Goal: Task Accomplishment & Management: Use online tool/utility

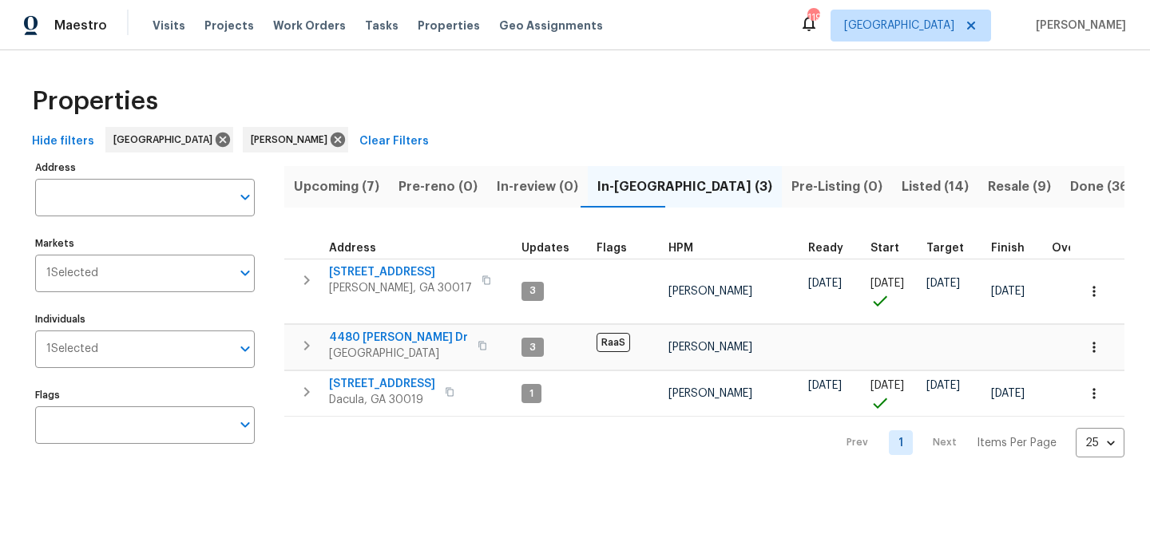
click at [902, 180] on span "Listed (14)" at bounding box center [935, 187] width 67 height 22
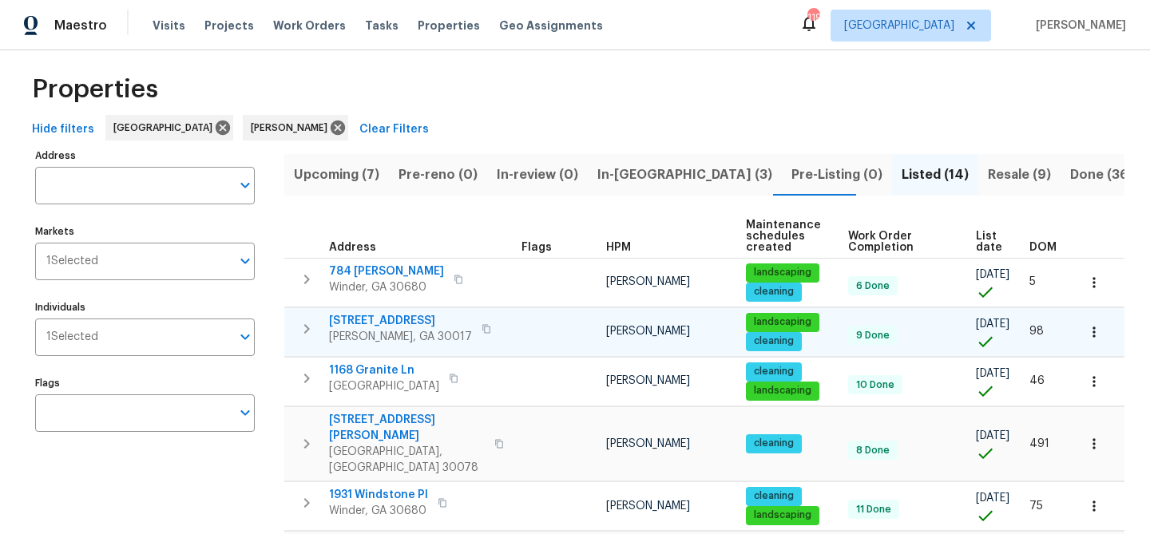
scroll to position [14, 0]
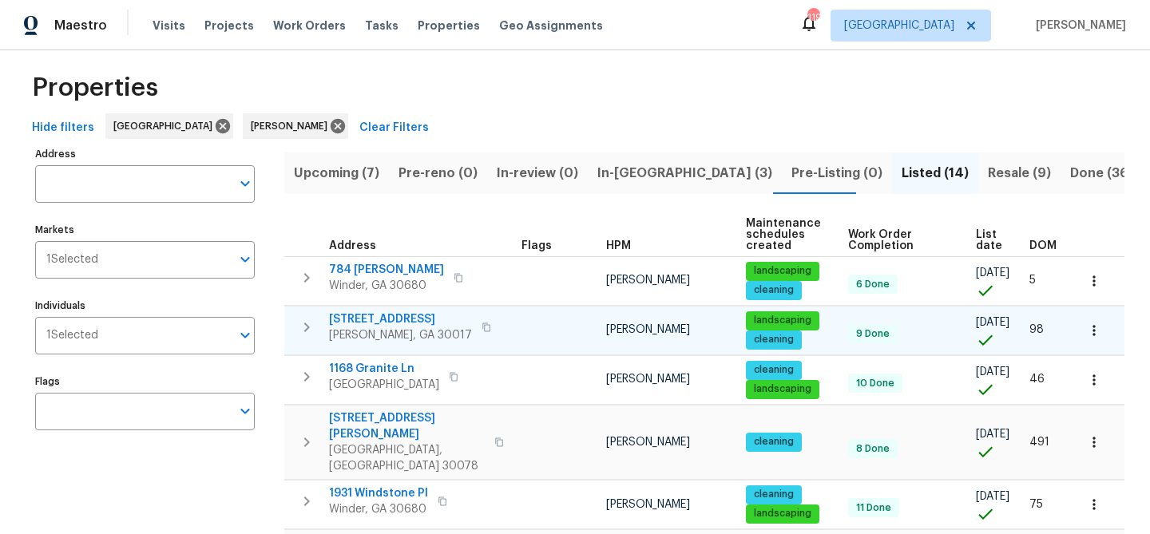
click at [415, 315] on span "622 Madison Park Dr" at bounding box center [400, 319] width 143 height 16
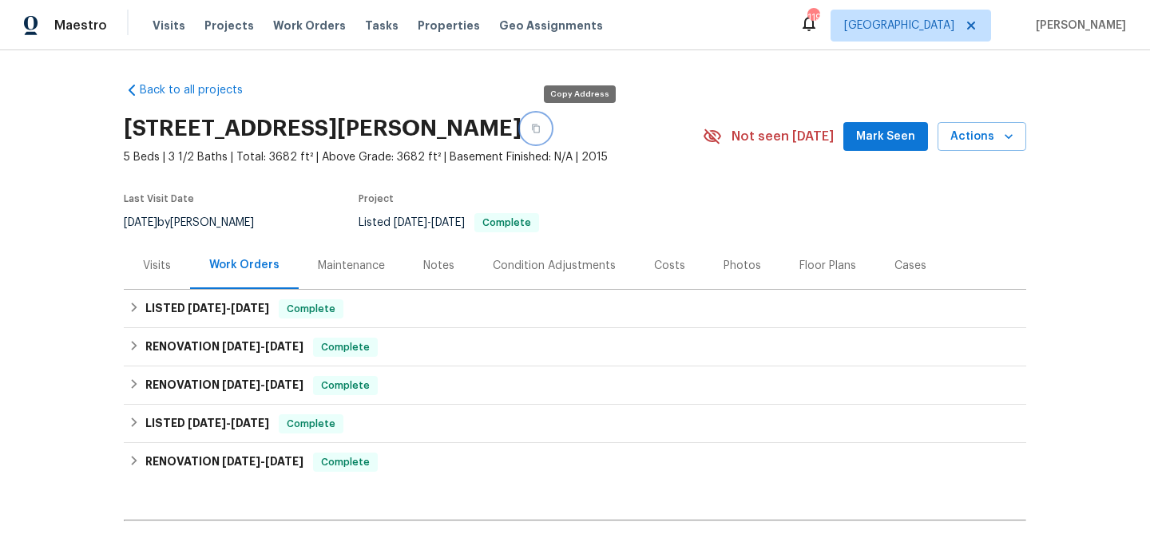
click at [540, 125] on icon "button" at bounding box center [536, 129] width 8 height 9
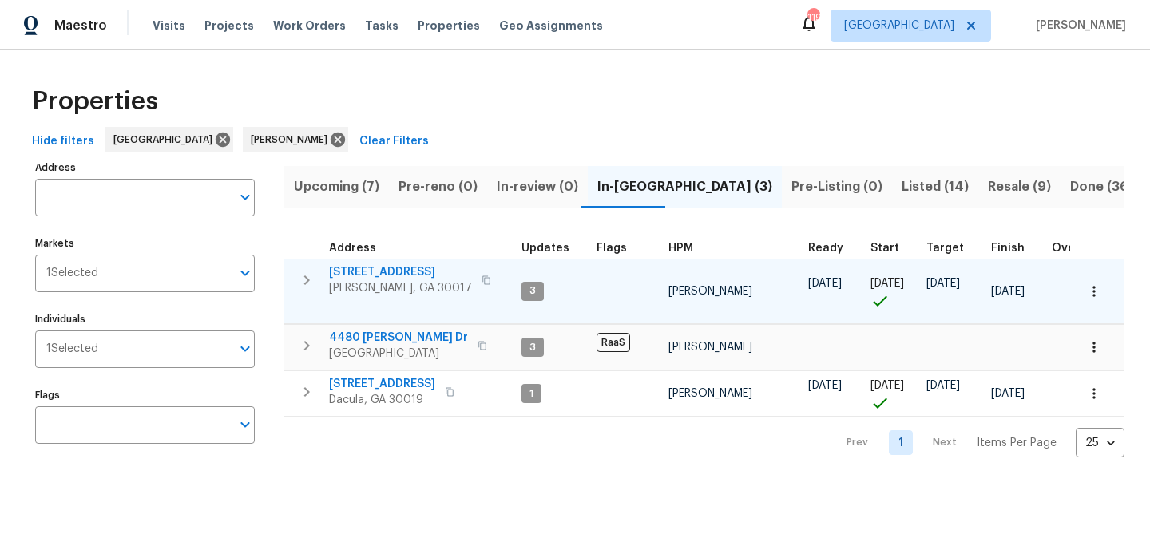
click at [373, 270] on span "2579 Middleton Way" at bounding box center [400, 272] width 143 height 16
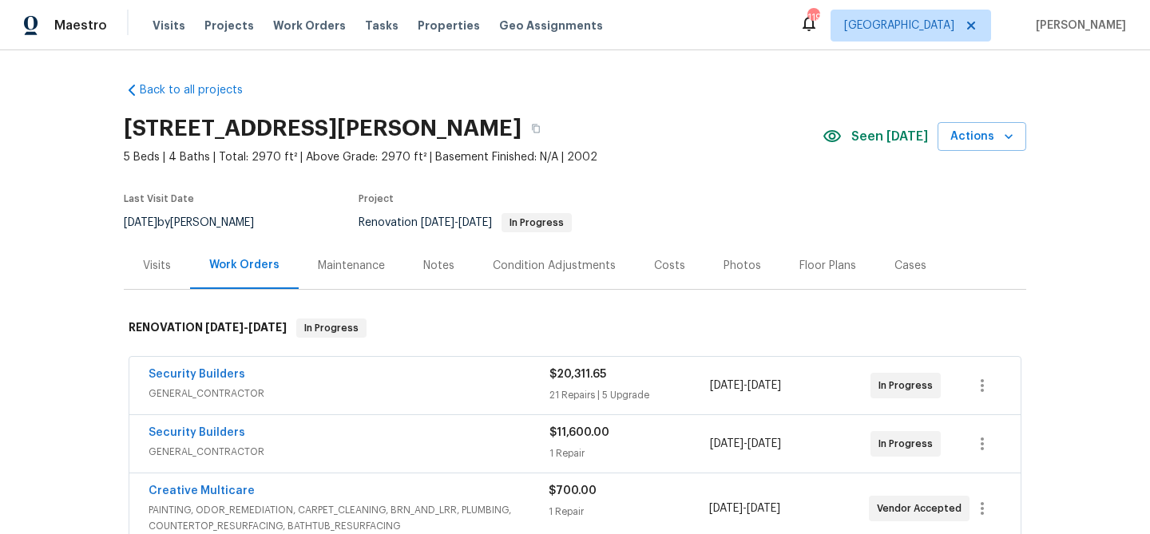
scroll to position [434, 0]
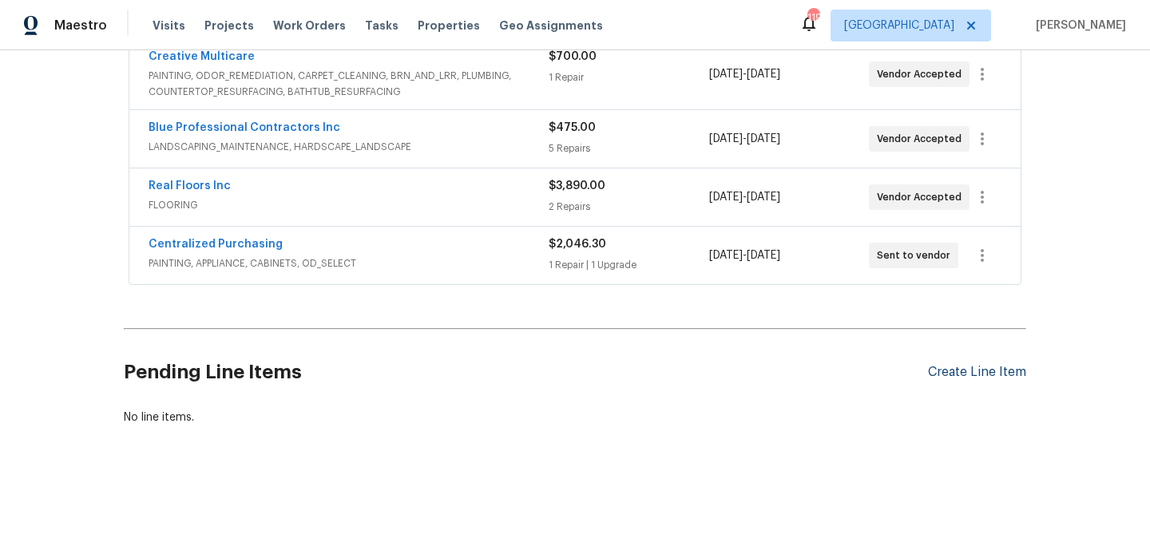
click at [1009, 368] on div "Create Line Item" at bounding box center [977, 372] width 98 height 15
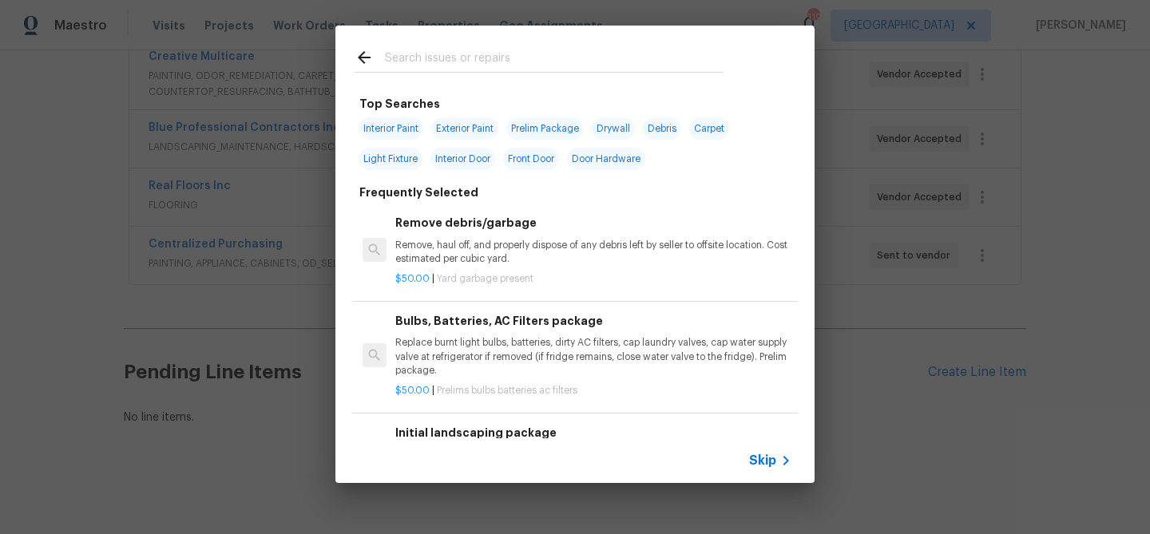
click at [470, 65] on input "text" at bounding box center [554, 60] width 339 height 24
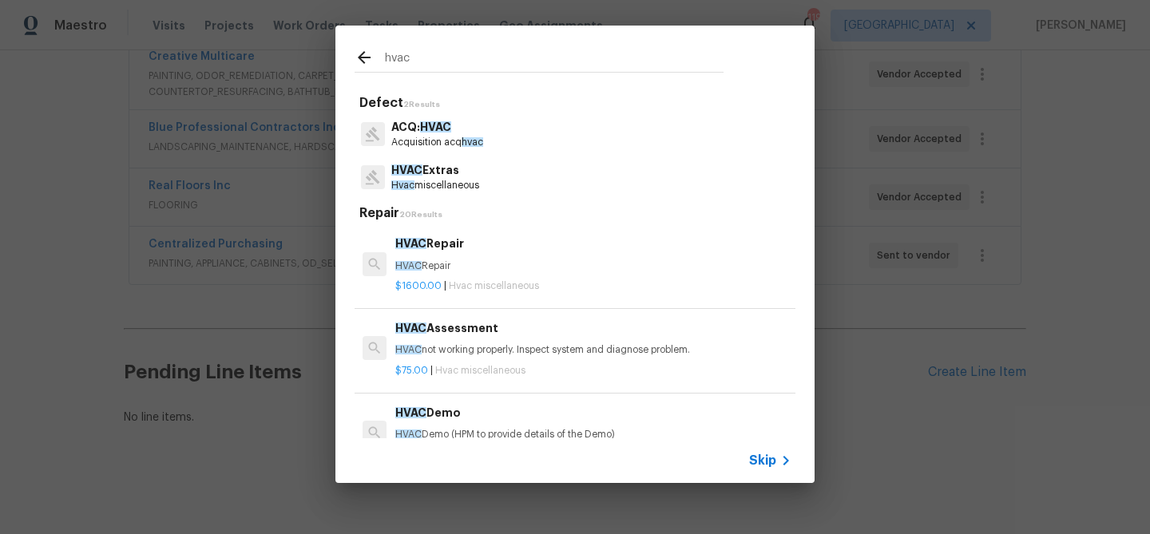
type input "hvac"
click at [440, 177] on p "HVAC Extras" at bounding box center [435, 170] width 88 height 17
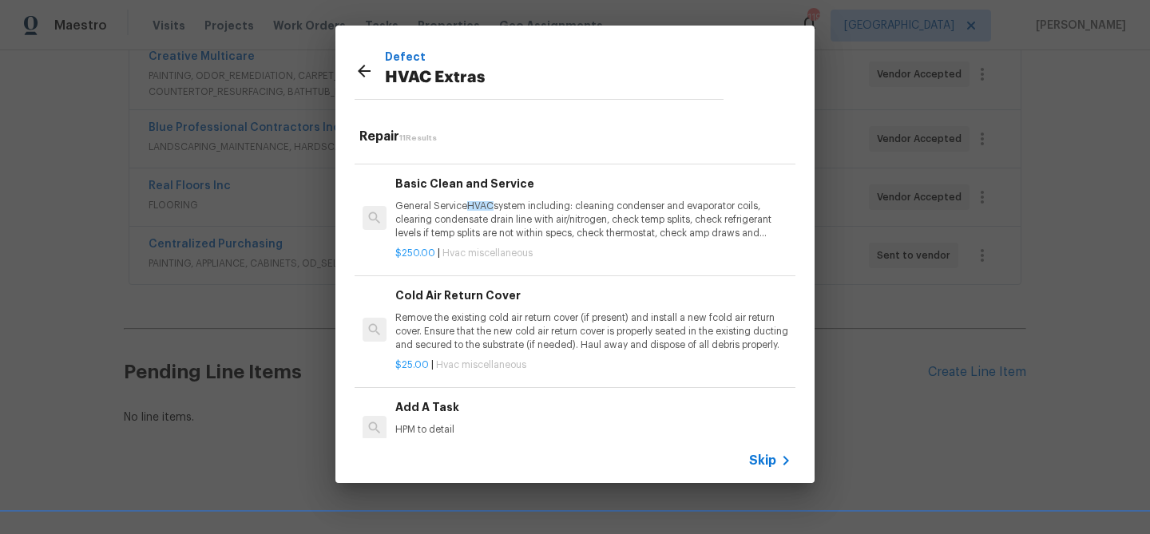
scroll to position [397, 0]
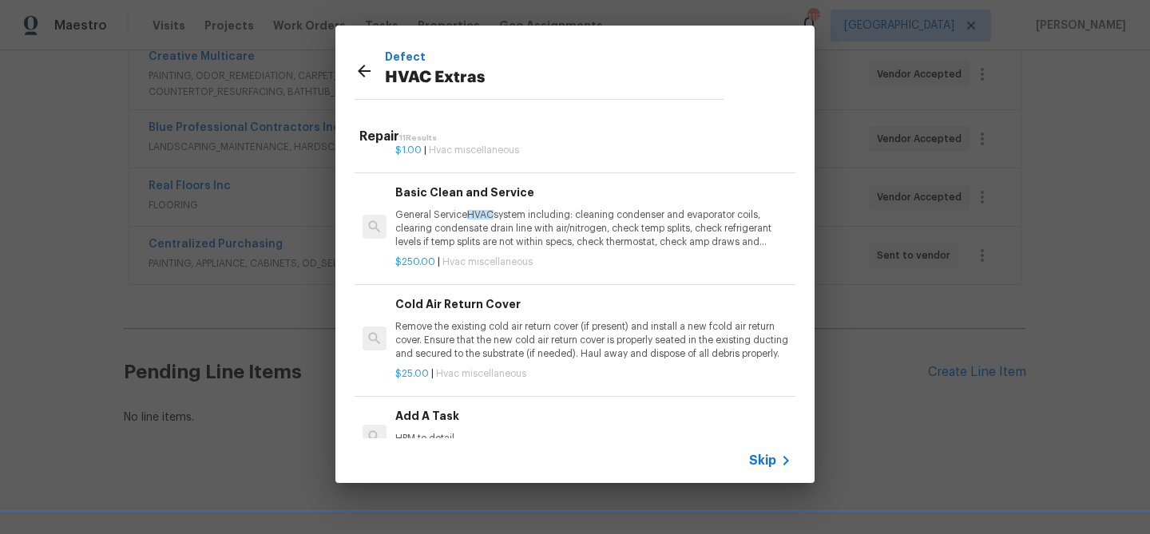
click at [444, 211] on p "General Service HVAC system including: cleaning condenser and evaporator coils,…" at bounding box center [593, 228] width 396 height 41
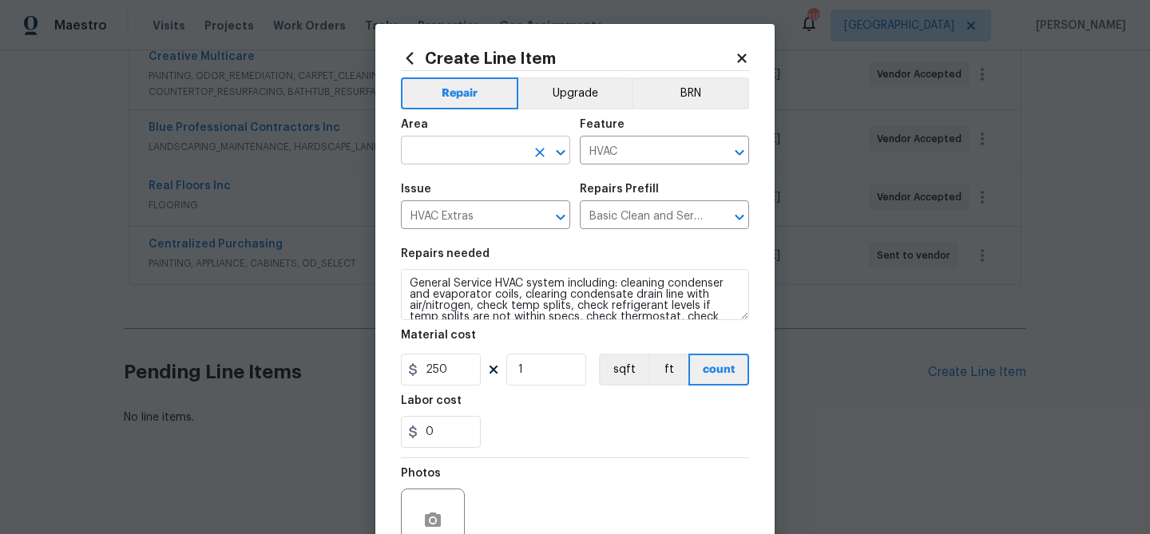
click at [455, 155] on input "text" at bounding box center [463, 152] width 125 height 25
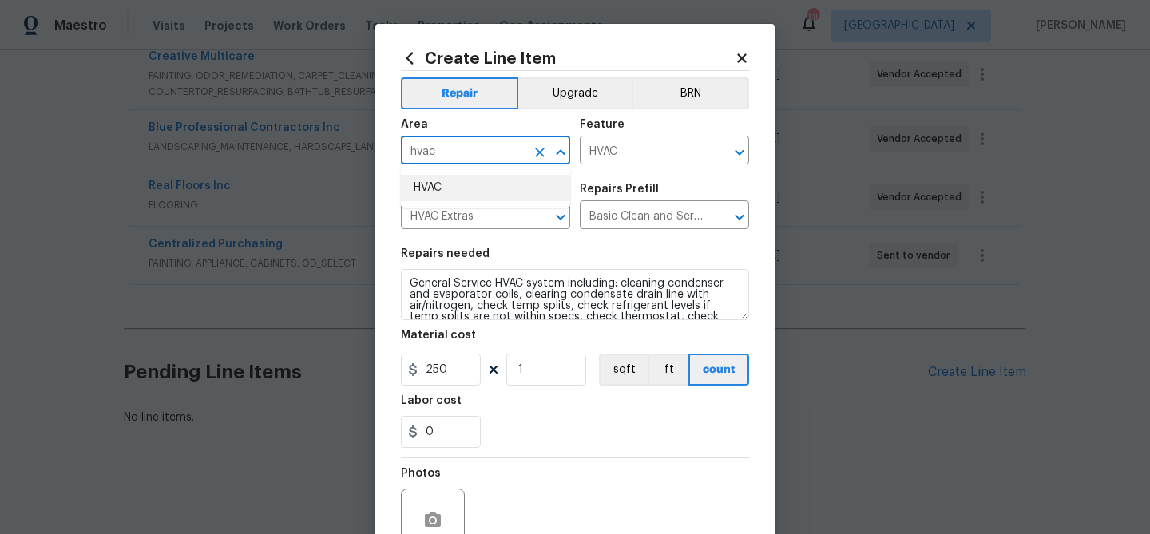
click at [454, 191] on li "HVAC" at bounding box center [485, 188] width 169 height 26
type input "HVAC"
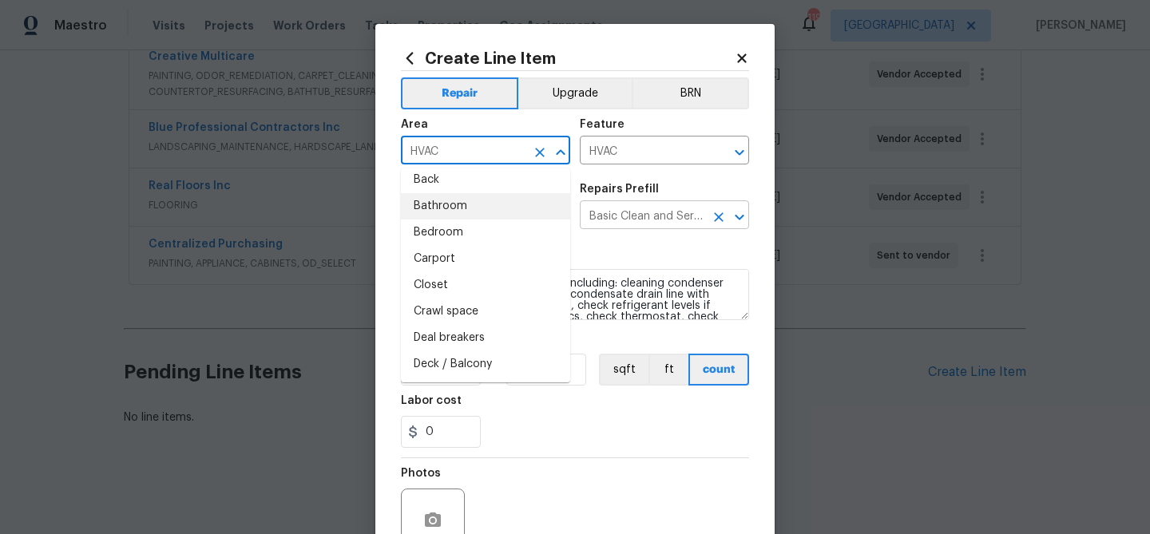
scroll to position [61, 0]
click at [620, 211] on input "Basic Clean and Service $250.00" at bounding box center [642, 216] width 125 height 25
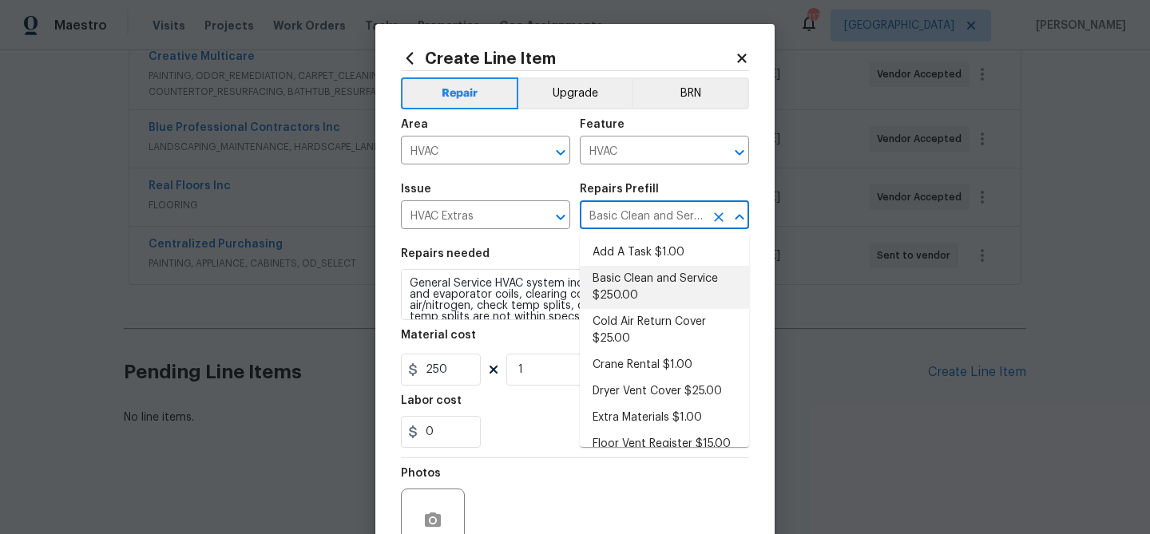
click at [723, 216] on icon "Clear" at bounding box center [719, 217] width 16 height 16
drag, startPoint x: 539, startPoint y: 217, endPoint x: 559, endPoint y: 197, distance: 28.2
click at [540, 216] on icon "Clear" at bounding box center [540, 217] width 10 height 10
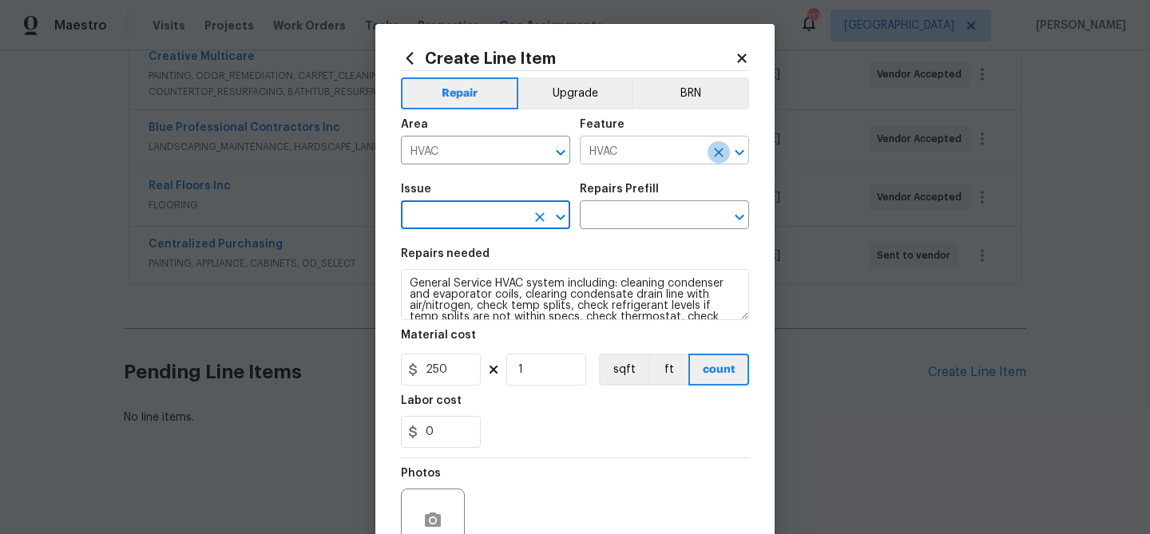
click at [712, 153] on icon "Clear" at bounding box center [719, 153] width 16 height 16
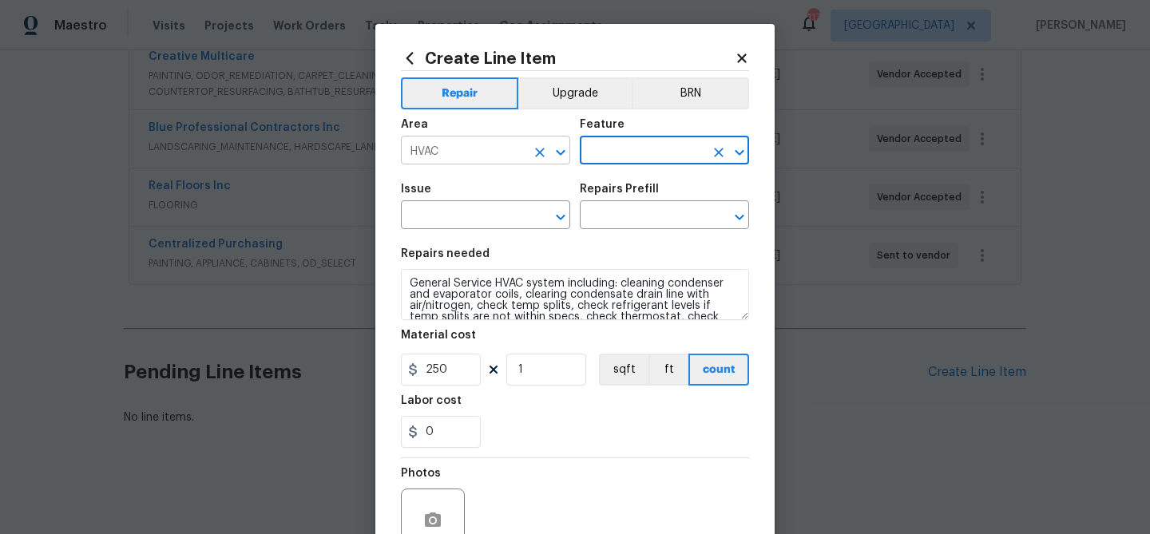
click at [490, 153] on input "HVAC" at bounding box center [463, 152] width 125 height 25
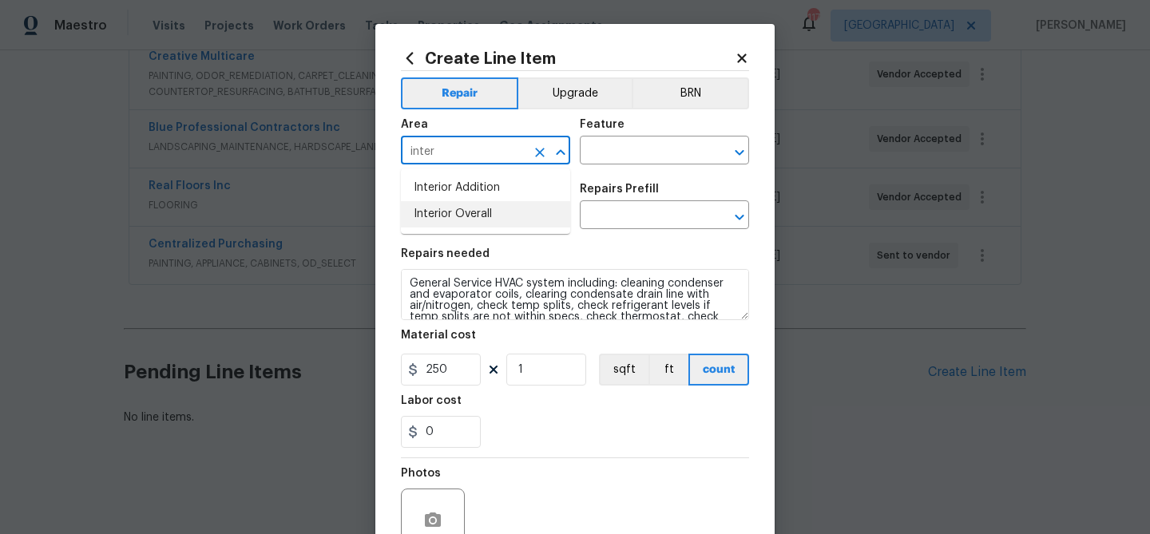
click at [497, 231] on ul "Interior Addition Interior Overall" at bounding box center [485, 201] width 169 height 65
drag, startPoint x: 500, startPoint y: 219, endPoint x: 543, endPoint y: 182, distance: 56.7
click at [502, 218] on li "Interior Overall" at bounding box center [485, 214] width 169 height 26
type input "Interior Overall"
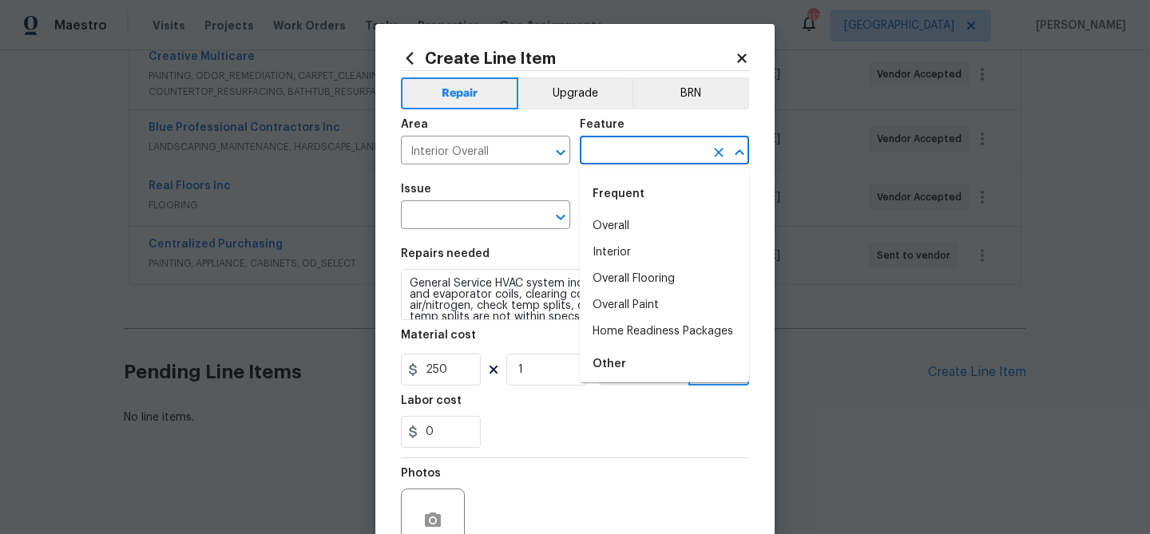
click at [626, 146] on input "text" at bounding box center [642, 152] width 125 height 25
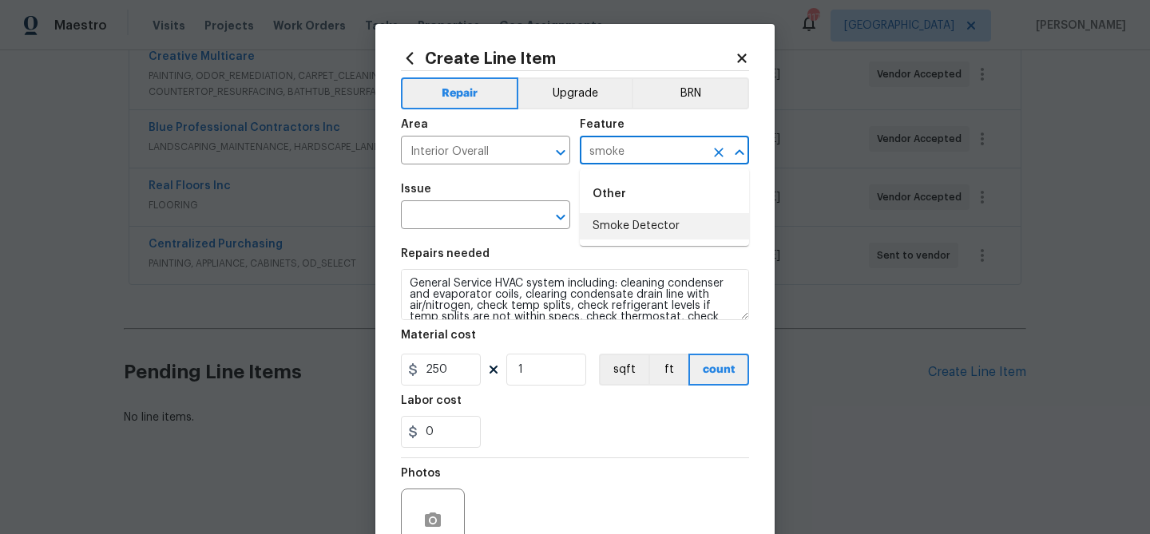
click at [619, 221] on li "Smoke Detector" at bounding box center [664, 226] width 169 height 26
type input "Smoke Detector"
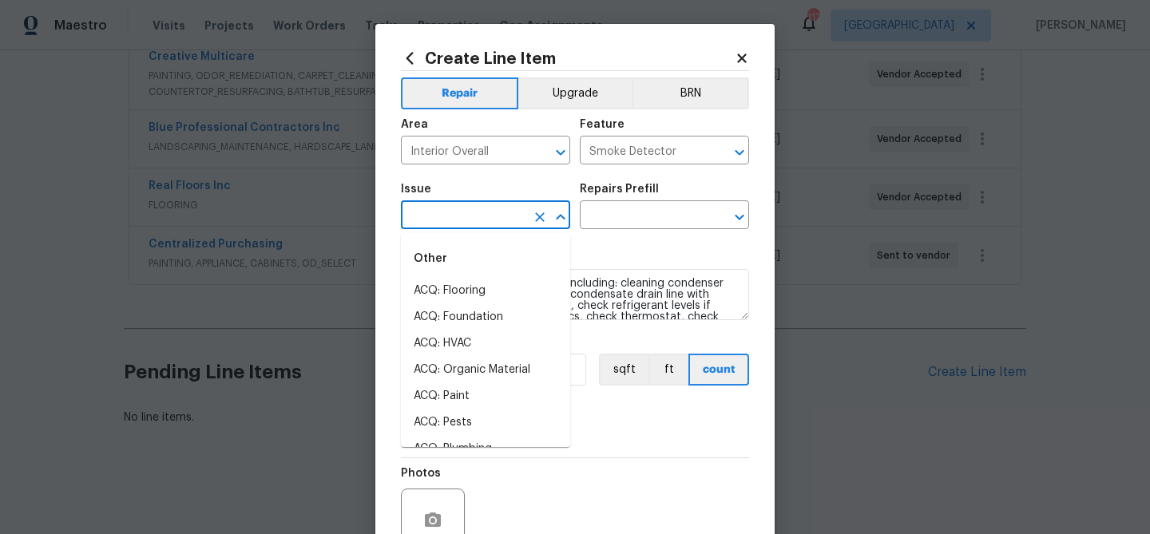
click at [447, 208] on input "text" at bounding box center [463, 216] width 125 height 25
click at [453, 217] on input "smoke" at bounding box center [463, 216] width 125 height 25
type input "s"
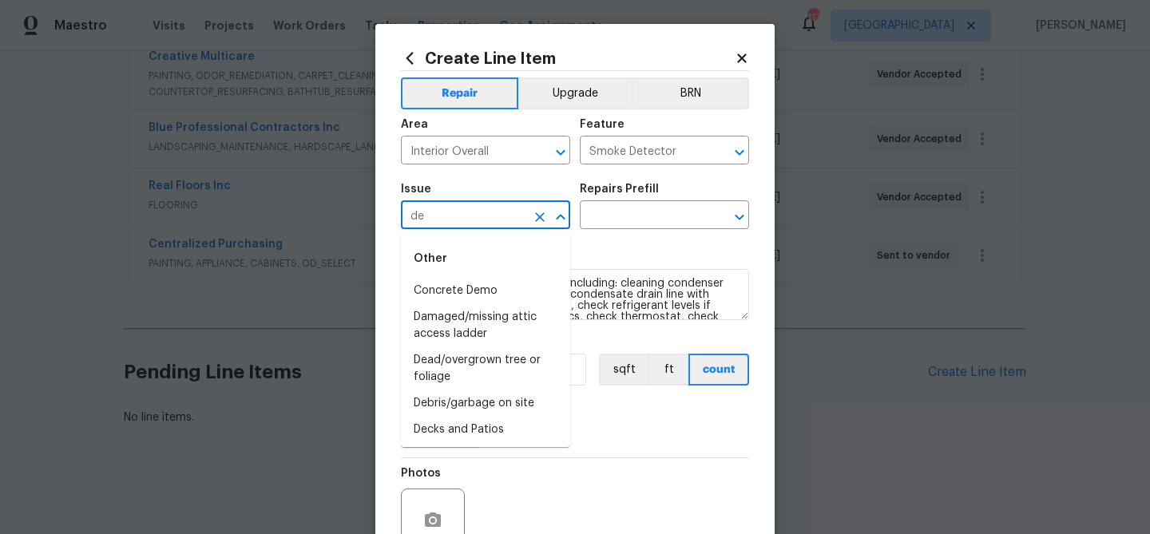
type input "d"
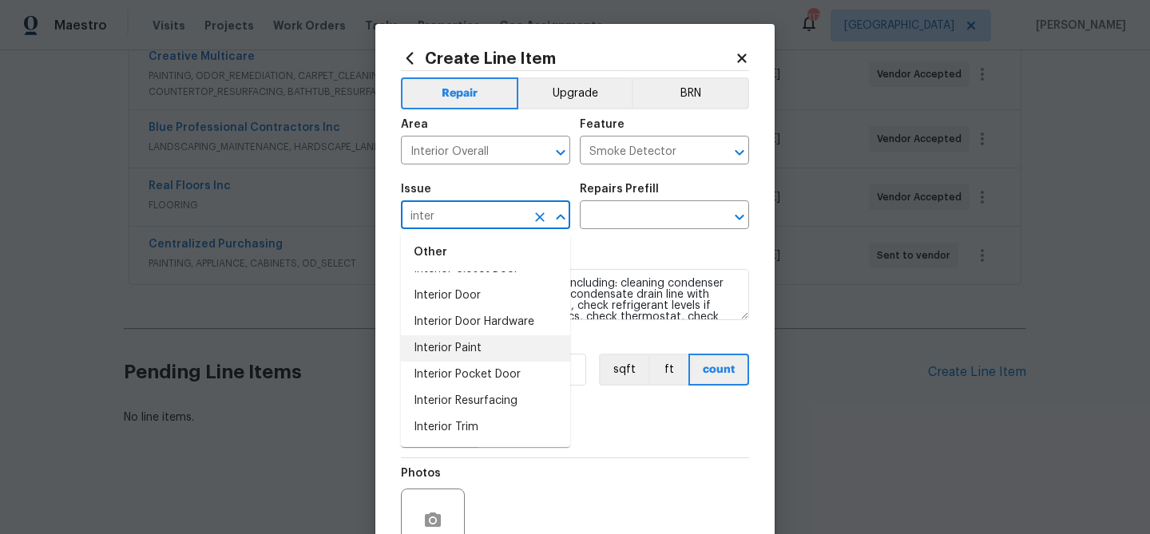
scroll to position [0, 0]
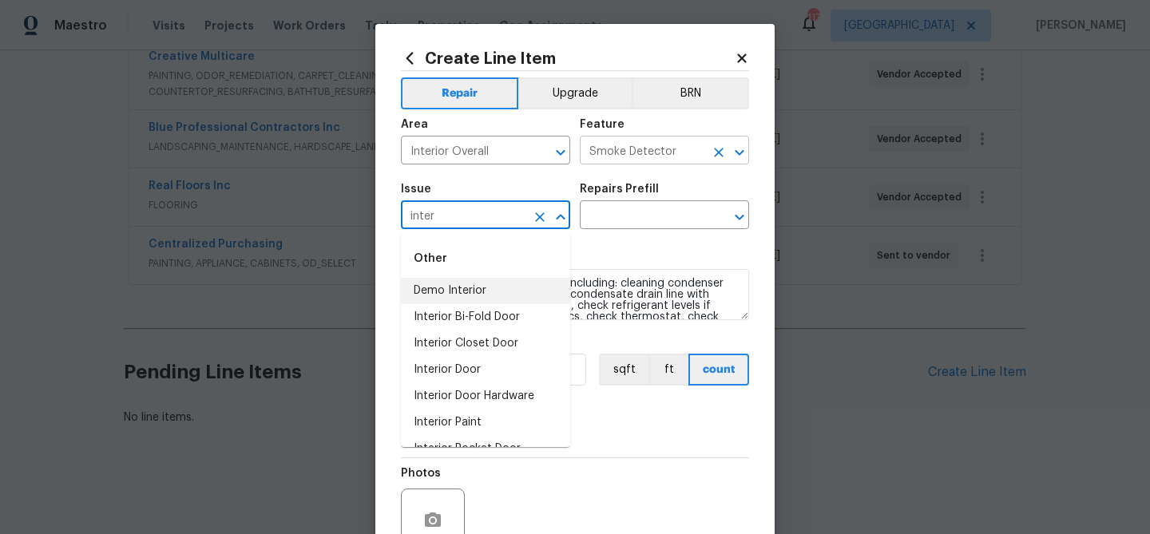
type input "inter"
click at [632, 153] on input "Smoke Detector" at bounding box center [642, 152] width 125 height 25
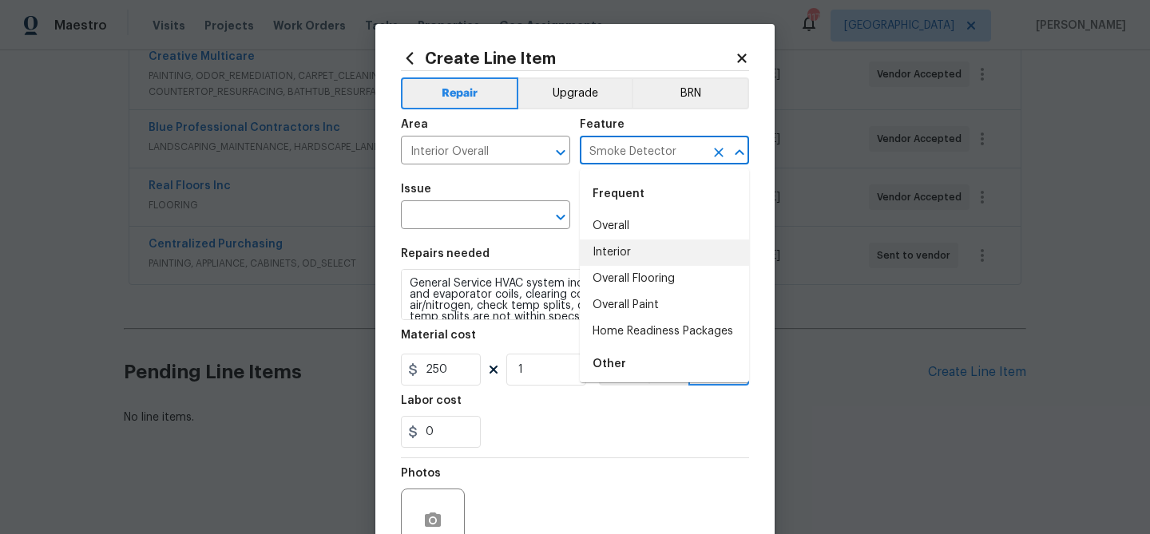
click at [621, 245] on li "Interior" at bounding box center [664, 253] width 169 height 26
type input "Interior"
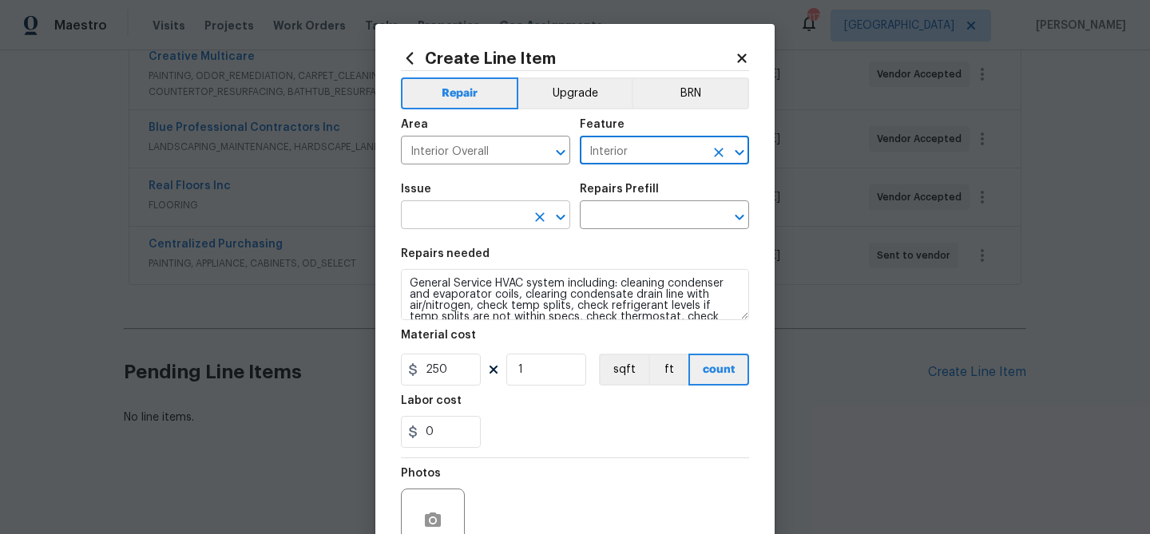
click at [440, 218] on input "text" at bounding box center [463, 216] width 125 height 25
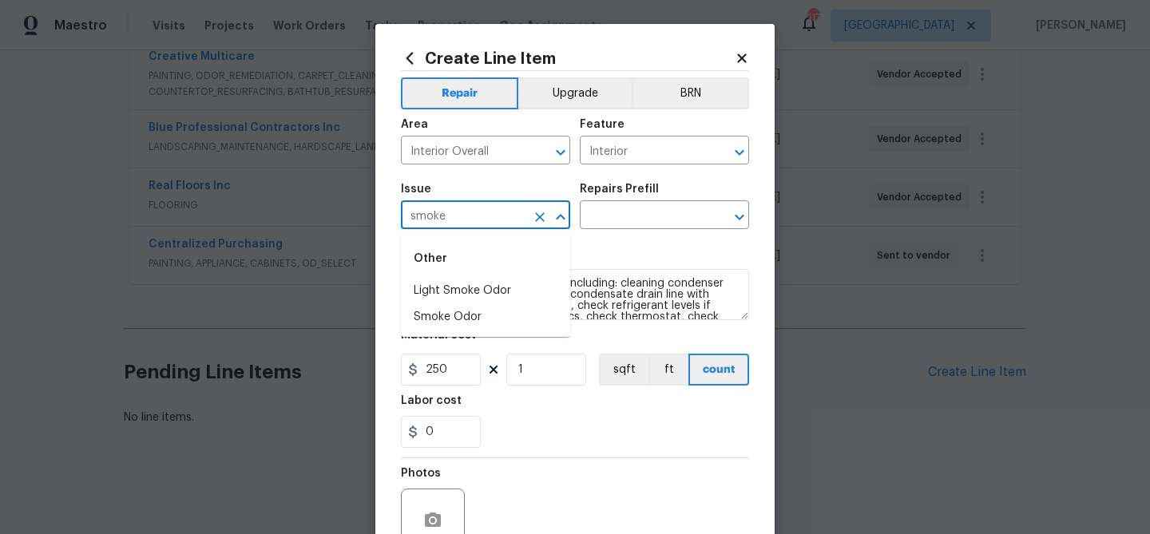
click at [444, 213] on input "smoke" at bounding box center [463, 216] width 125 height 25
type input "b"
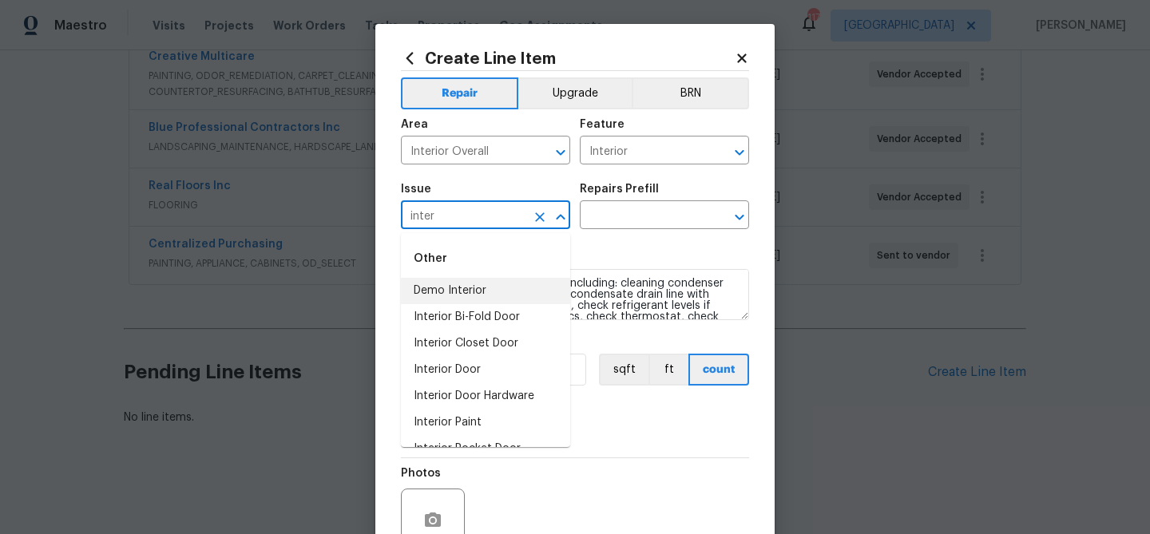
click at [458, 216] on input "inter" at bounding box center [463, 216] width 125 height 25
type input "inter"
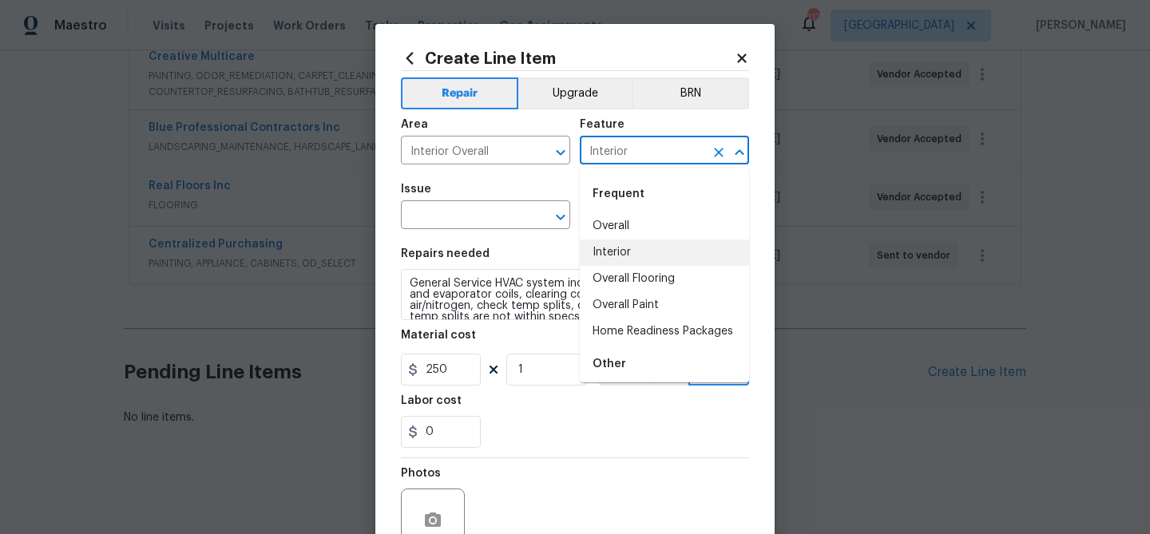
click at [596, 155] on input "Interior" at bounding box center [642, 152] width 125 height 25
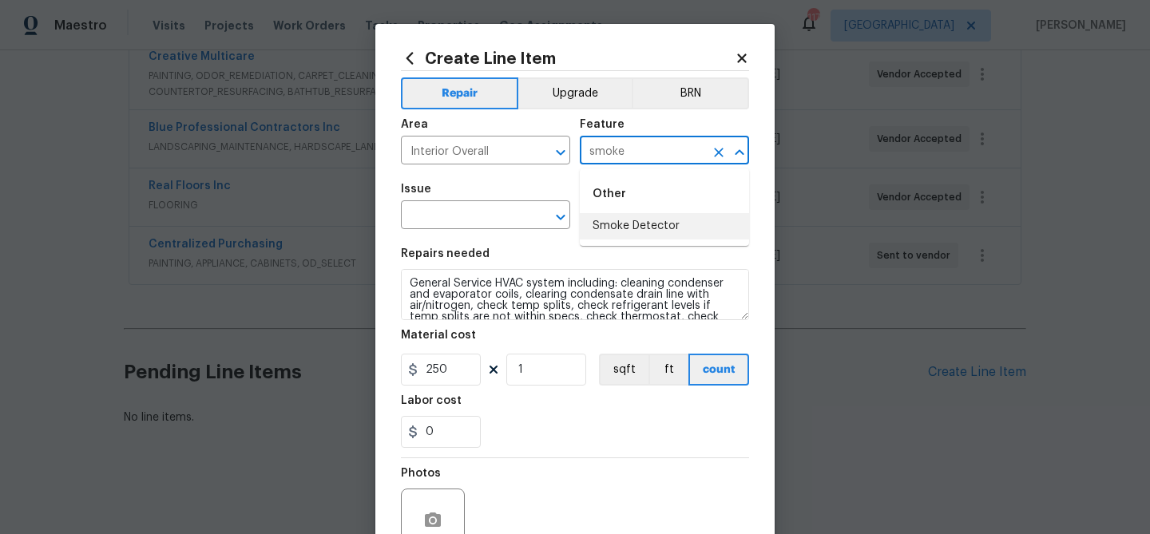
click at [621, 228] on li "Smoke Detector" at bounding box center [664, 226] width 169 height 26
type input "Smoke Detector"
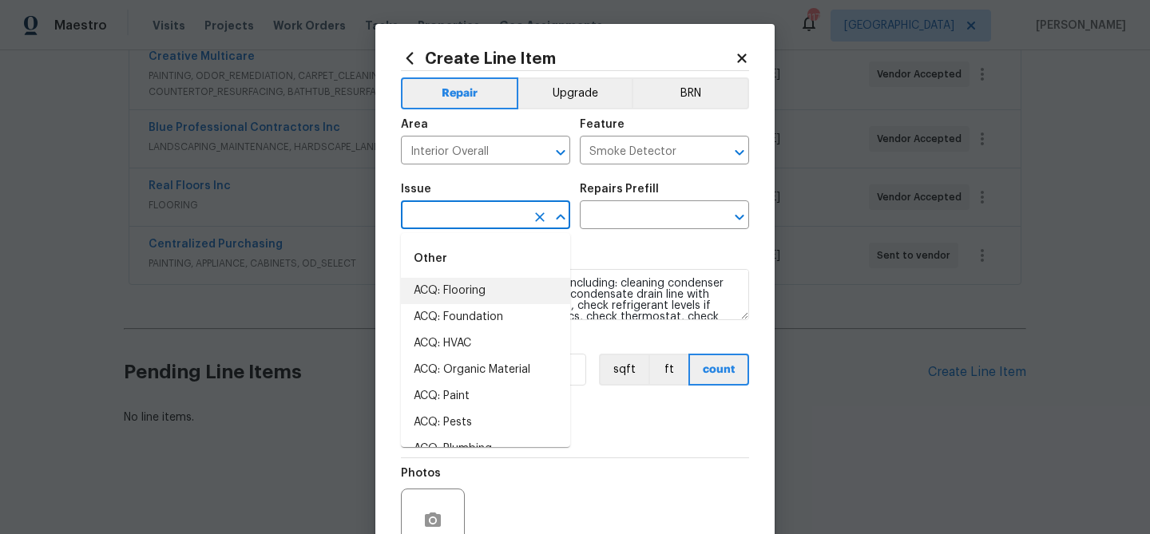
click at [455, 220] on input "text" at bounding box center [463, 216] width 125 height 25
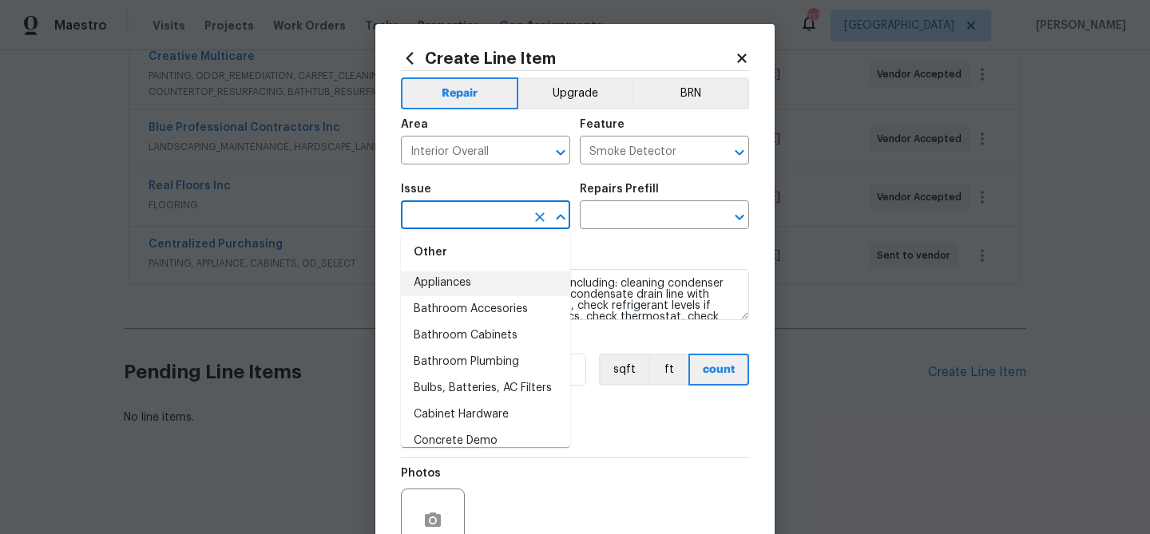
scroll to position [299, 0]
click at [489, 382] on li "Bulbs, Batteries, AC Filters" at bounding box center [485, 388] width 169 height 26
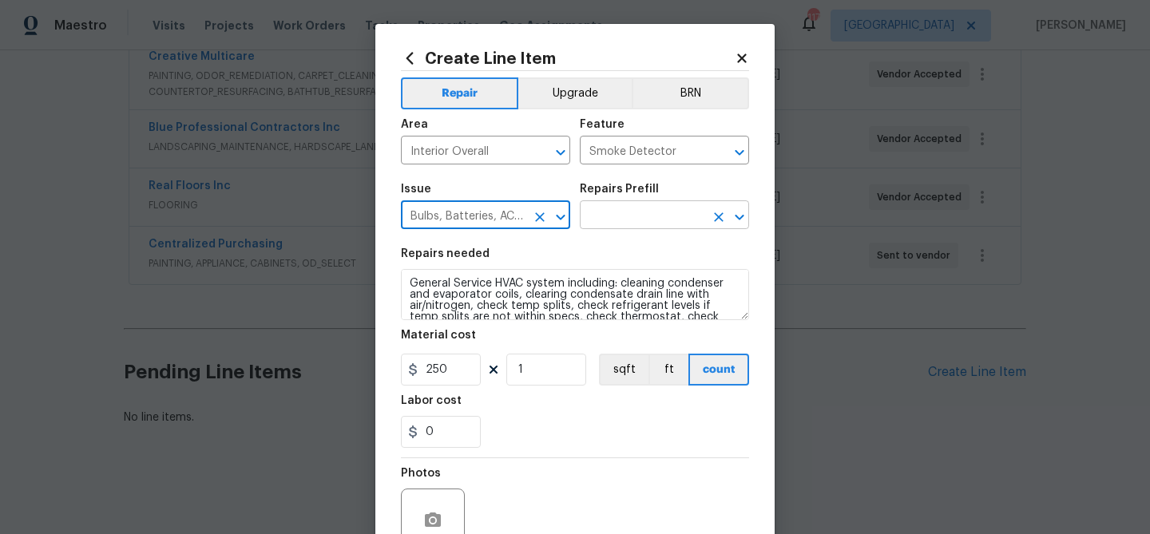
click at [607, 219] on input "text" at bounding box center [642, 216] width 125 height 25
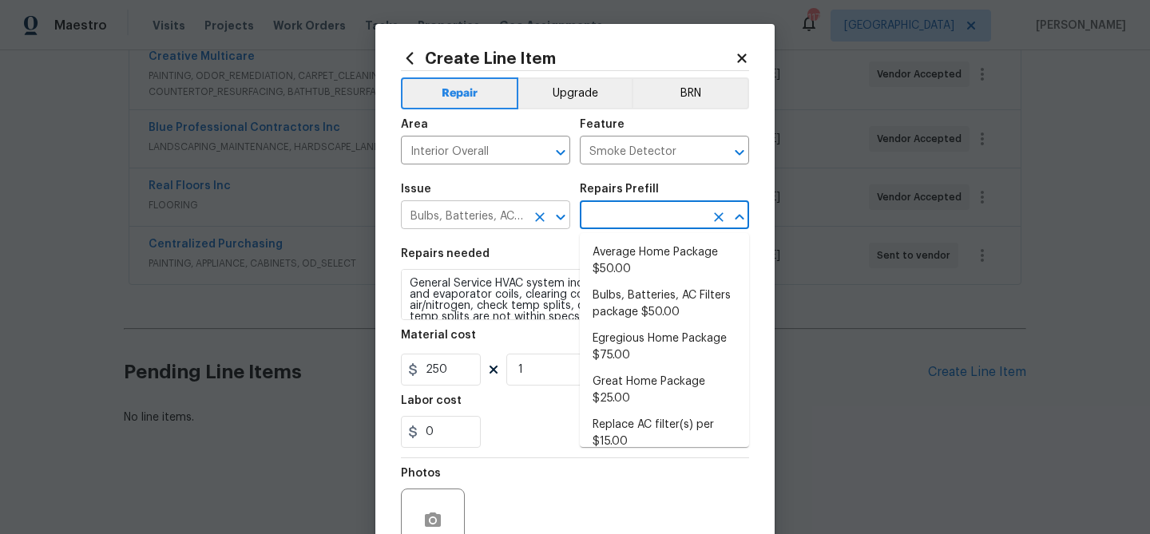
click at [475, 218] on input "Bulbs, Batteries, AC Filters" at bounding box center [463, 216] width 125 height 25
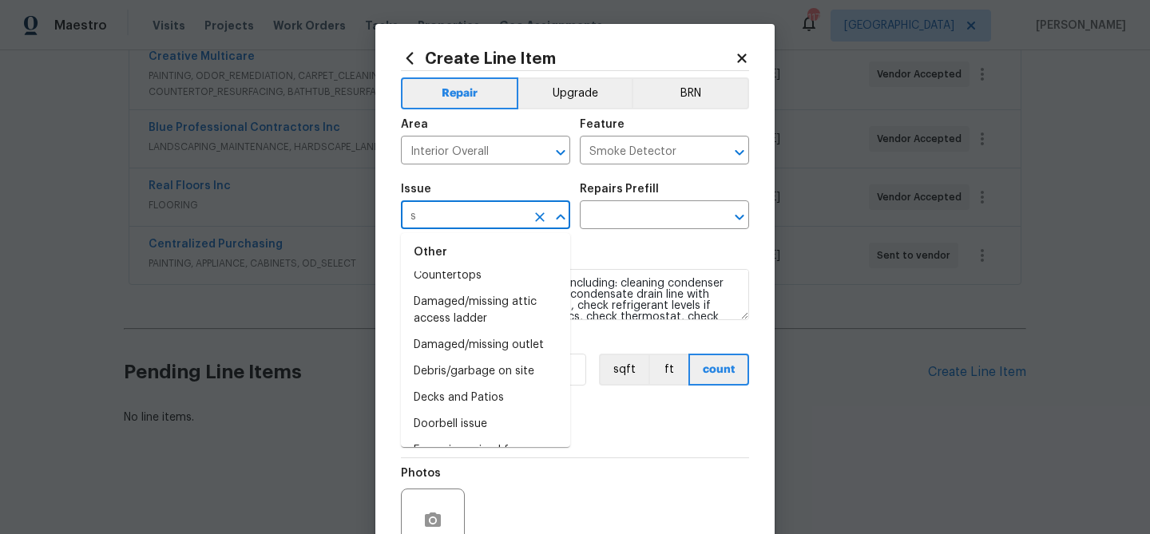
scroll to position [0, 0]
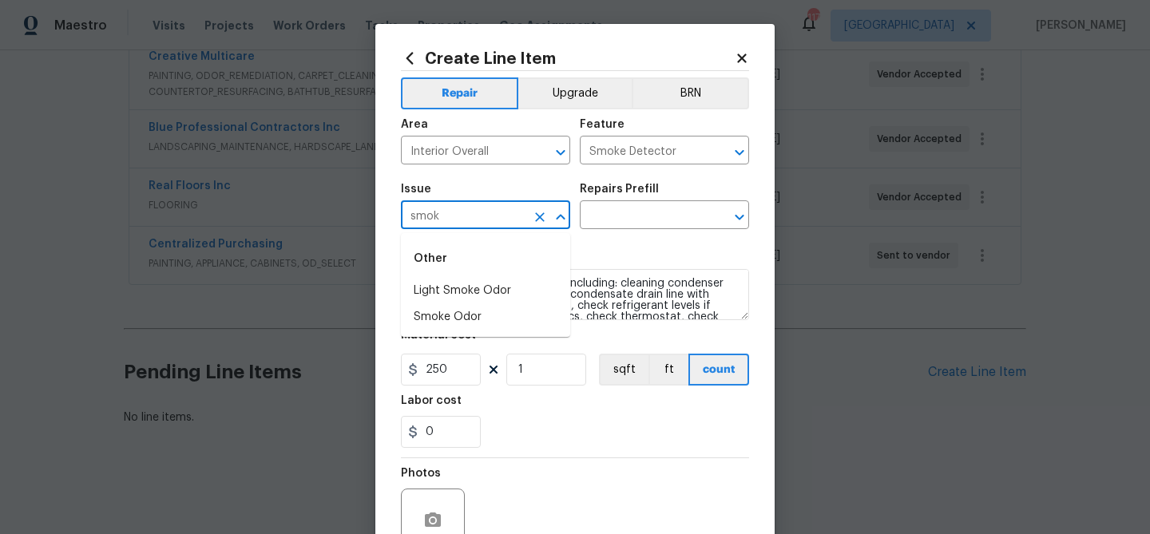
type input "smoke"
click at [475, 217] on input "smoke" at bounding box center [463, 216] width 125 height 25
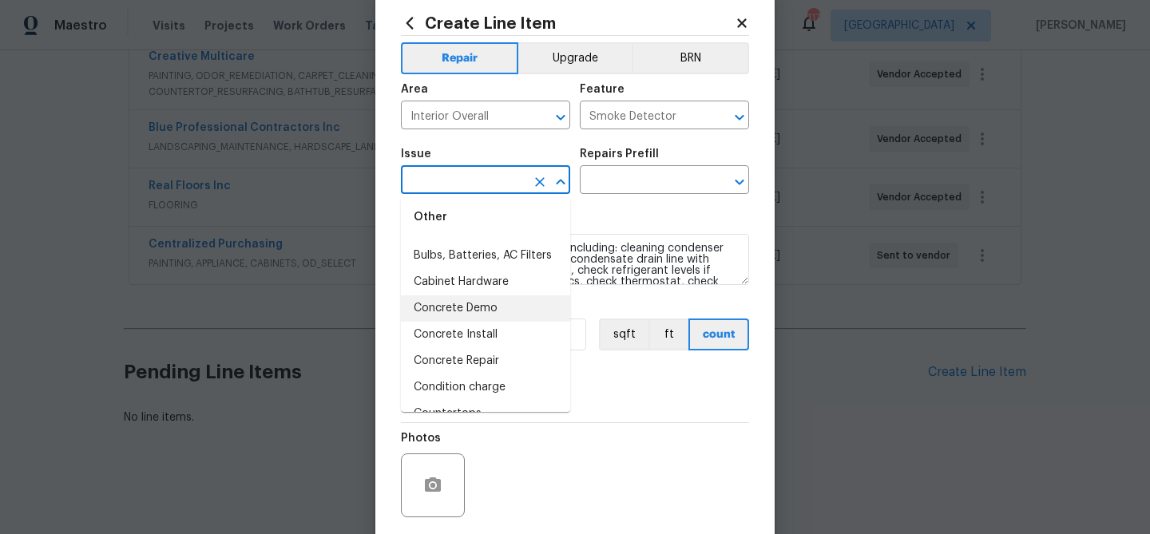
scroll to position [396, 0]
click at [460, 259] on li "Bulbs, Batteries, AC Filters" at bounding box center [485, 255] width 169 height 26
type input "Bulbs, Batteries, AC Filters"
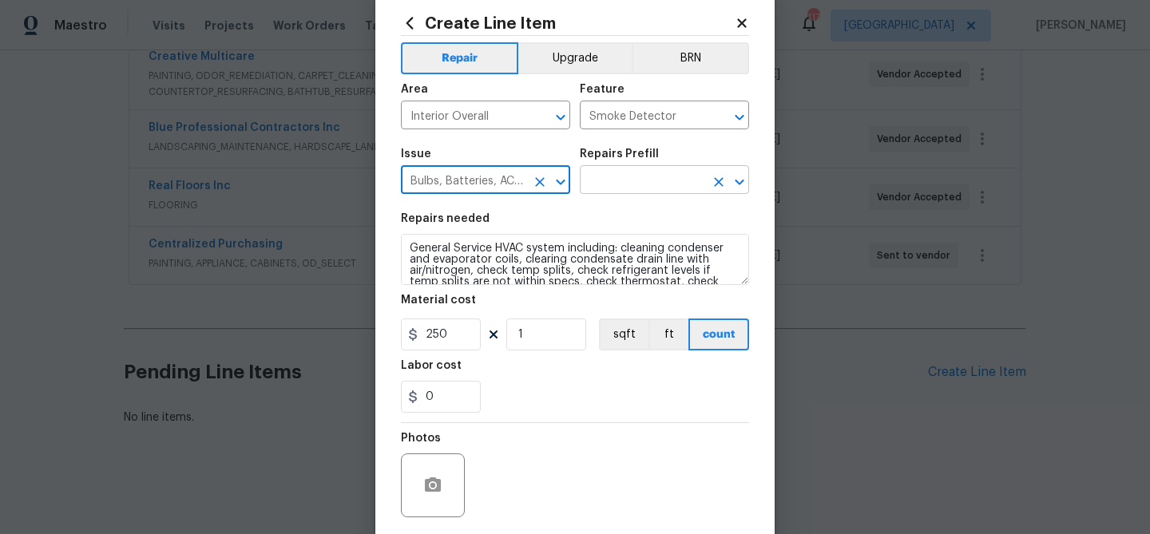
click at [648, 180] on input "text" at bounding box center [642, 181] width 125 height 25
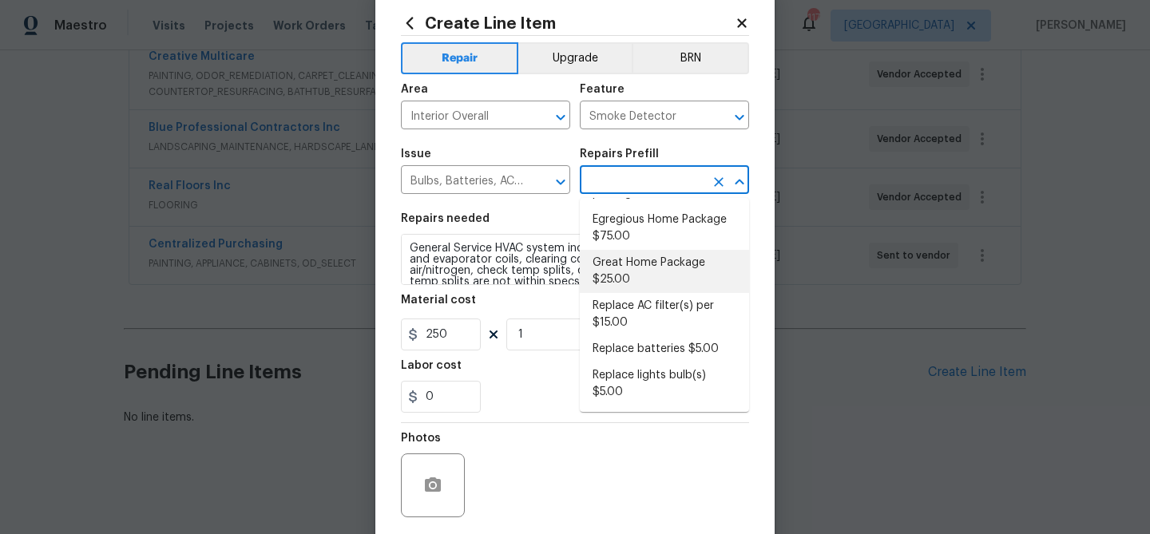
scroll to position [0, 0]
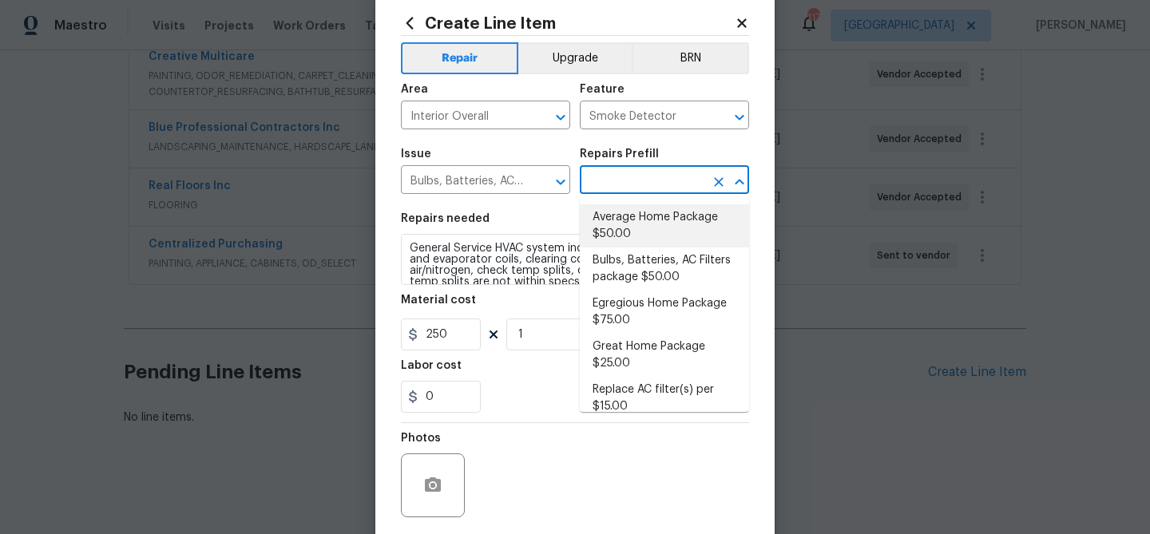
click at [628, 184] on input "text" at bounding box center [642, 181] width 125 height 25
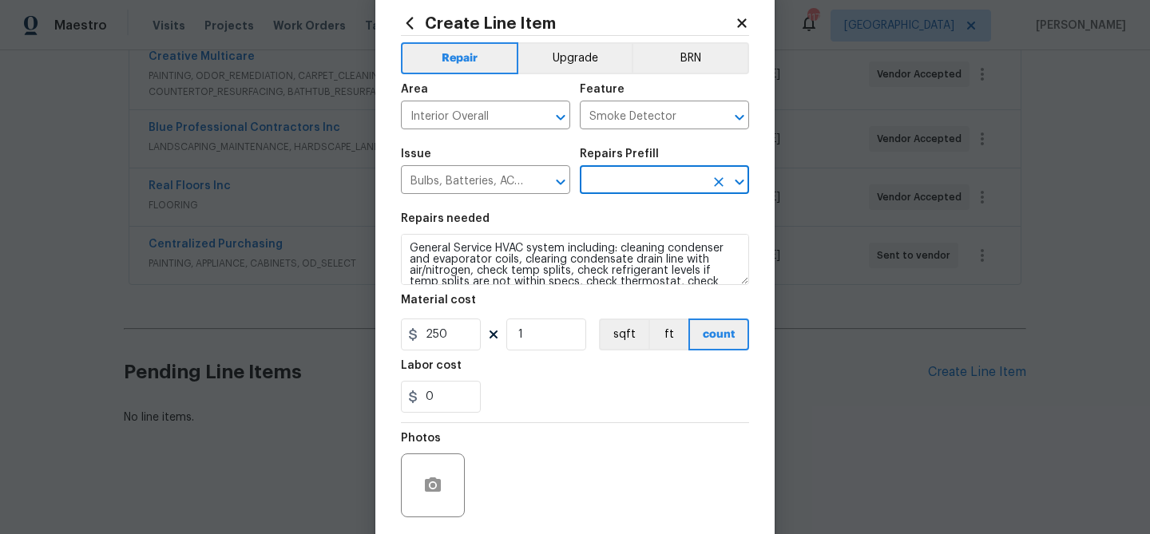
click at [628, 184] on input "text" at bounding box center [642, 181] width 125 height 25
type input "s"
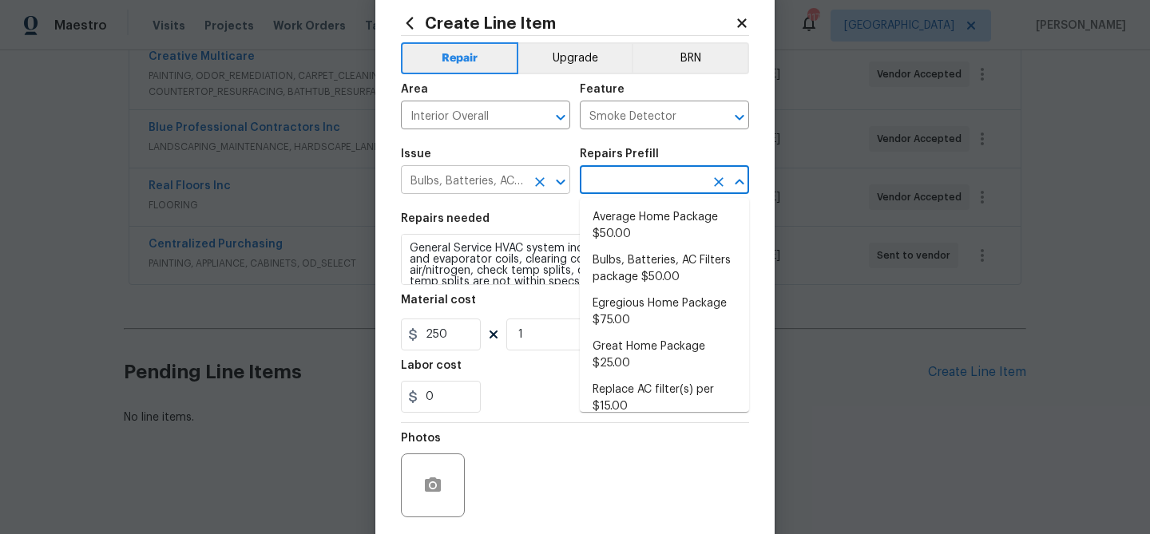
click at [511, 187] on input "Bulbs, Batteries, AC Filters" at bounding box center [463, 181] width 125 height 25
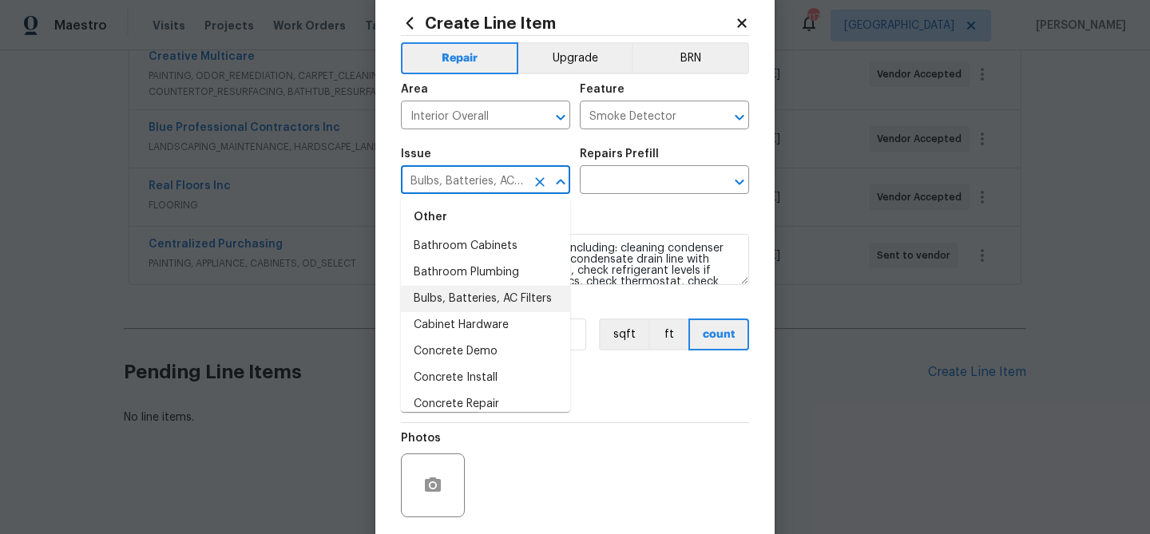
scroll to position [354, 0]
click at [651, 206] on section "Repairs needed General Service HVAC system including: cleaning condenser and ev…" at bounding box center [575, 313] width 348 height 219
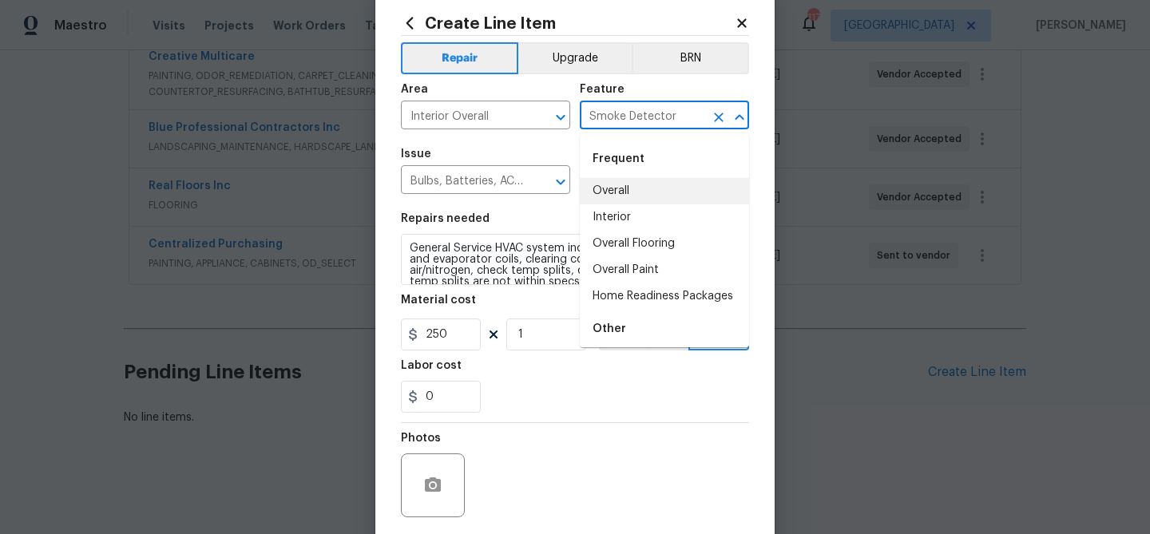
click at [639, 111] on input "Smoke Detector" at bounding box center [642, 117] width 125 height 25
drag, startPoint x: 597, startPoint y: 216, endPoint x: 560, endPoint y: 216, distance: 36.7
click at [597, 216] on li "Interior" at bounding box center [664, 217] width 169 height 26
type input "Interior"
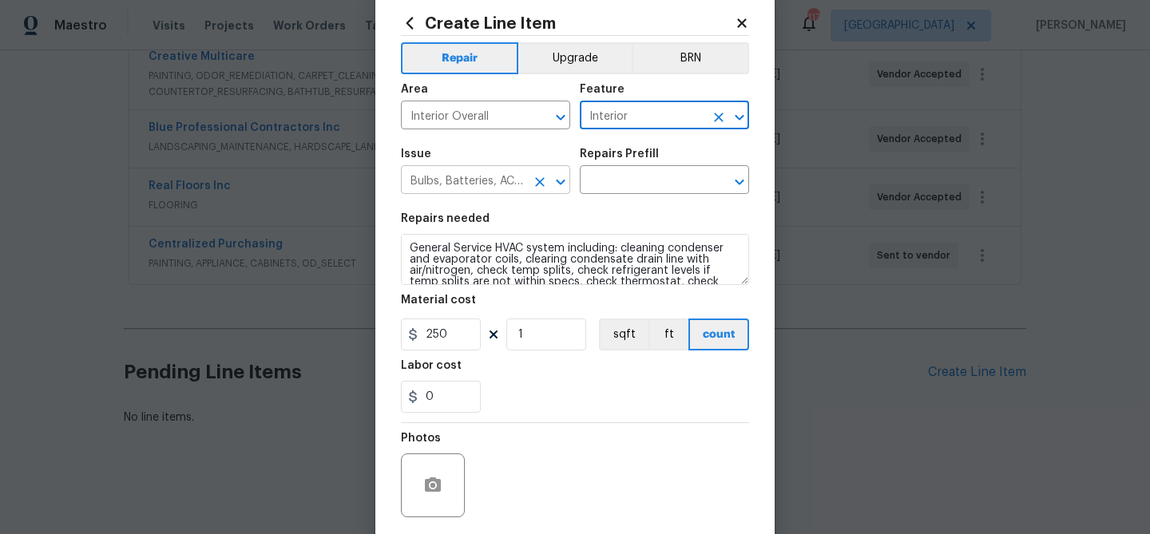
click at [446, 181] on input "Bulbs, Batteries, AC Filters" at bounding box center [463, 181] width 125 height 25
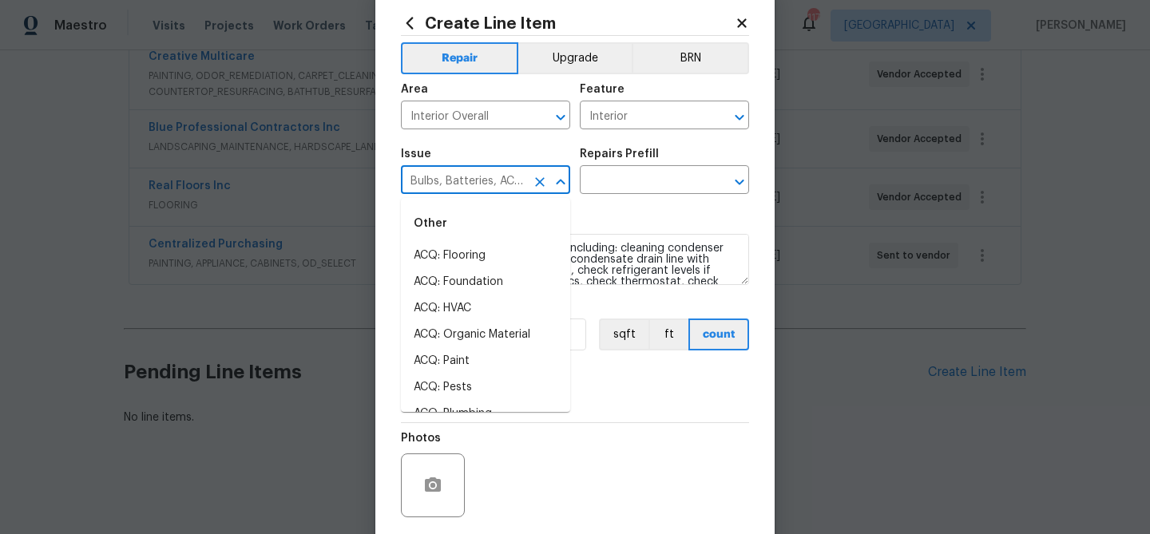
scroll to position [226, 0]
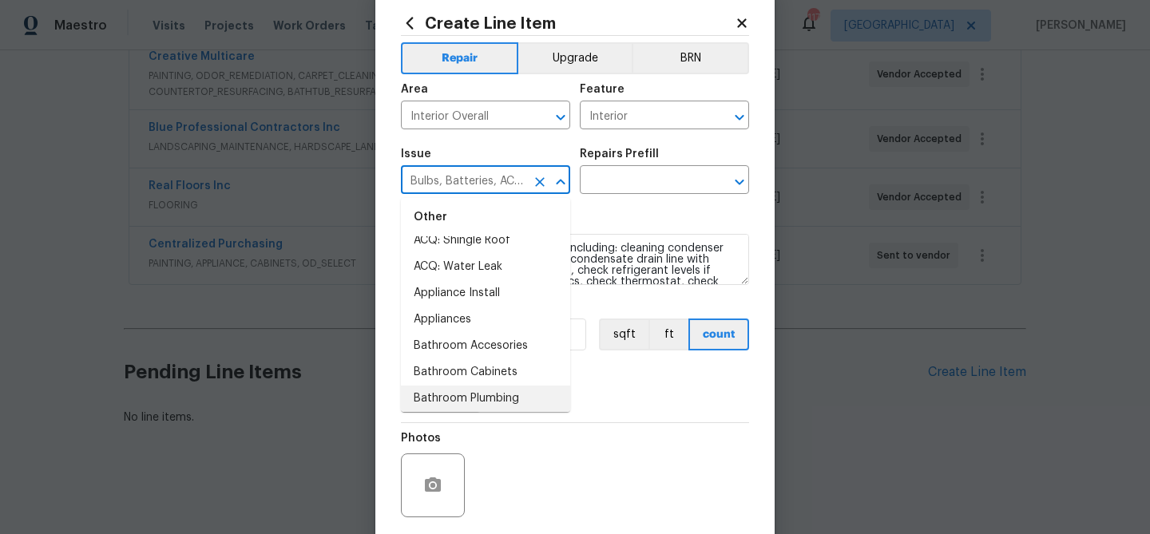
click at [535, 181] on icon "Clear" at bounding box center [540, 182] width 16 height 16
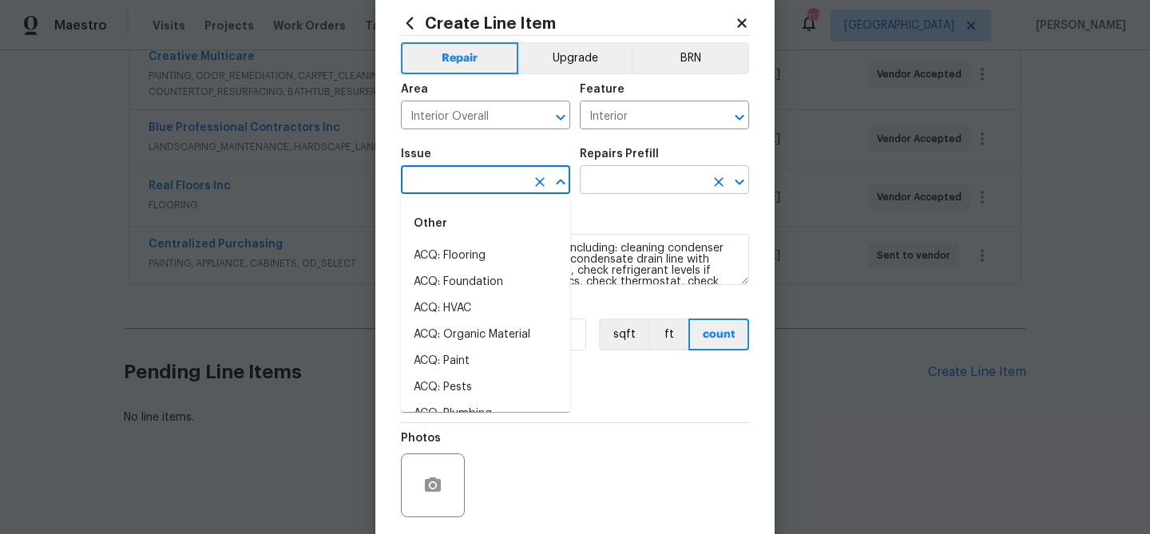
click at [634, 182] on input "text" at bounding box center [642, 181] width 125 height 25
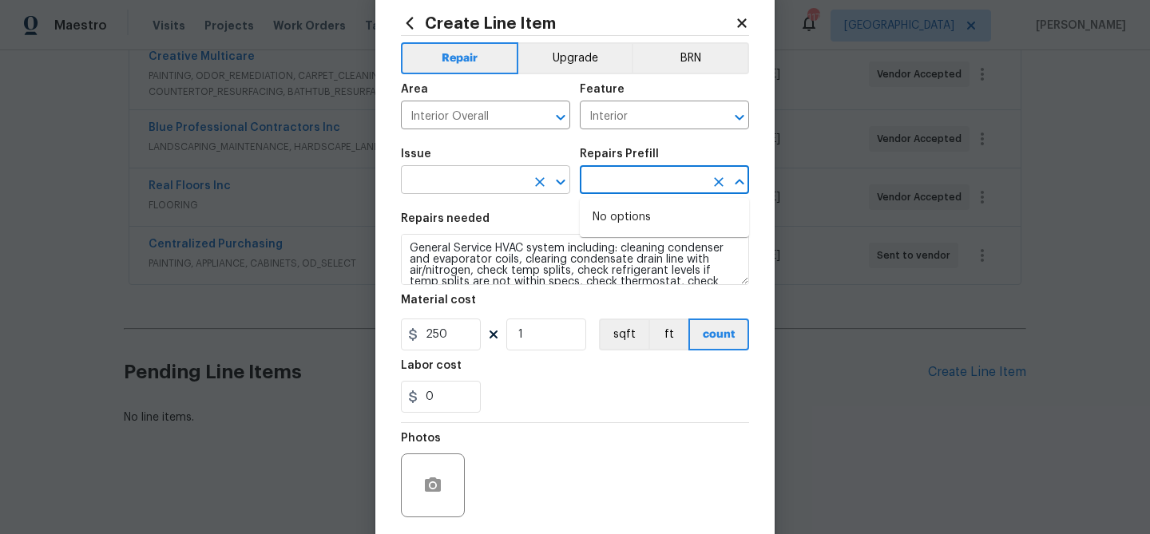
click at [481, 180] on input "text" at bounding box center [463, 181] width 125 height 25
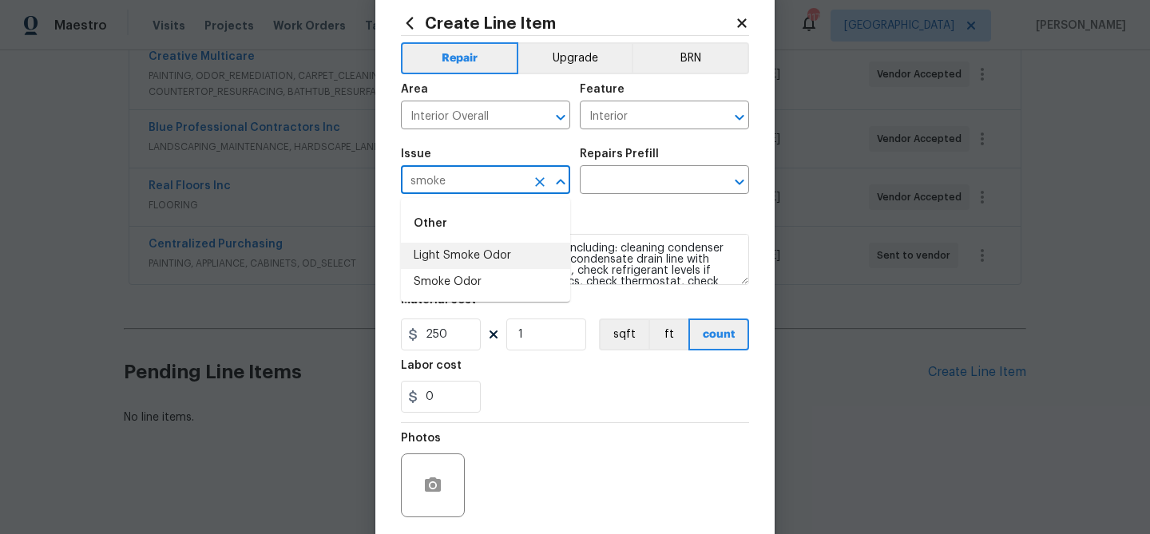
click at [475, 257] on li "Light Smoke Odor" at bounding box center [485, 256] width 169 height 26
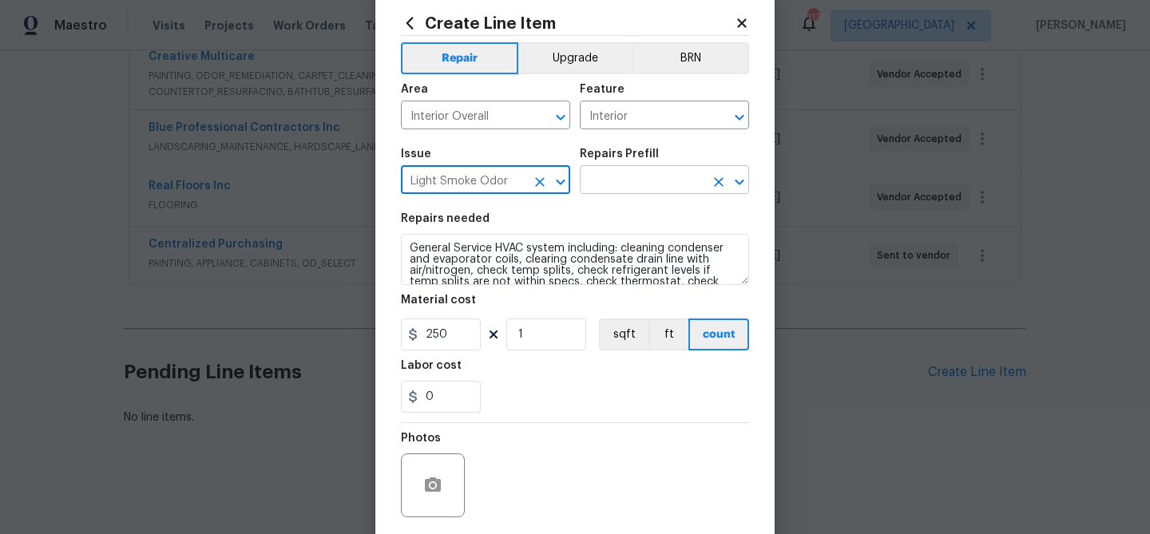
type input "Light Smoke Odor"
click at [598, 184] on input "text" at bounding box center [642, 181] width 125 height 25
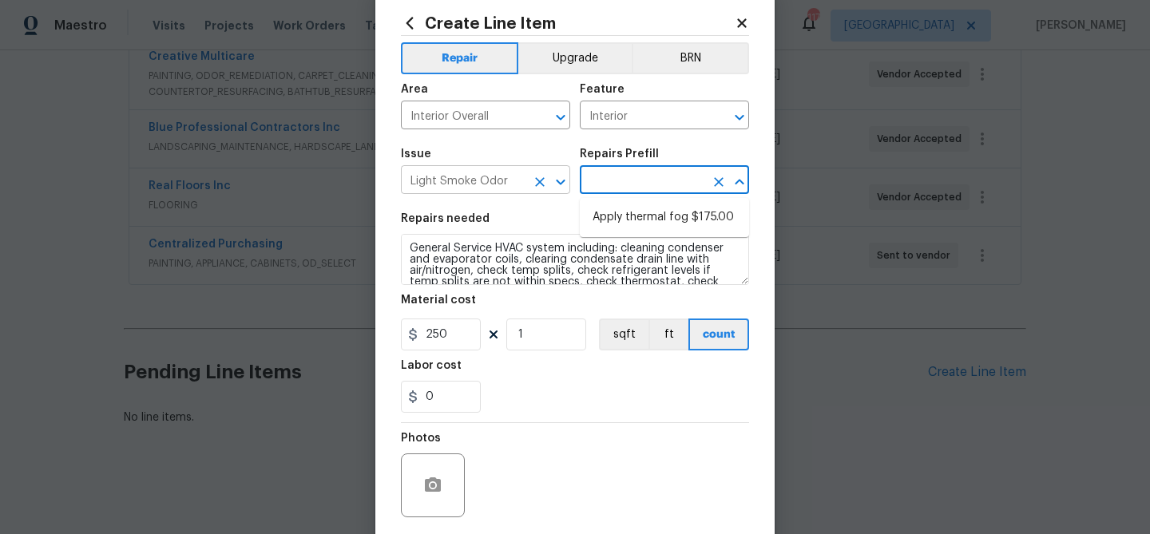
click at [502, 183] on input "Light Smoke Odor" at bounding box center [463, 181] width 125 height 25
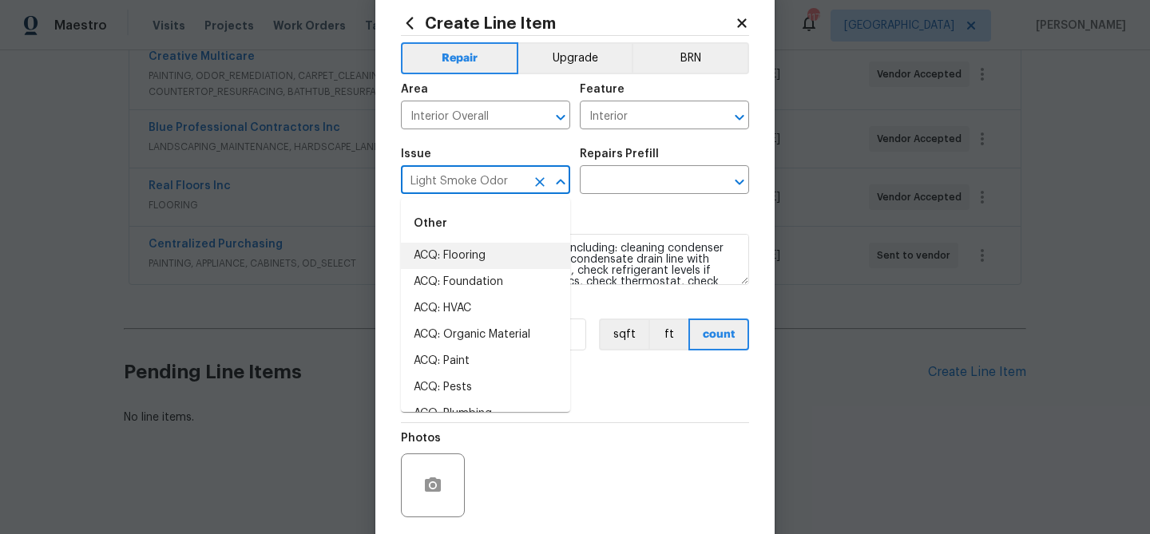
click at [543, 182] on icon "Clear" at bounding box center [540, 182] width 16 height 16
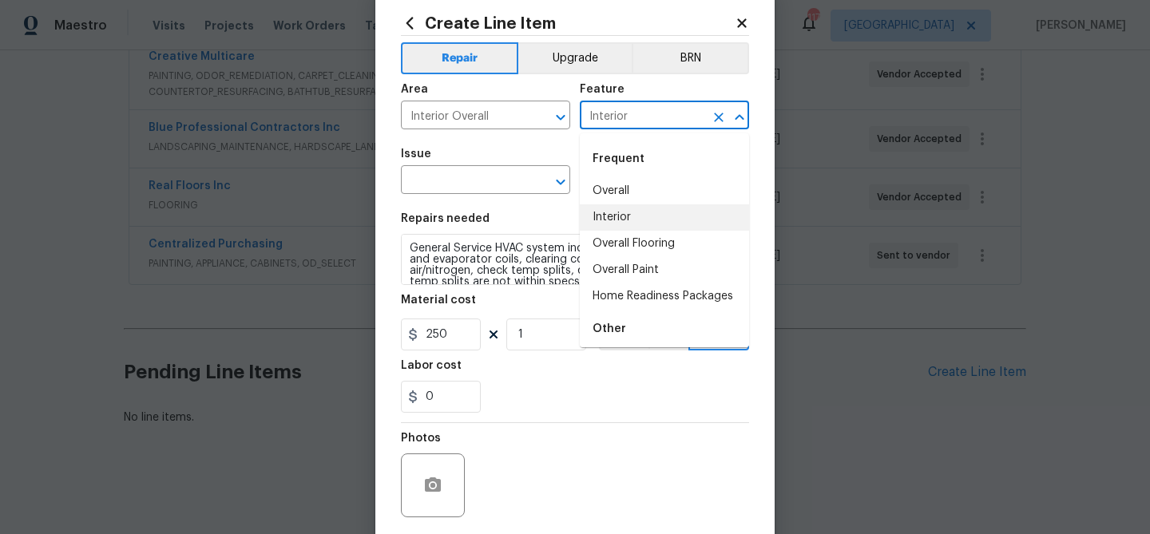
click at [598, 112] on input "Interior" at bounding box center [642, 117] width 125 height 25
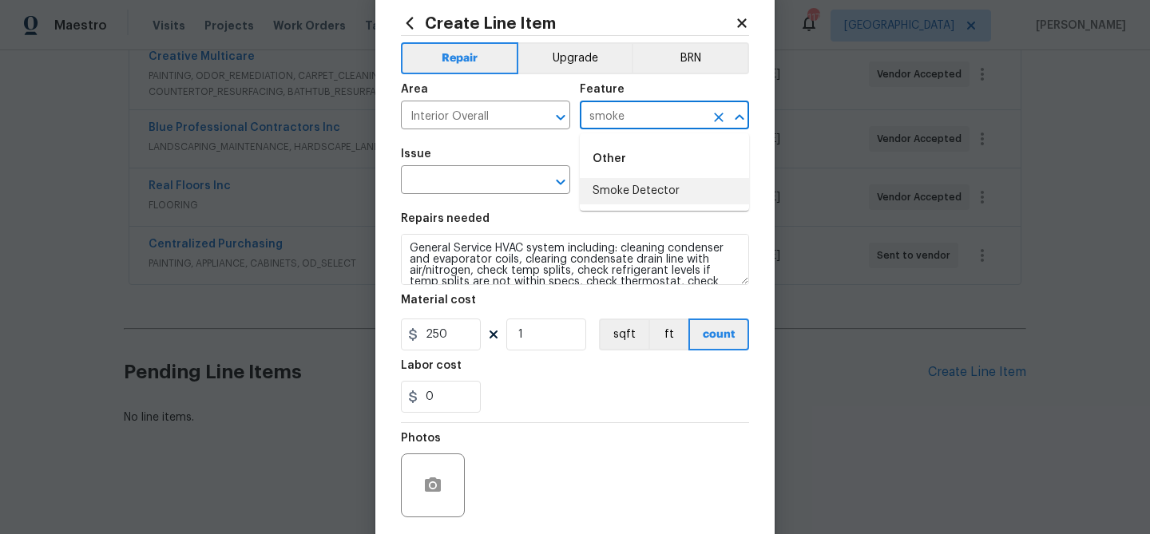
click at [647, 185] on li "Smoke Detector" at bounding box center [664, 191] width 169 height 26
type input "Smoke Detector"
click at [445, 181] on input "text" at bounding box center [463, 181] width 125 height 25
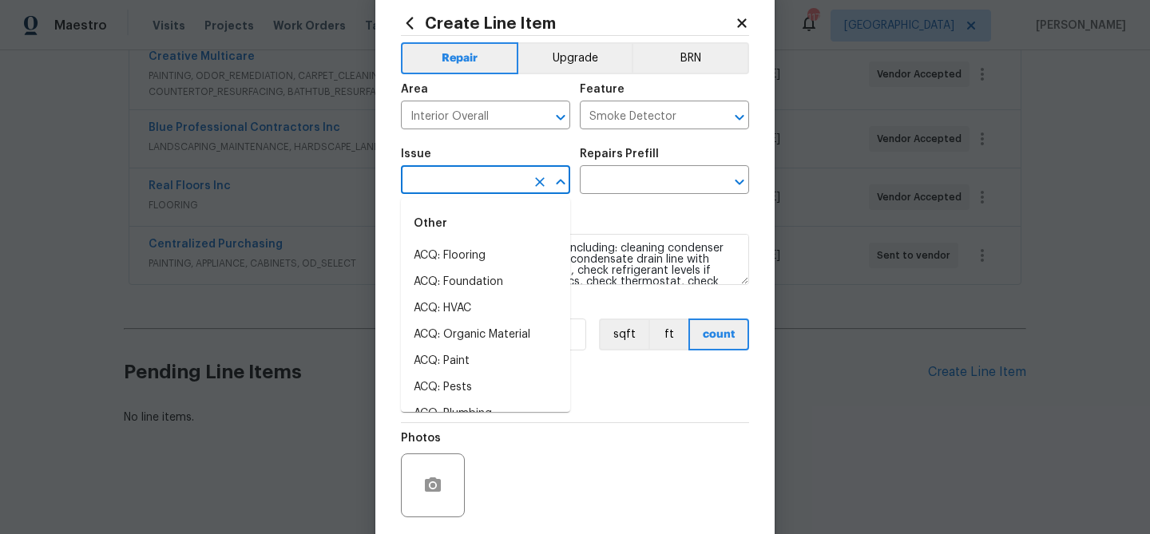
click at [415, 22] on icon at bounding box center [410, 23] width 18 height 18
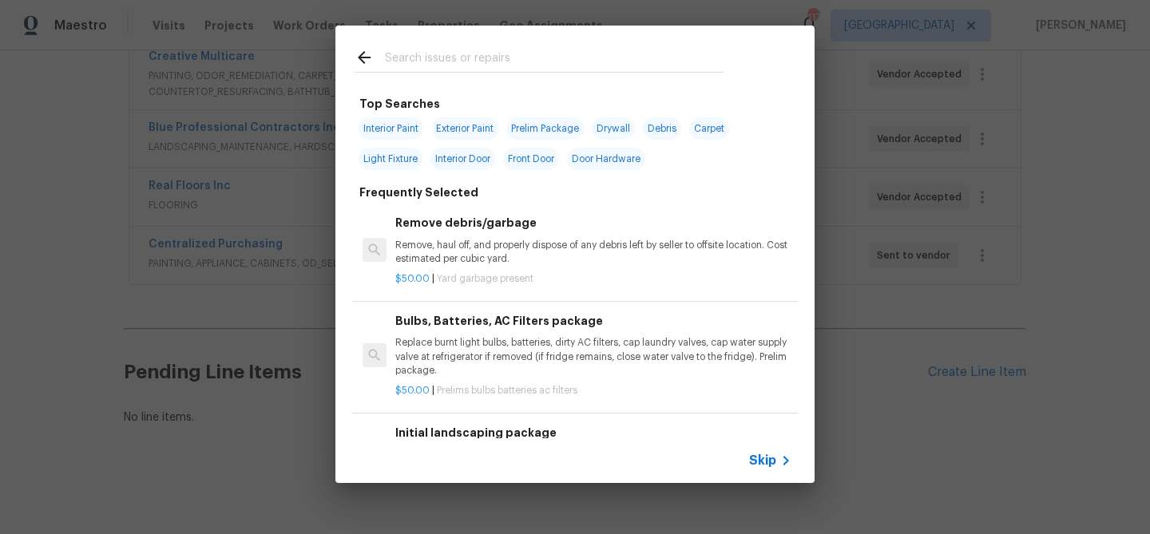
click at [420, 54] on input "text" at bounding box center [554, 60] width 339 height 24
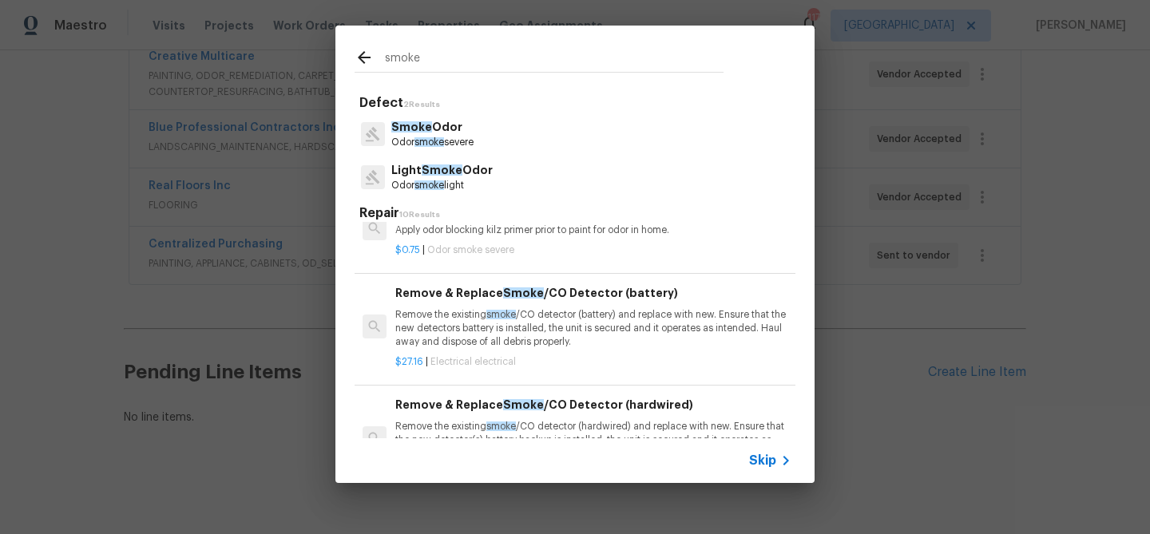
scroll to position [273, 0]
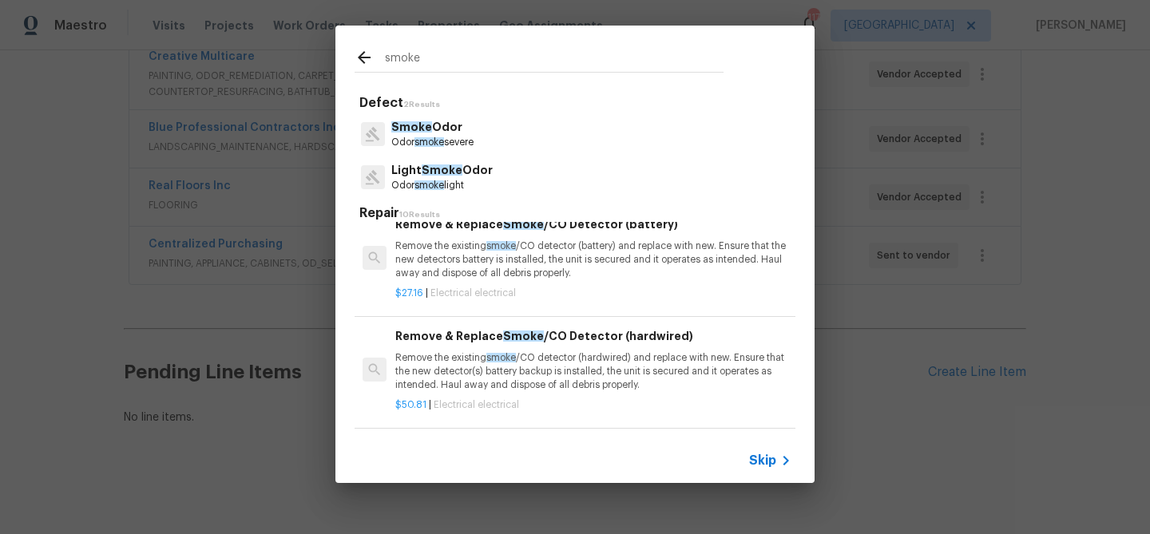
type input "smoke"
click at [564, 364] on p "Remove the existing smoke /CO detector (hardwired) and replace with new. Ensure…" at bounding box center [593, 371] width 396 height 41
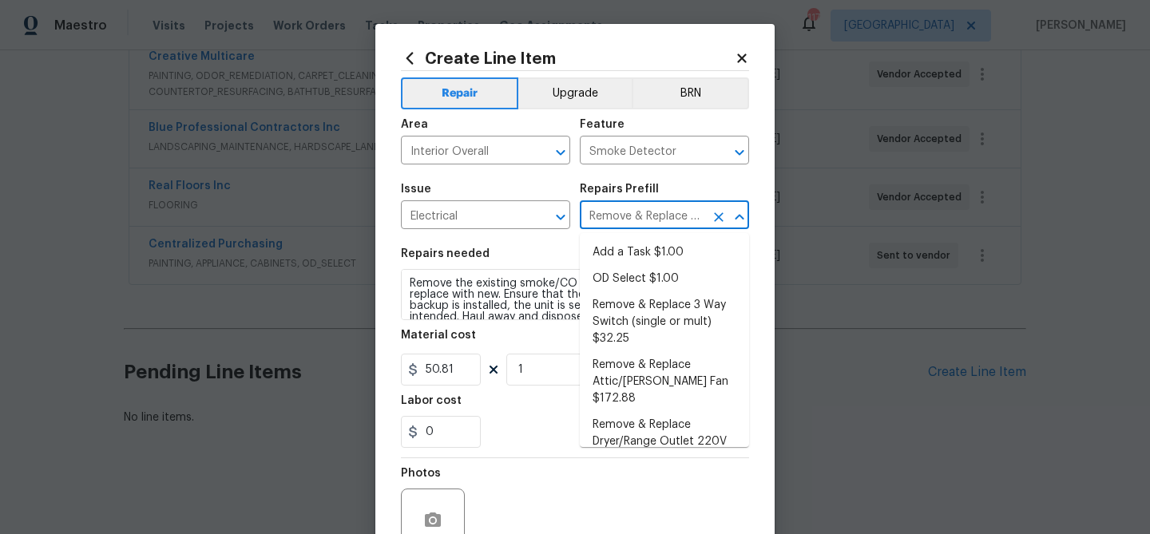
click at [656, 216] on input "Remove & Replace Smoke/CO Detector (hardwired) $50.81" at bounding box center [642, 216] width 125 height 25
click at [653, 250] on li "Add a Task $1.00" at bounding box center [664, 253] width 169 height 26
type input "Add a Task $1.00"
type textarea "HPM to detail"
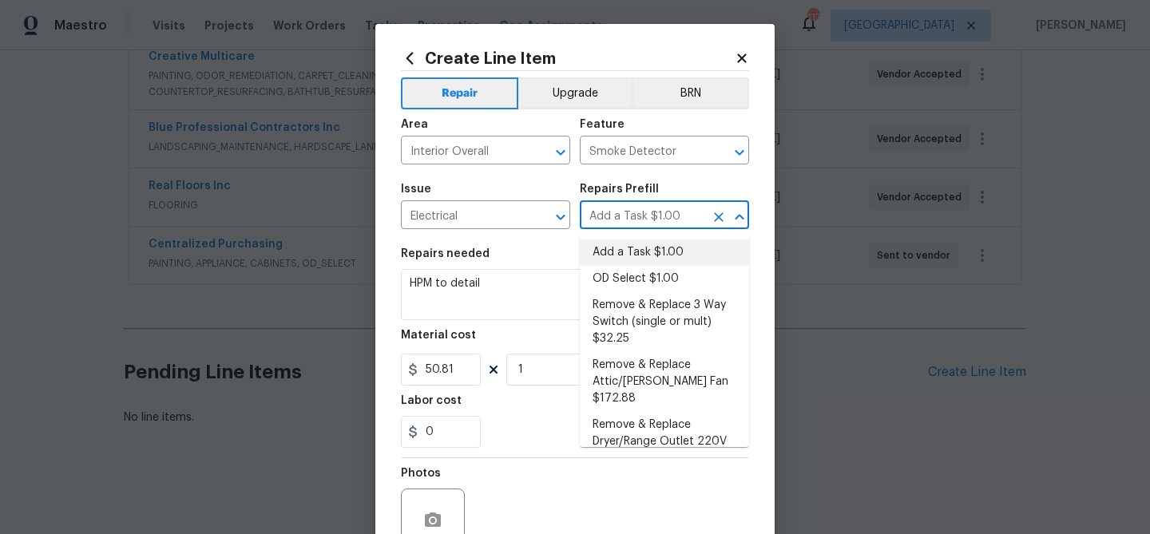
type input "1"
click at [737, 56] on icon at bounding box center [742, 58] width 14 height 14
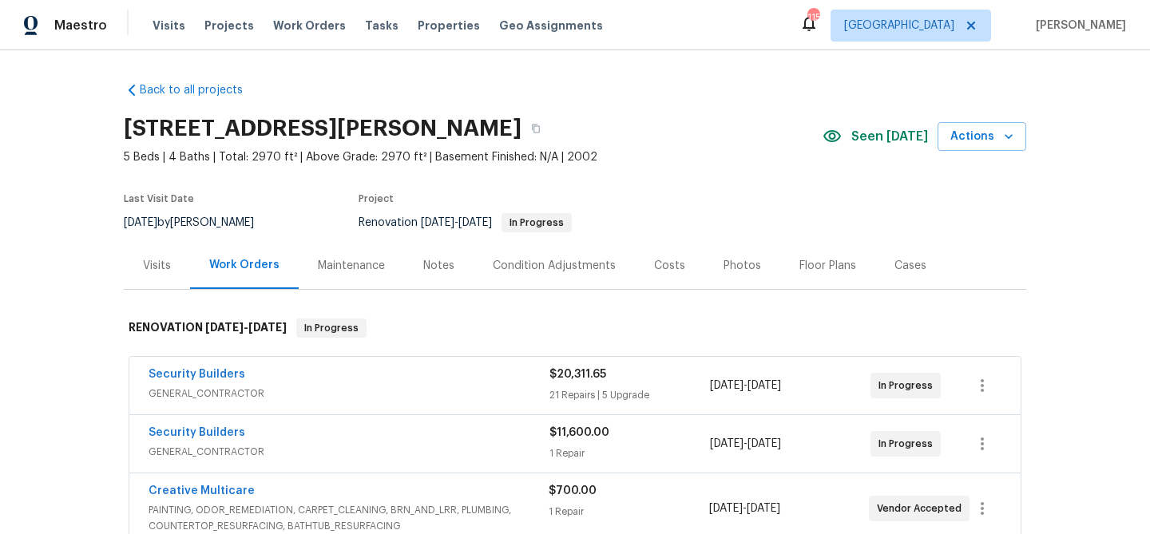
scroll to position [434, 0]
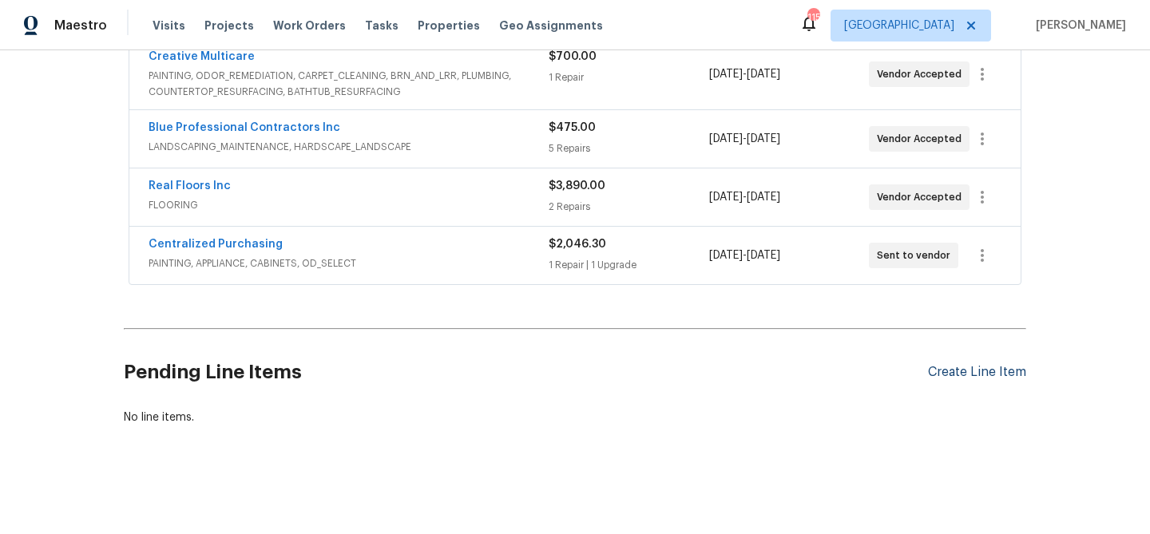
click at [961, 371] on div "Create Line Item" at bounding box center [977, 372] width 98 height 15
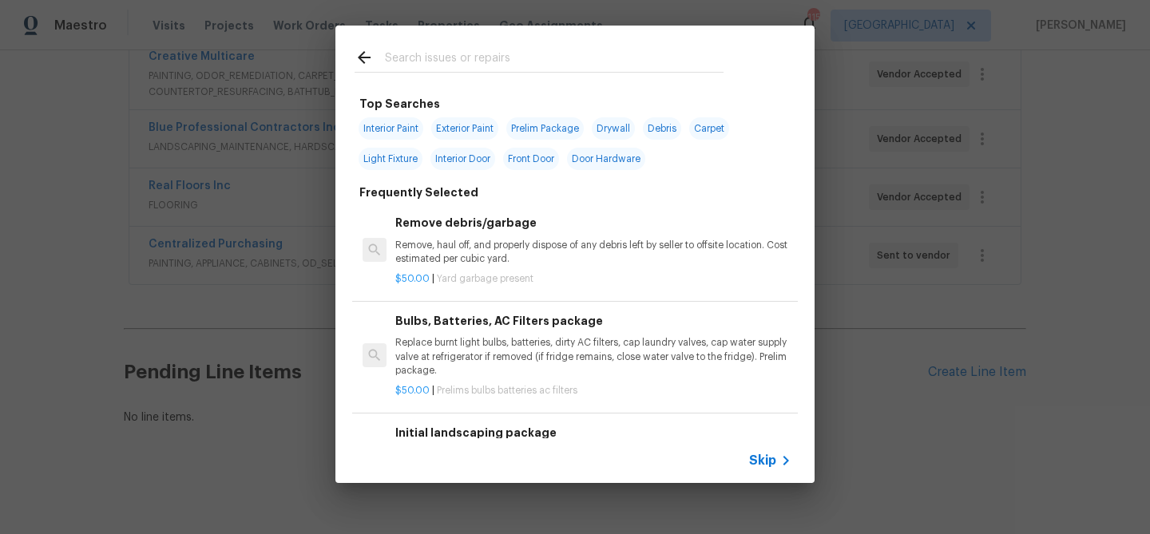
click at [436, 60] on input "text" at bounding box center [554, 60] width 339 height 24
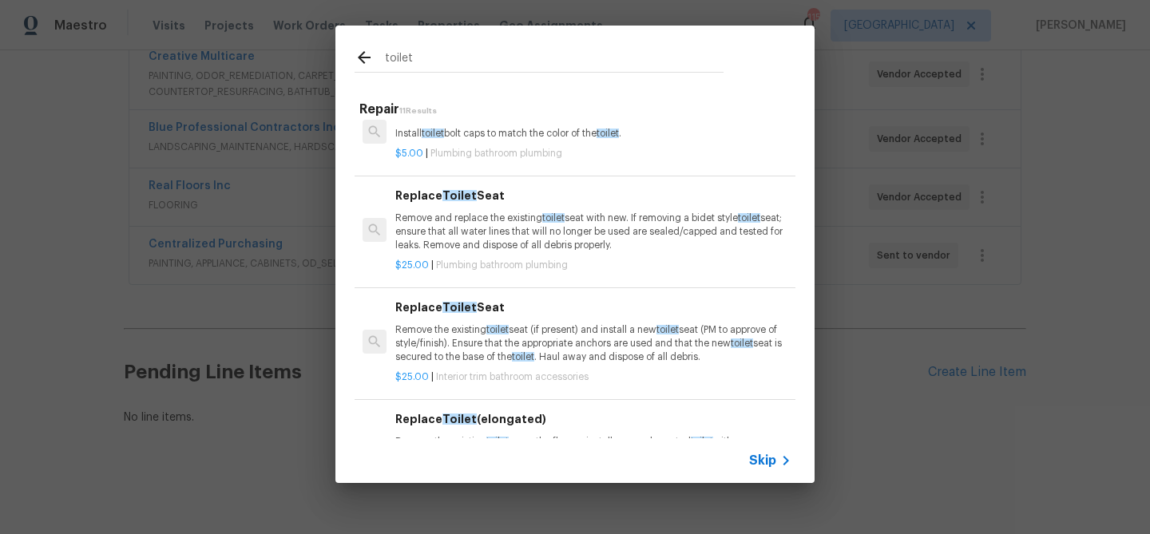
scroll to position [0, 0]
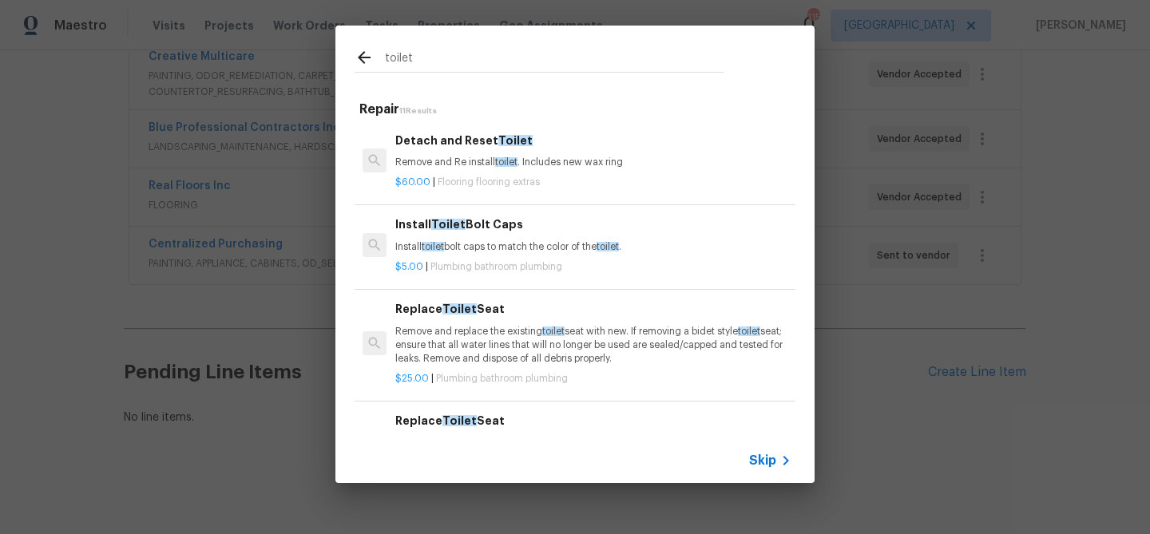
type input "toilet"
click at [843, 276] on div "toilet Repair 11 Results Detach and Reset Toilet Remove and Re install toilet .…" at bounding box center [575, 254] width 1150 height 509
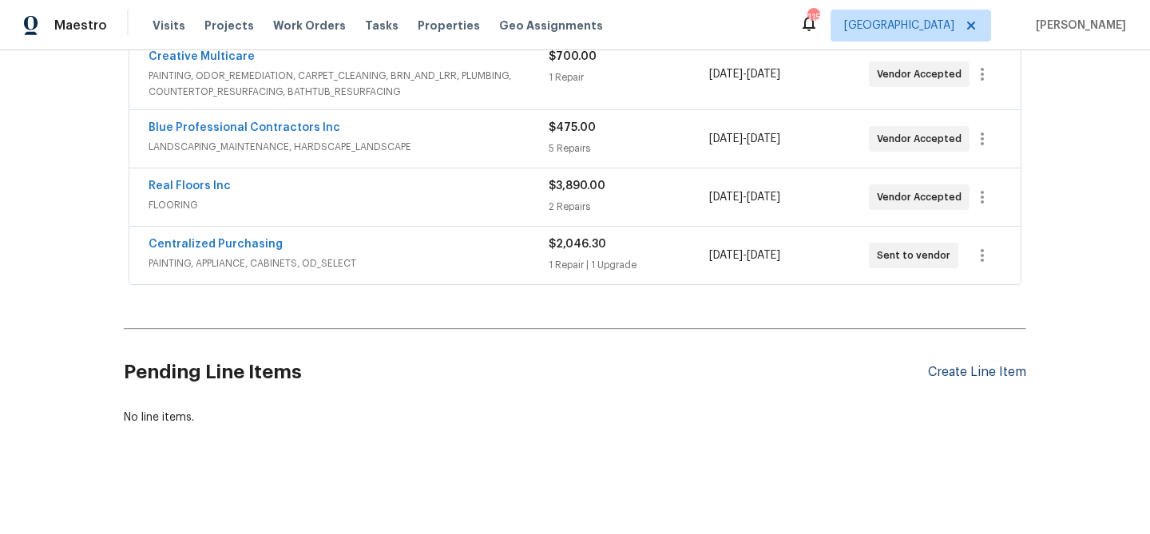
click at [996, 369] on div "Create Line Item" at bounding box center [977, 372] width 98 height 15
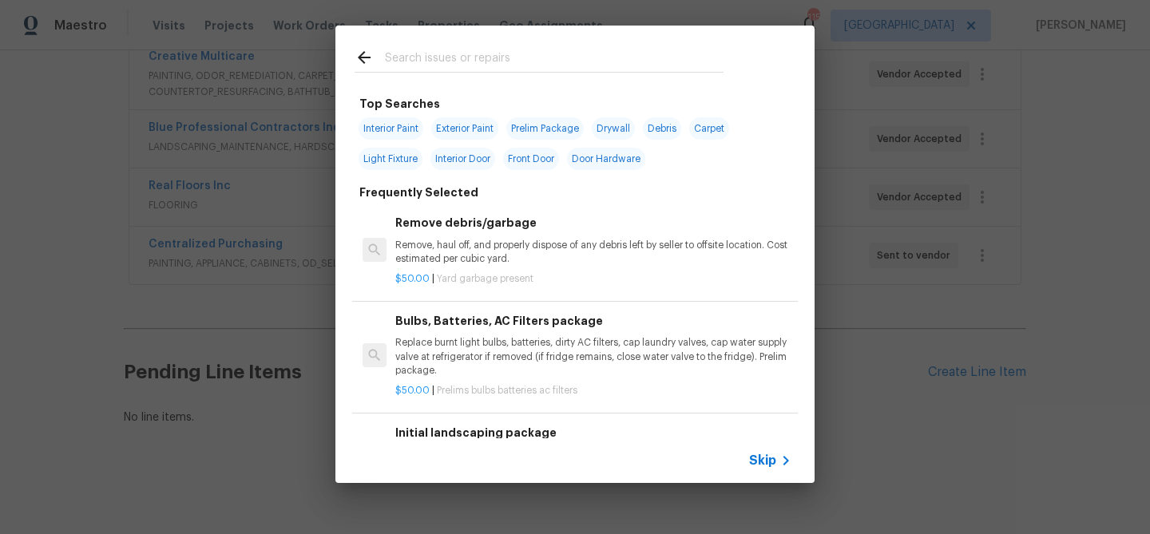
click at [764, 463] on span "Skip" at bounding box center [762, 461] width 27 height 16
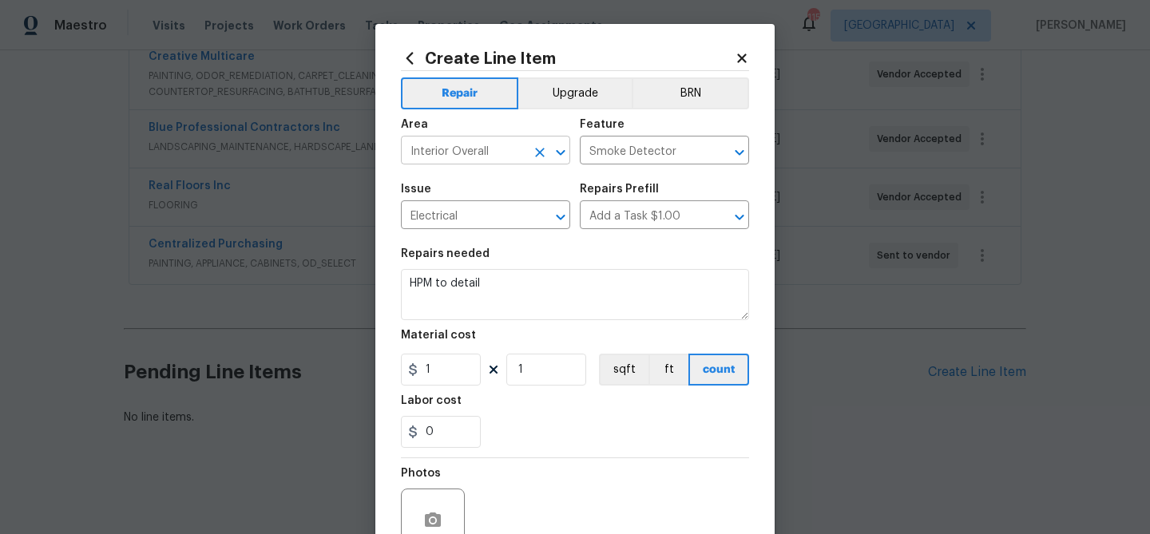
click at [461, 155] on input "Interior Overall" at bounding box center [463, 152] width 125 height 25
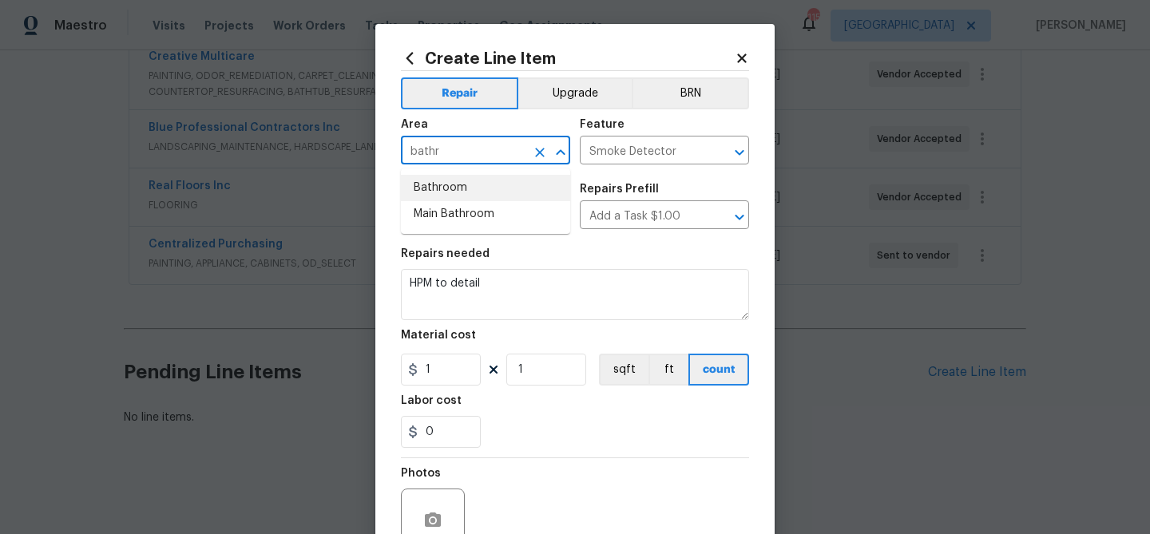
click at [466, 186] on li "Bathroom" at bounding box center [485, 188] width 169 height 26
type input "Bathroom"
click at [601, 156] on input "Smoke Detector" at bounding box center [642, 152] width 125 height 25
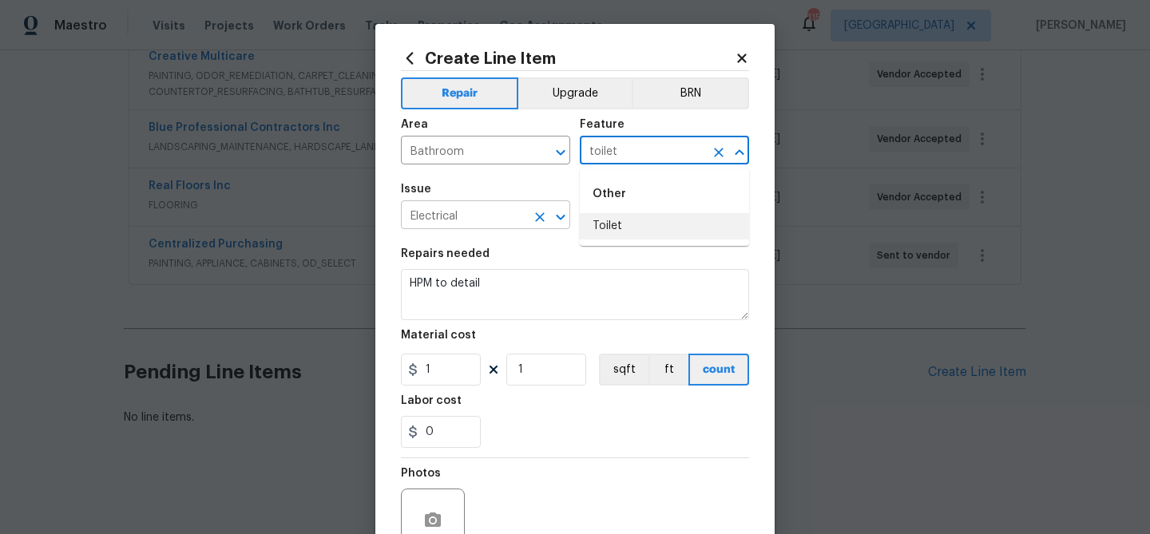
drag, startPoint x: 605, startPoint y: 225, endPoint x: 541, endPoint y: 220, distance: 63.3
click at [600, 225] on li "Toilet" at bounding box center [664, 226] width 169 height 26
type input "Toilet"
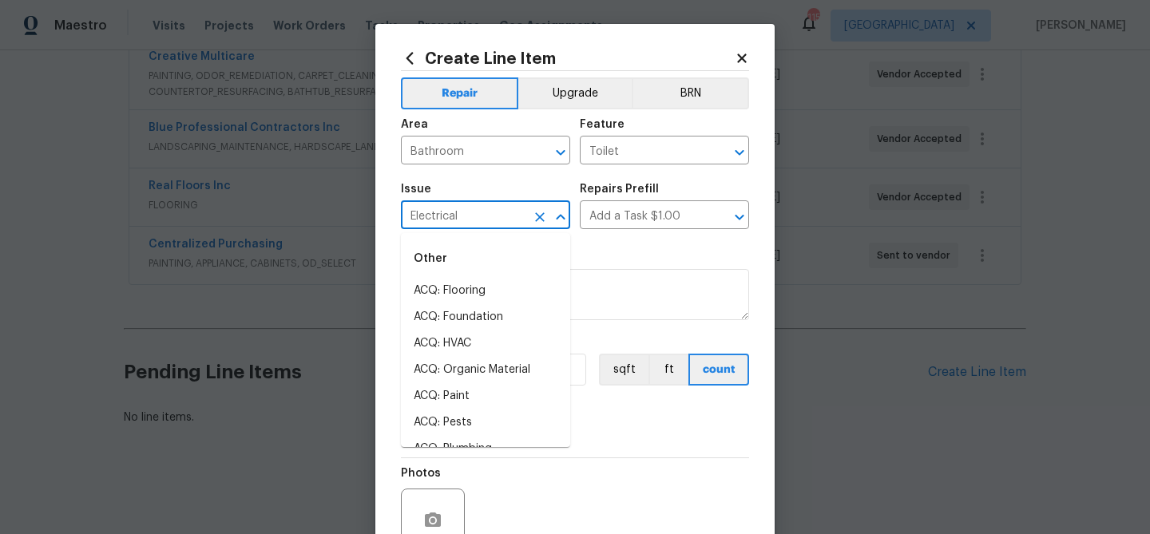
click at [479, 212] on input "Electrical" at bounding box center [463, 216] width 125 height 25
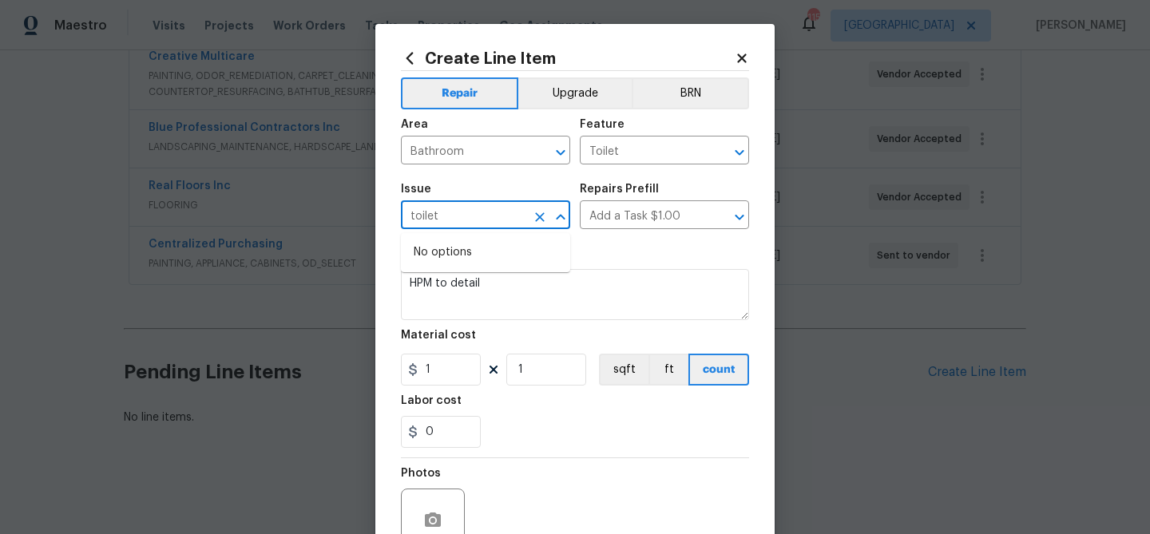
click at [479, 213] on input "toilet" at bounding box center [463, 216] width 125 height 25
click at [477, 215] on input "leak" at bounding box center [463, 216] width 125 height 25
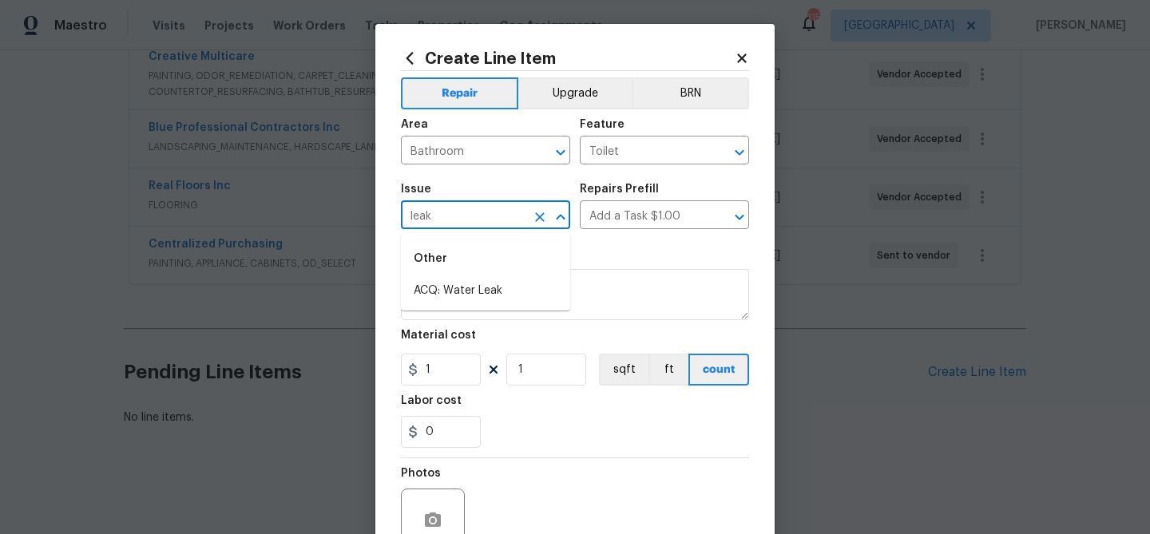
click at [477, 215] on input "leak" at bounding box center [463, 216] width 125 height 25
type input "Electrical"
click at [642, 159] on input "Toilet" at bounding box center [642, 152] width 125 height 25
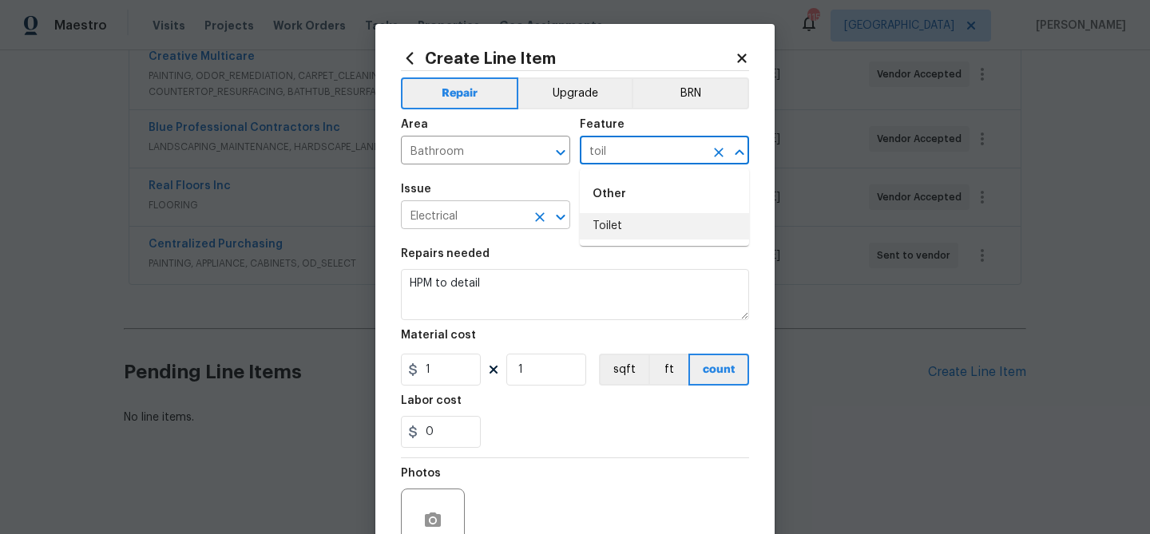
drag, startPoint x: 629, startPoint y: 220, endPoint x: 569, endPoint y: 224, distance: 59.2
click at [628, 220] on li "Toilet" at bounding box center [664, 226] width 169 height 26
type input "Toilet"
drag, startPoint x: 485, startPoint y: 220, endPoint x: 541, endPoint y: 224, distance: 56.0
click at [486, 220] on input "Electrical" at bounding box center [463, 216] width 125 height 25
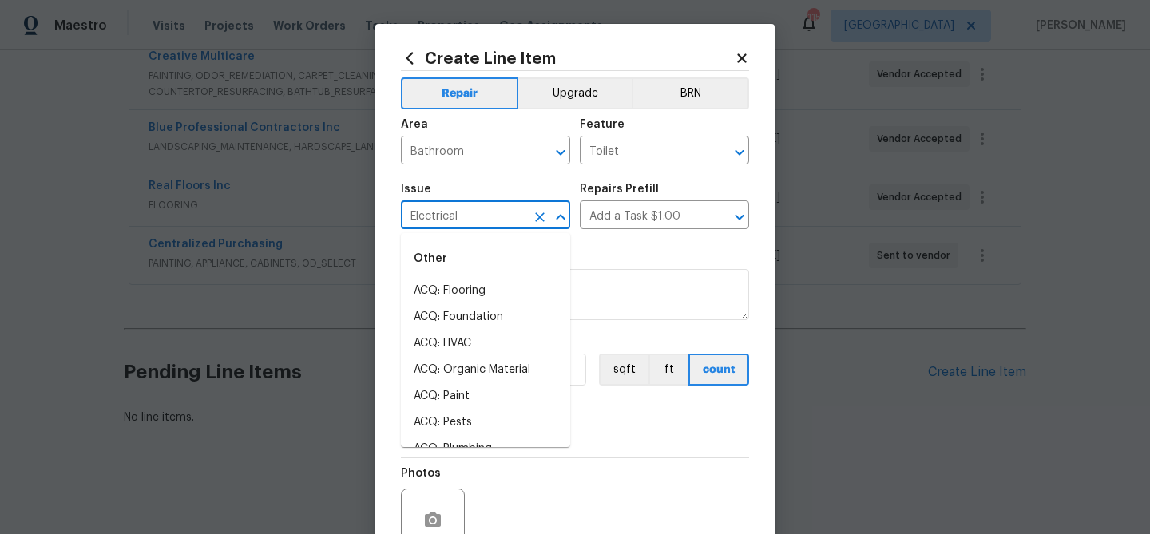
click at [542, 220] on icon "Clear" at bounding box center [540, 217] width 10 height 10
click at [552, 215] on icon "Close" at bounding box center [560, 217] width 19 height 19
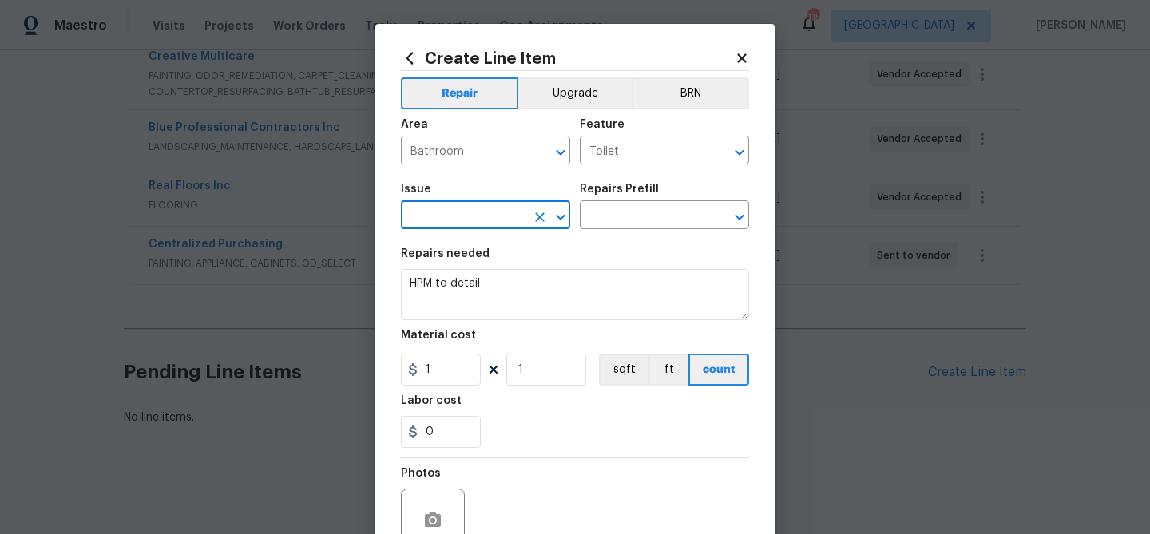
click at [552, 215] on icon "Open" at bounding box center [560, 217] width 19 height 19
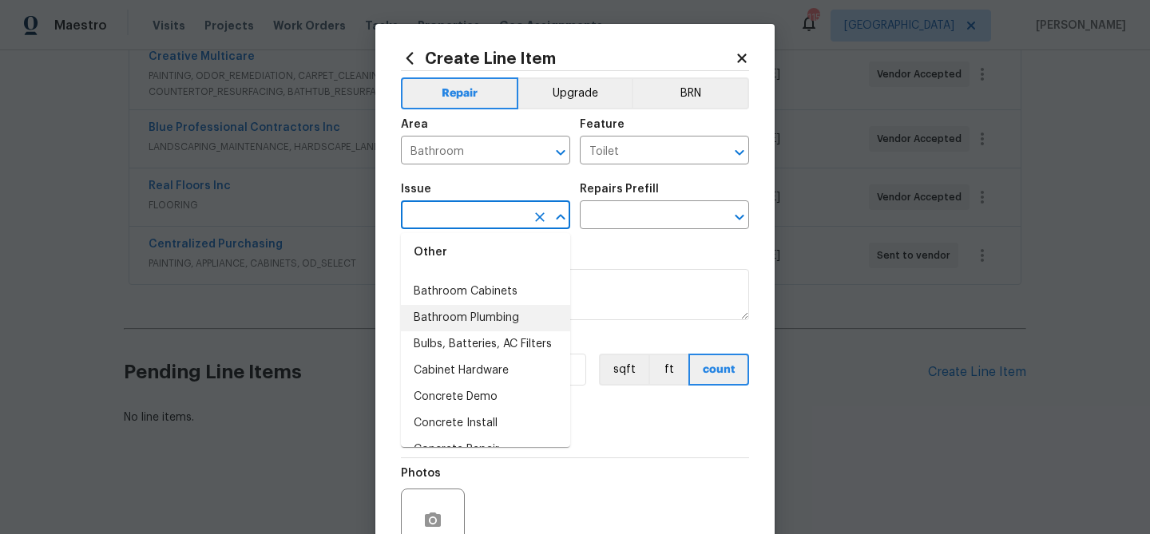
scroll to position [343, 0]
click at [461, 320] on li "Bathroom Plumbing" at bounding box center [485, 317] width 169 height 26
type input "Bathroom Plumbing"
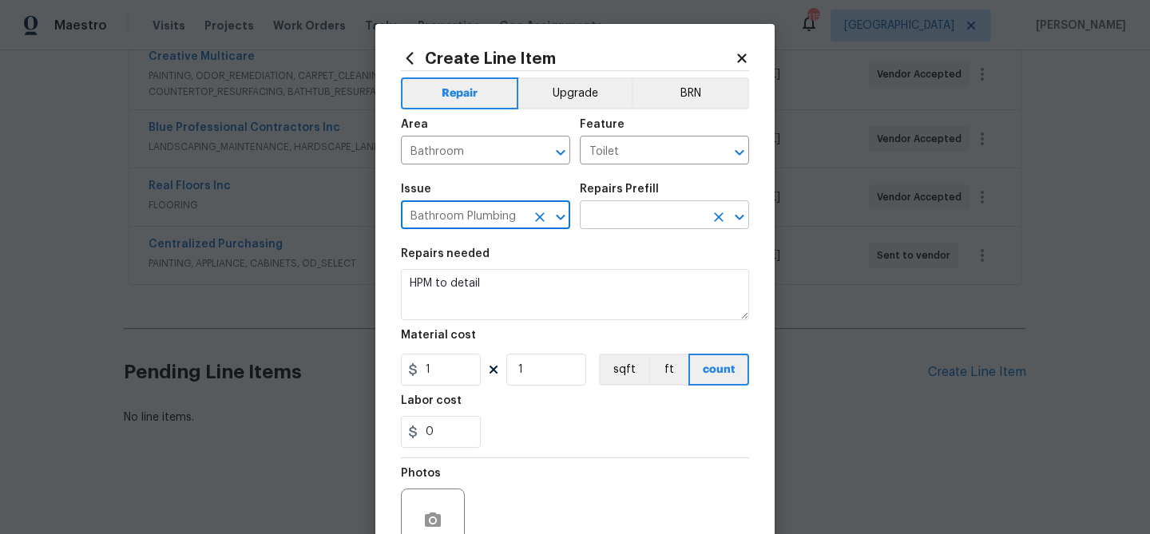
click at [627, 228] on input "text" at bounding box center [642, 216] width 125 height 25
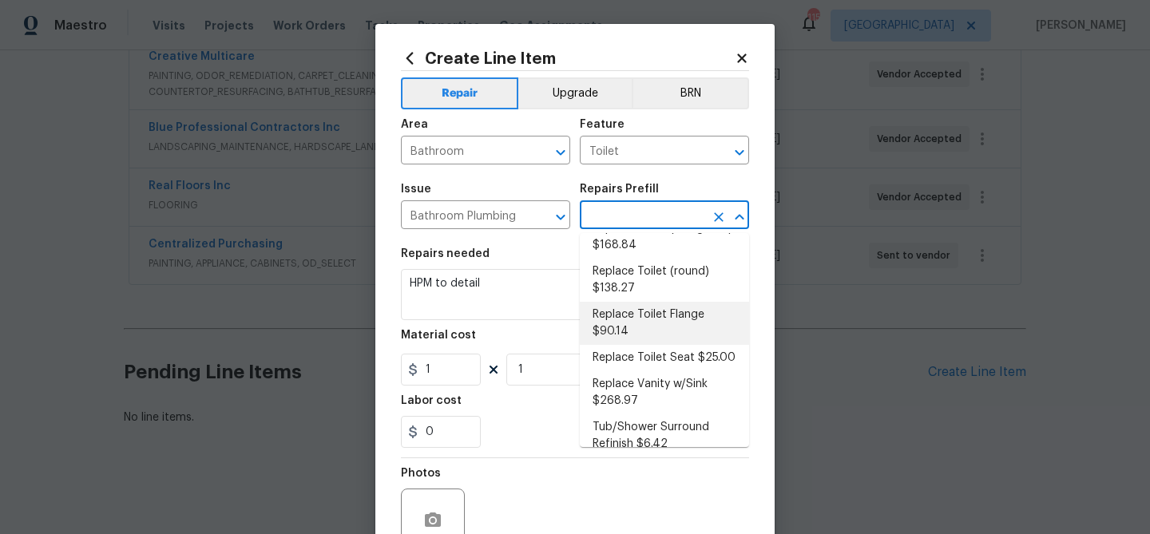
scroll to position [0, 0]
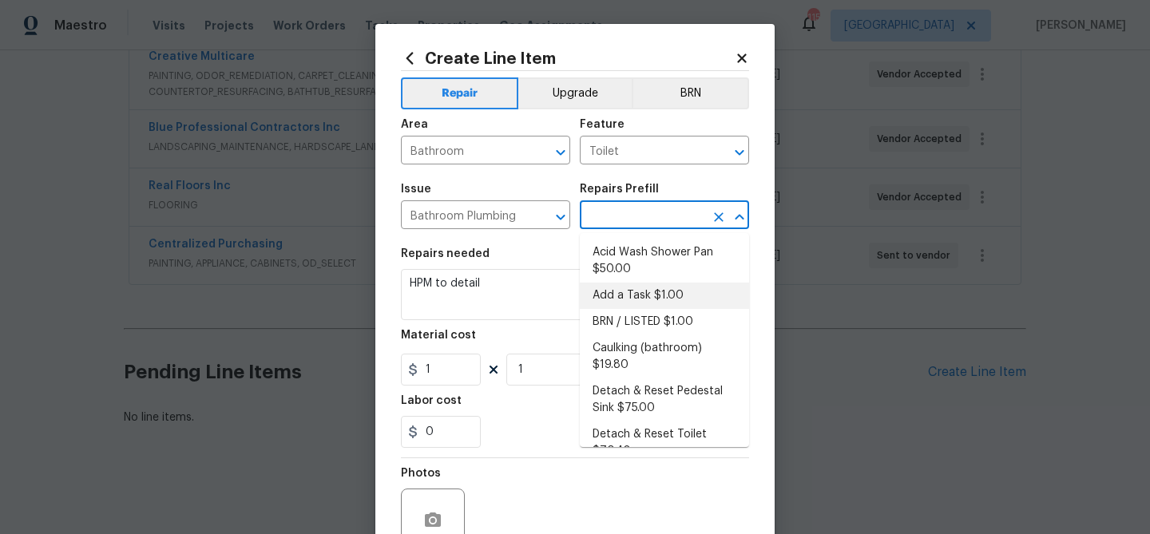
click at [642, 288] on li "Add a Task $1.00" at bounding box center [664, 296] width 169 height 26
type input "Plumbing"
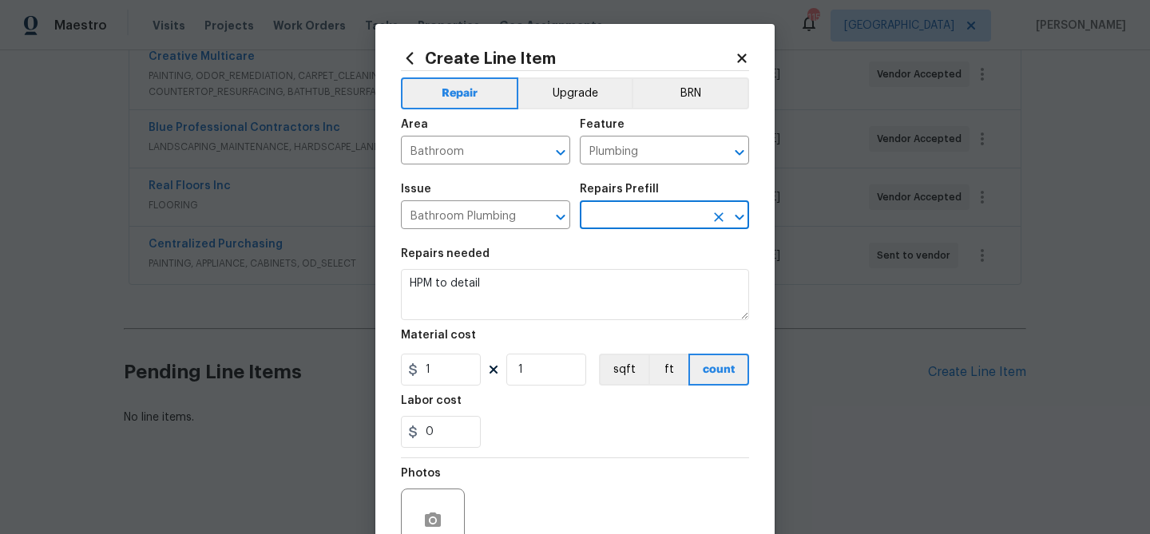
type input "Add a Task $1.00"
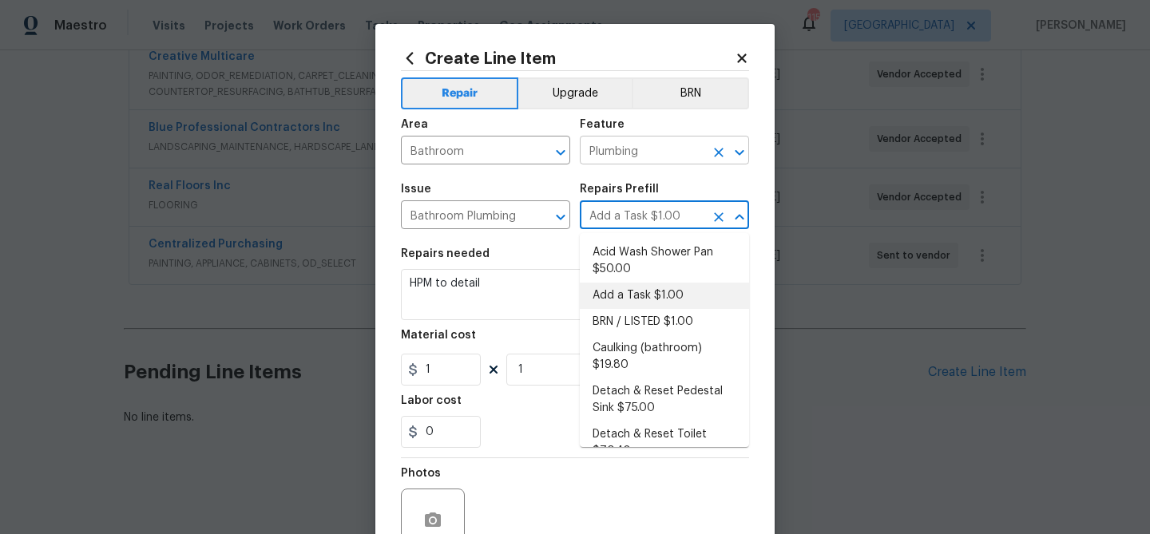
click at [603, 154] on input "Plumbing" at bounding box center [642, 152] width 125 height 25
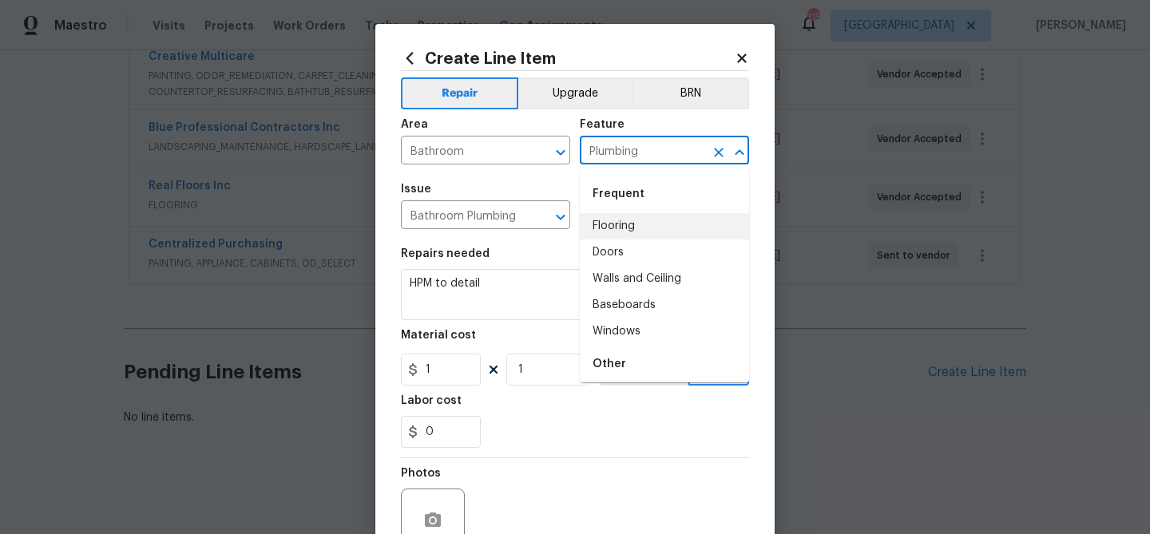
click at [603, 154] on input "Plumbing" at bounding box center [642, 152] width 125 height 25
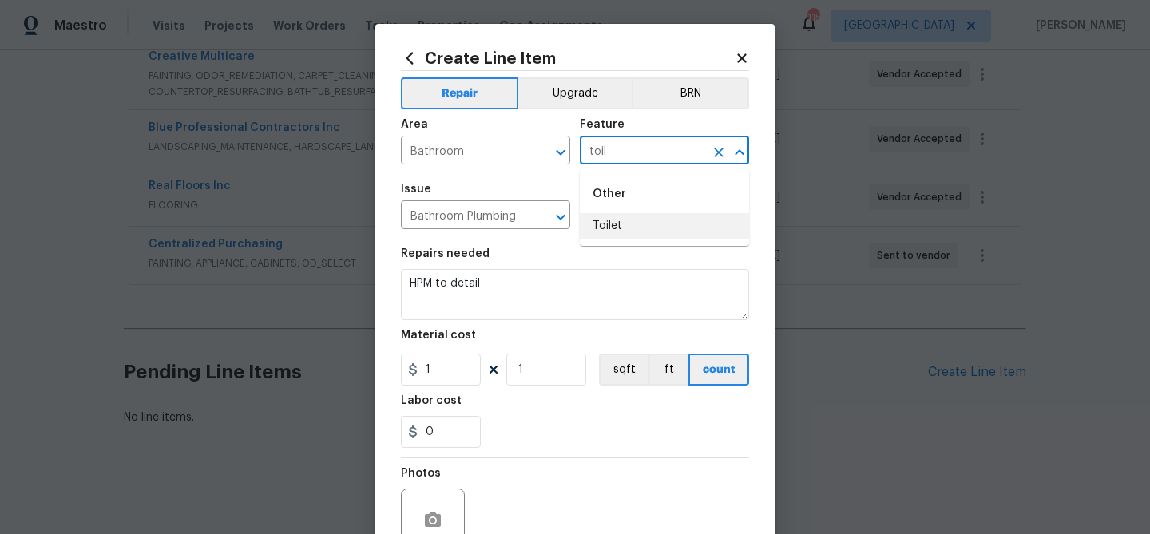
click at [609, 228] on li "Toilet" at bounding box center [664, 226] width 169 height 26
type input "Toilet"
click at [576, 248] on section "Repairs needed HPM to detail Material cost 1 1 sqft ft count Labor cost 0" at bounding box center [575, 348] width 348 height 219
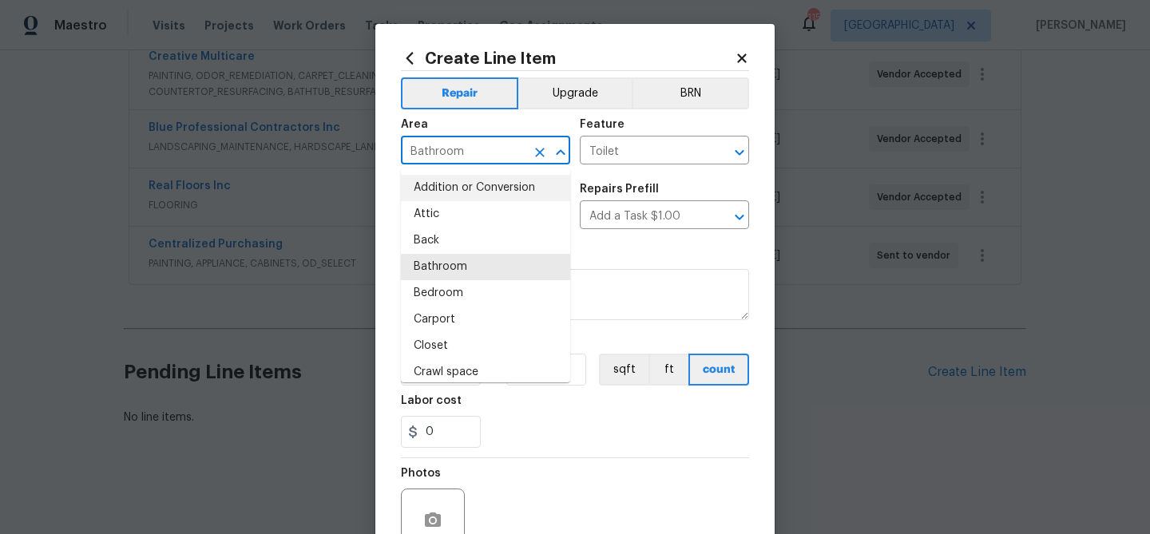
click at [490, 147] on input "Bathroom" at bounding box center [463, 152] width 125 height 25
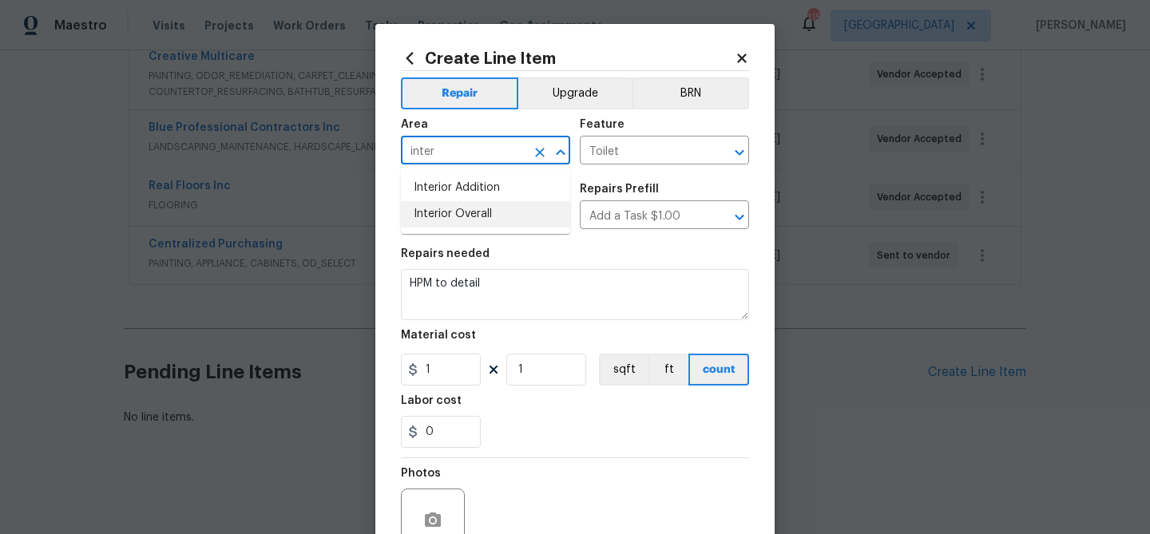
drag, startPoint x: 476, startPoint y: 206, endPoint x: 536, endPoint y: 169, distance: 70.7
click at [479, 205] on li "Interior Overall" at bounding box center [485, 214] width 169 height 26
type input "Interior Overall"
click at [609, 151] on input "Toilet" at bounding box center [642, 152] width 125 height 25
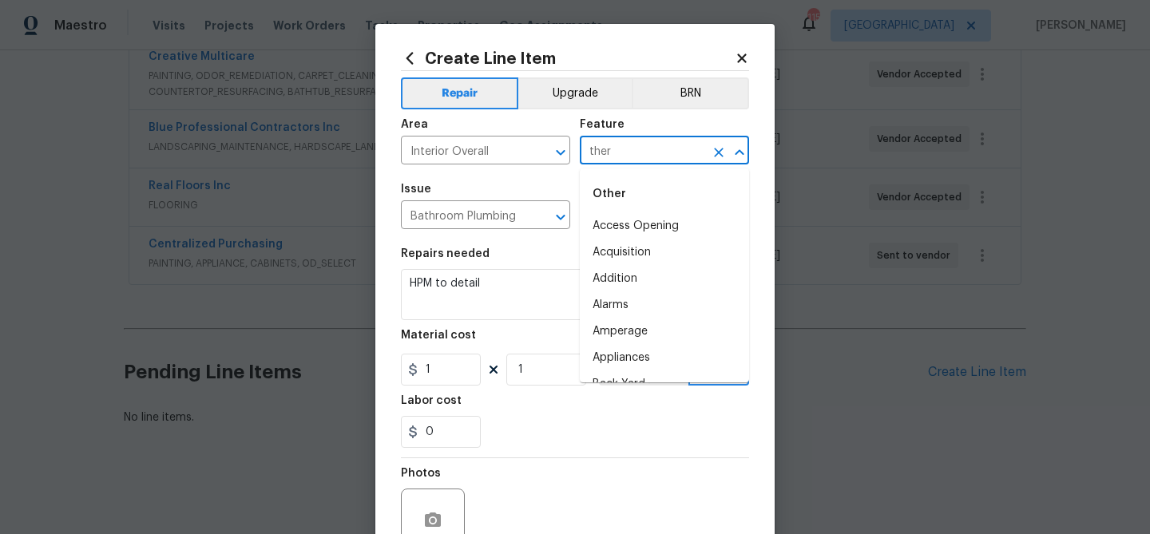
click at [609, 151] on input "ther" at bounding box center [642, 152] width 125 height 25
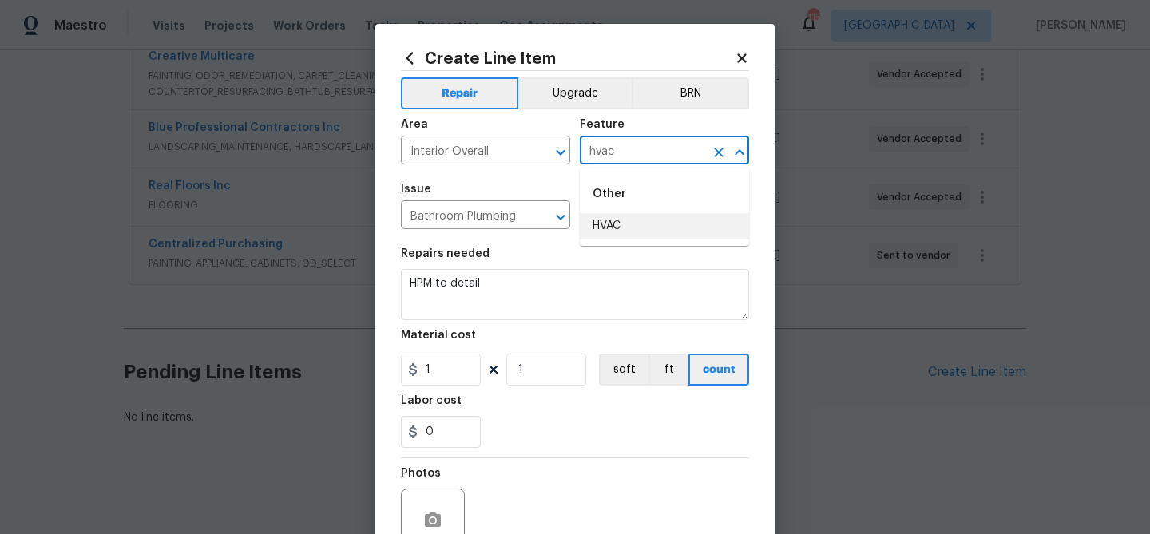
click at [602, 224] on li "HVAC" at bounding box center [664, 226] width 169 height 26
type input "HVAC"
click at [441, 218] on input "Bathroom Plumbing" at bounding box center [463, 216] width 125 height 25
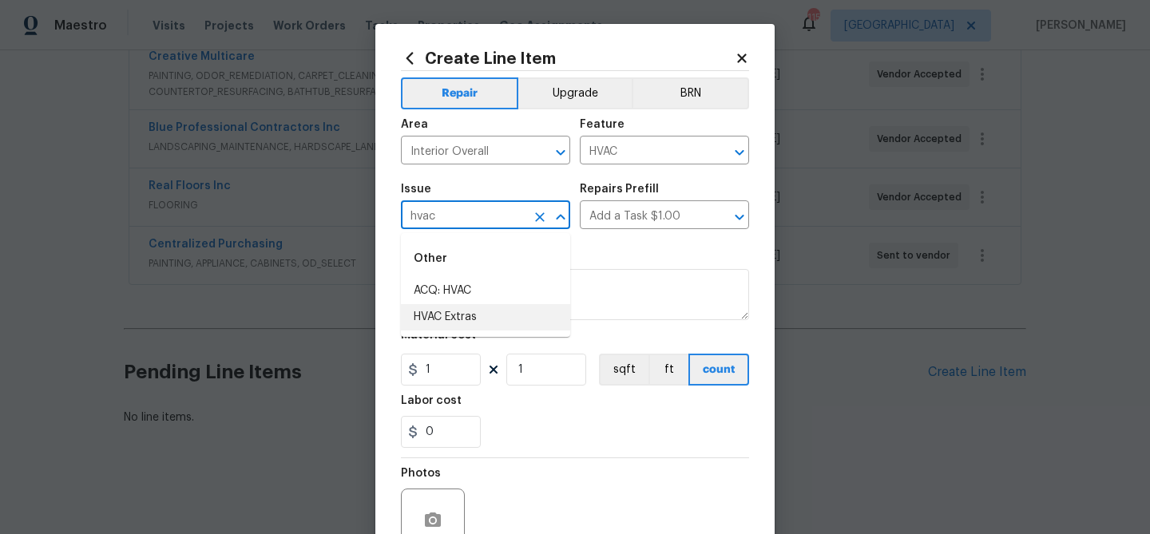
click at [449, 311] on li "HVAC Extras" at bounding box center [485, 317] width 169 height 26
type input "HVAC Extras"
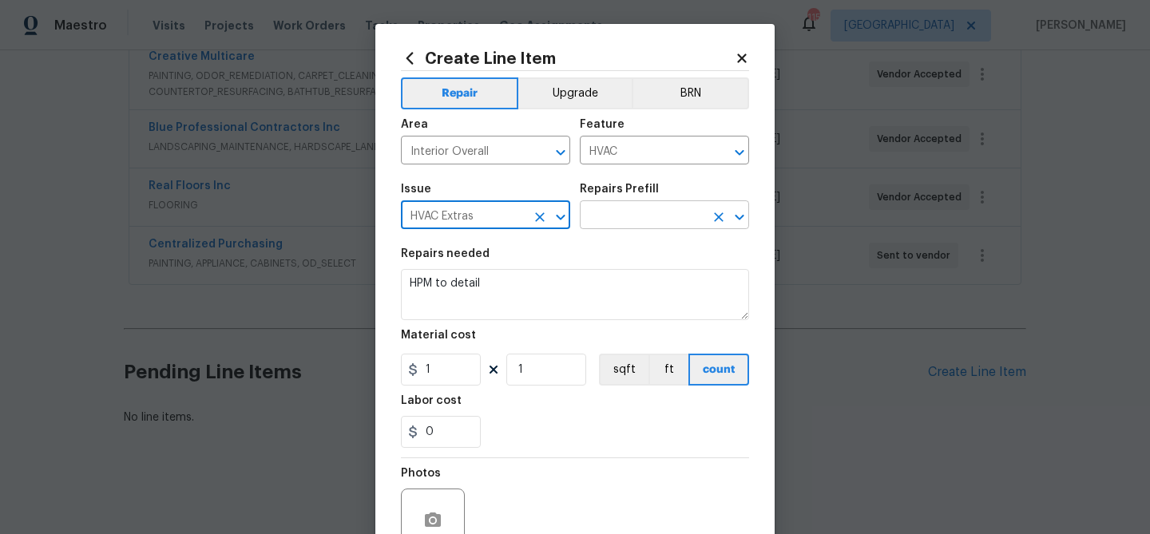
type input "HVAC Extras"
click at [633, 212] on input "text" at bounding box center [642, 216] width 125 height 25
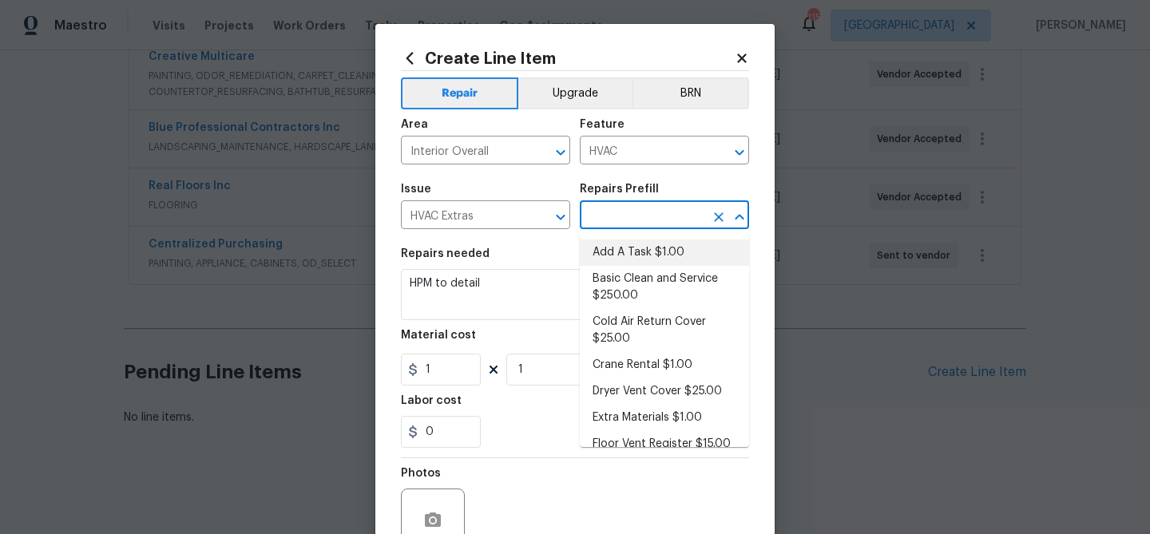
click at [640, 259] on li "Add A Task $1.00" at bounding box center [664, 253] width 169 height 26
type input "Add A Task $1.00"
click at [519, 150] on input "Interior Overall" at bounding box center [463, 152] width 125 height 25
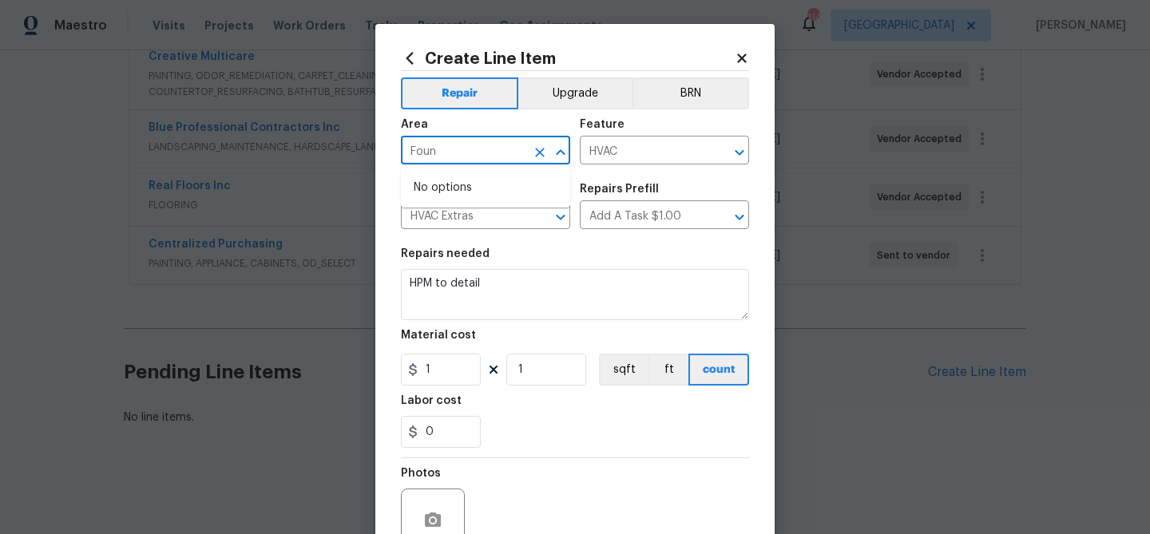
click at [521, 153] on input "Foun" at bounding box center [463, 152] width 125 height 25
click at [528, 210] on li "Interior Overall" at bounding box center [485, 214] width 169 height 26
type input "Interior Overall"
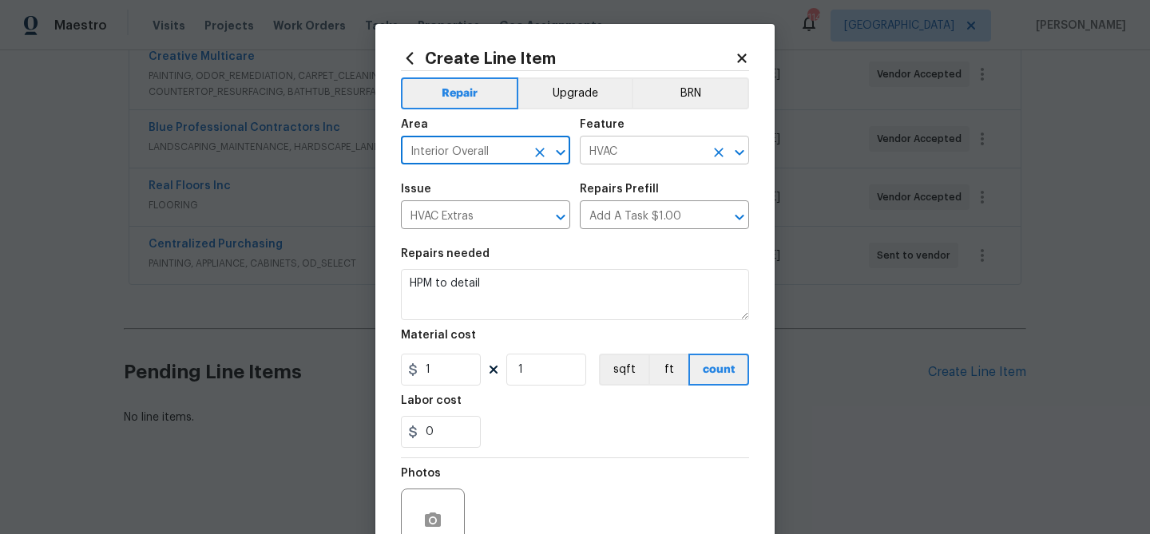
click at [609, 157] on input "HVAC" at bounding box center [642, 152] width 125 height 25
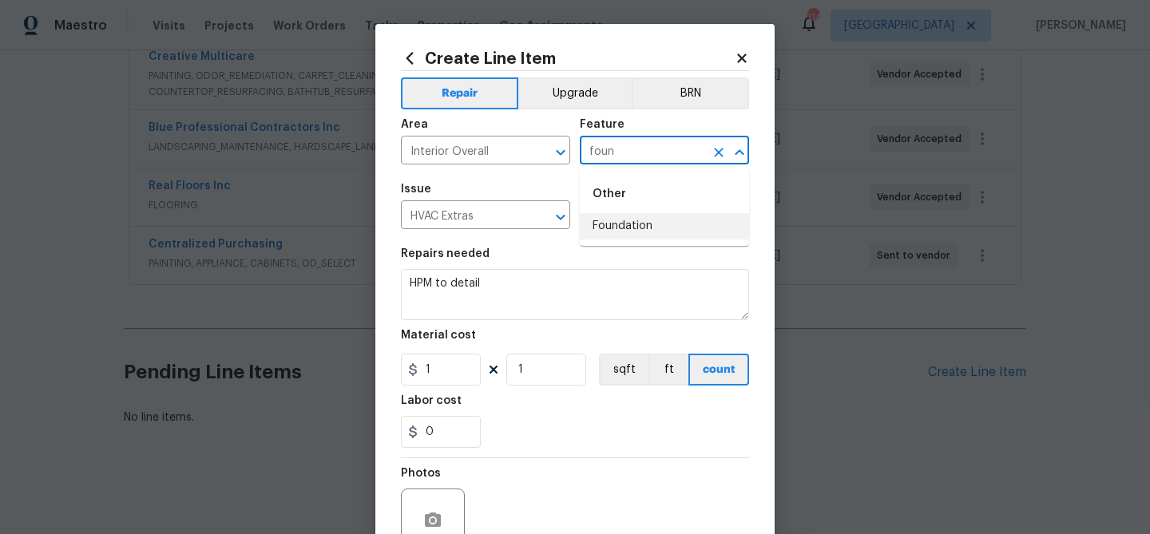
click at [619, 221] on li "Foundation" at bounding box center [664, 226] width 169 height 26
type input "Foundation"
click at [486, 212] on input "HVAC Extras" at bounding box center [463, 216] width 125 height 25
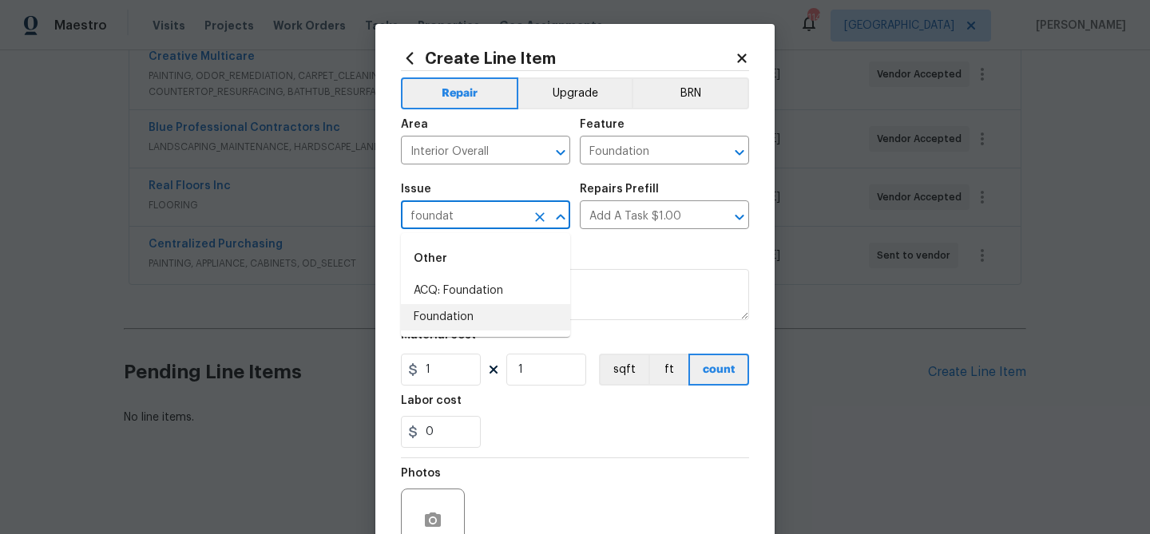
click at [476, 316] on li "Foundation" at bounding box center [485, 317] width 169 height 26
type input "Foundation"
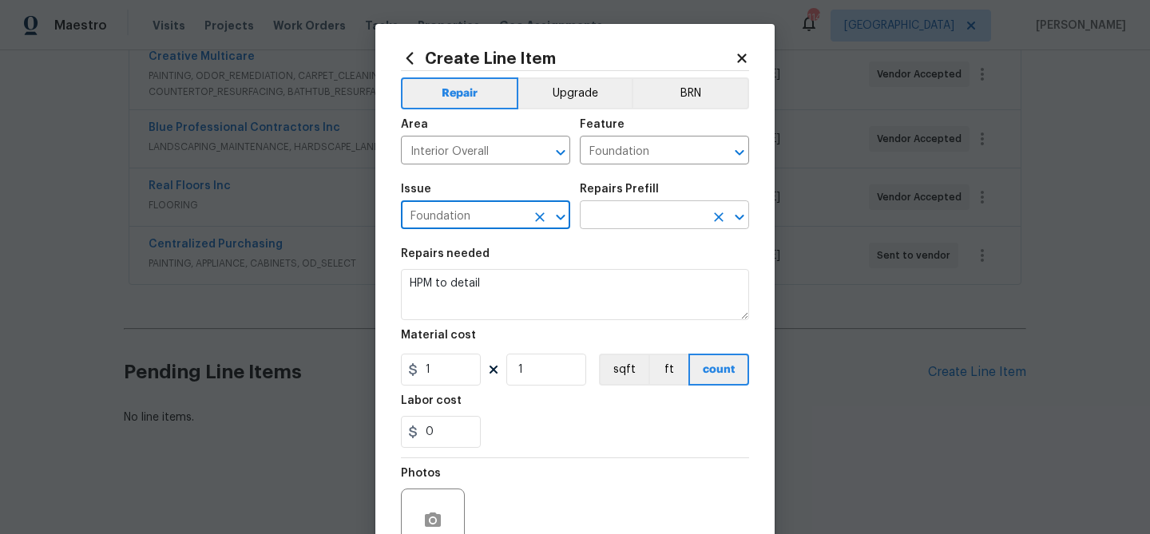
type input "Foundation"
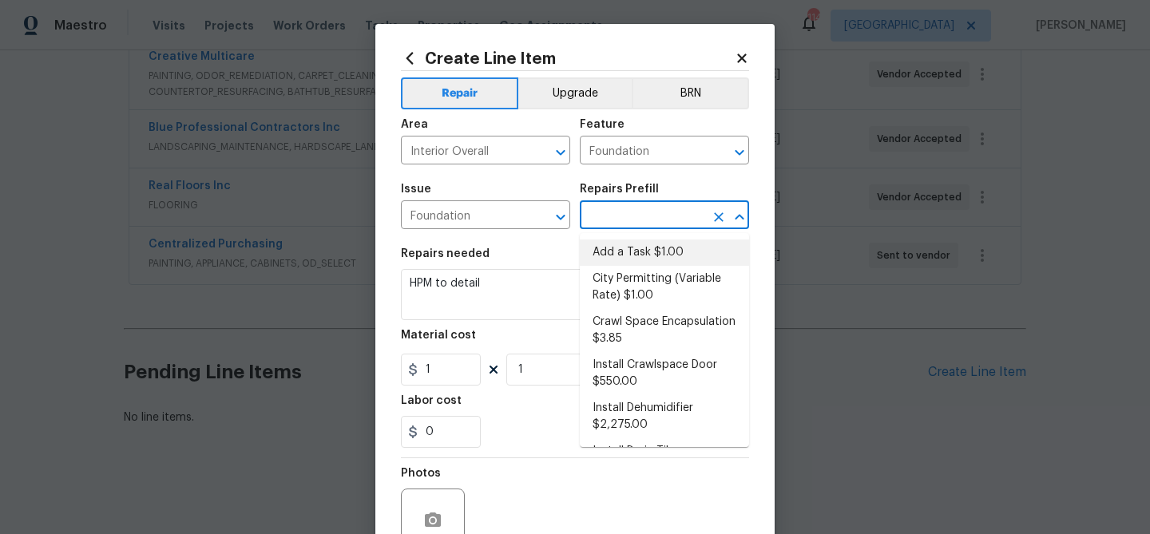
click at [619, 220] on input "text" at bounding box center [642, 216] width 125 height 25
click at [629, 247] on li "Add a Task $1.00" at bounding box center [664, 253] width 169 height 26
type input "Add a Task $1.00"
click at [514, 296] on textarea "HPM to detail" at bounding box center [575, 294] width 348 height 51
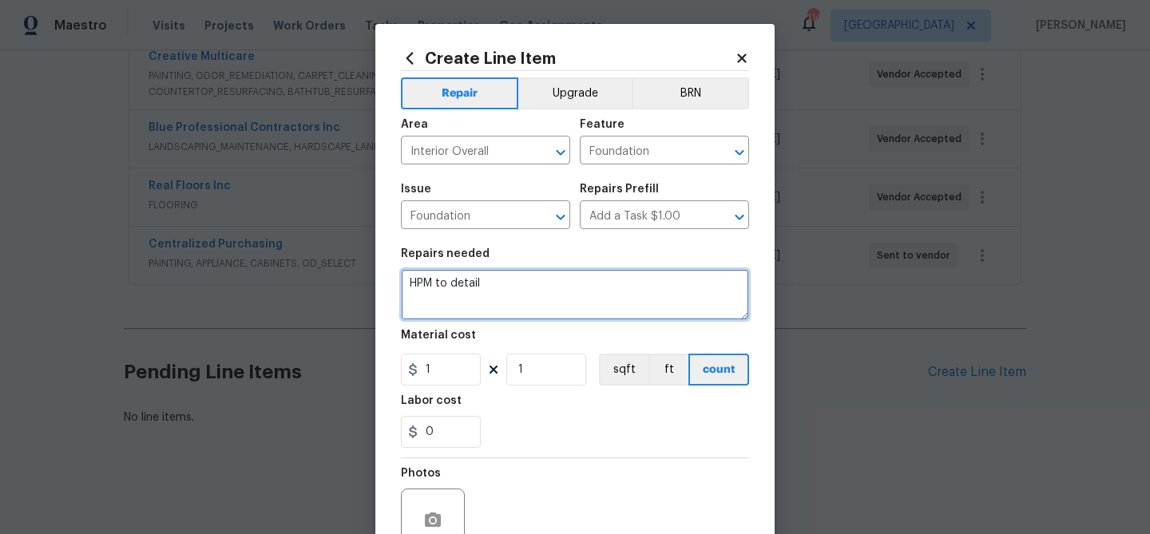
click at [500, 288] on textarea "HPM to detail" at bounding box center [575, 294] width 348 height 51
paste textarea "Inspect the foundation for potential defects, cracks, or shifts. Identify any d…"
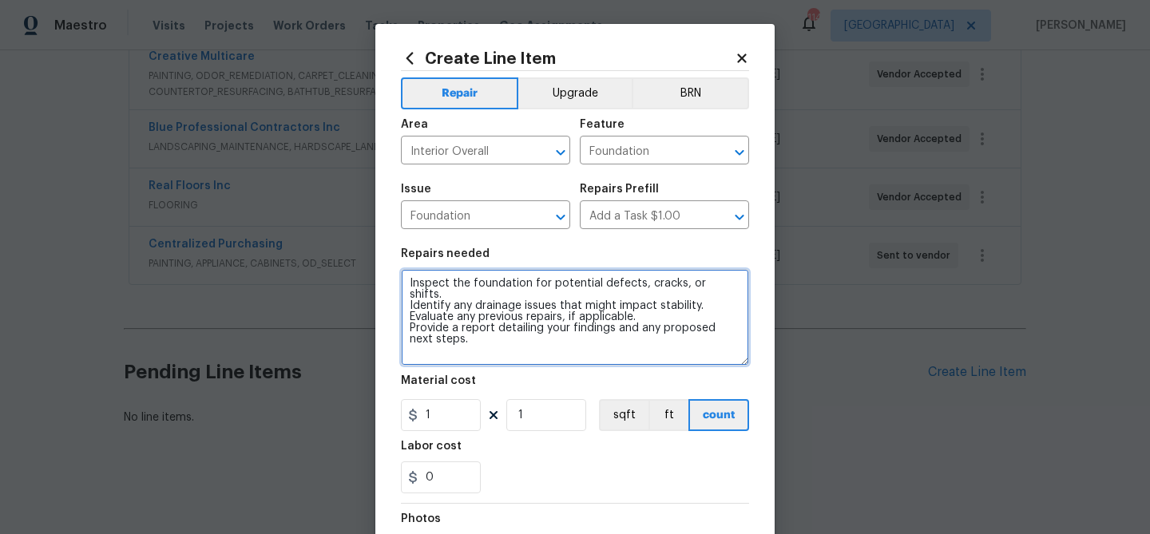
drag, startPoint x: 744, startPoint y: 318, endPoint x: 747, endPoint y: 363, distance: 45.6
click at [747, 363] on textarea "Inspect the foundation for potential defects, cracks, or shifts. Identify any d…" at bounding box center [575, 317] width 348 height 97
type textarea "Inspect the foundation for potential defects, cracks, or shifts. Identify any d…"
drag, startPoint x: 410, startPoint y: 282, endPoint x: 460, endPoint y: 331, distance: 69.5
click at [460, 331] on textarea "Inspect the foundation for potential defects, cracks, or shifts. Identify any d…" at bounding box center [575, 317] width 348 height 97
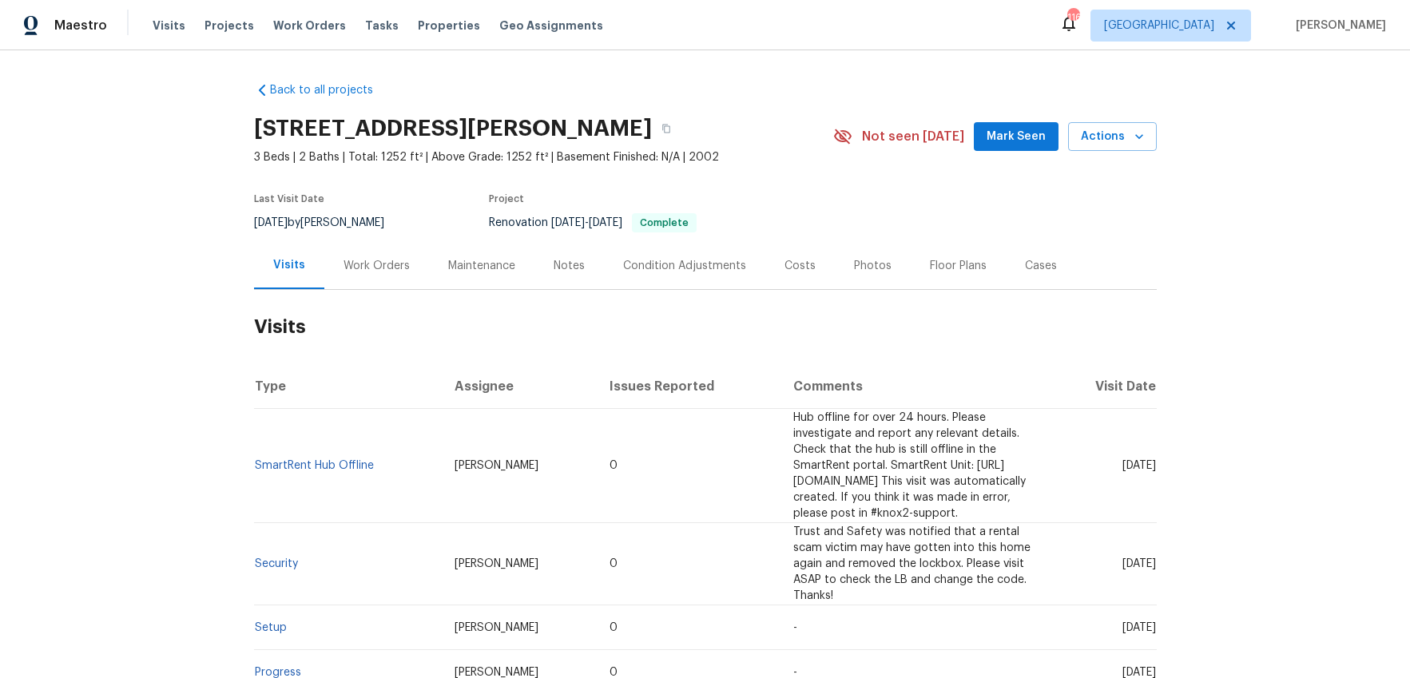
click at [373, 270] on div "Work Orders" at bounding box center [376, 266] width 66 height 16
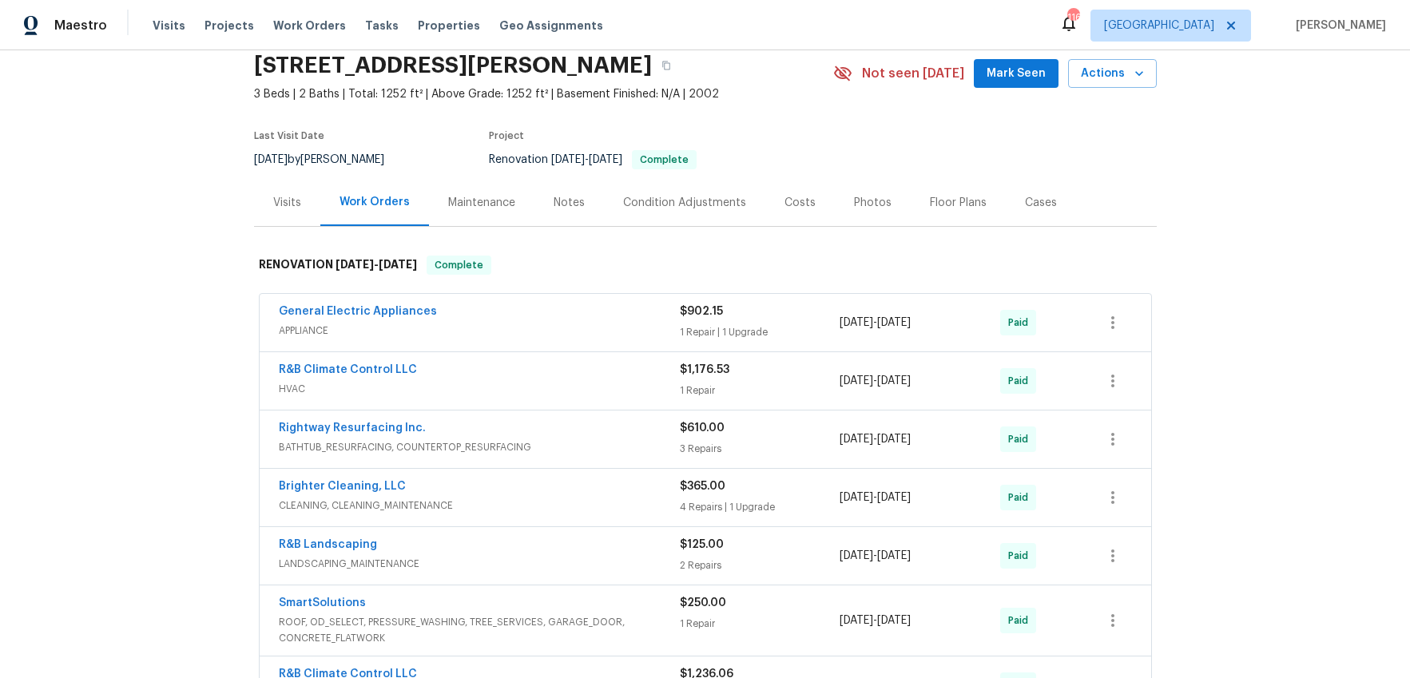
scroll to position [7, 0]
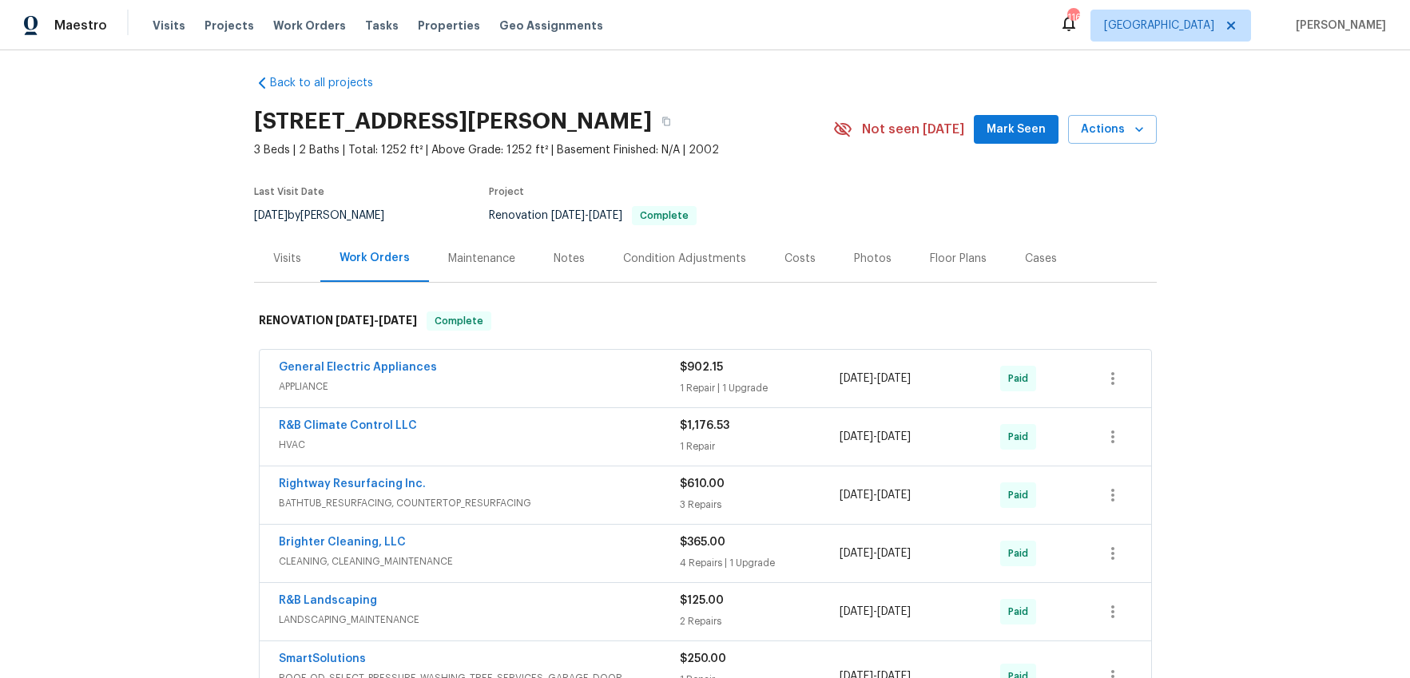
click at [568, 261] on div "Notes" at bounding box center [568, 259] width 31 height 16
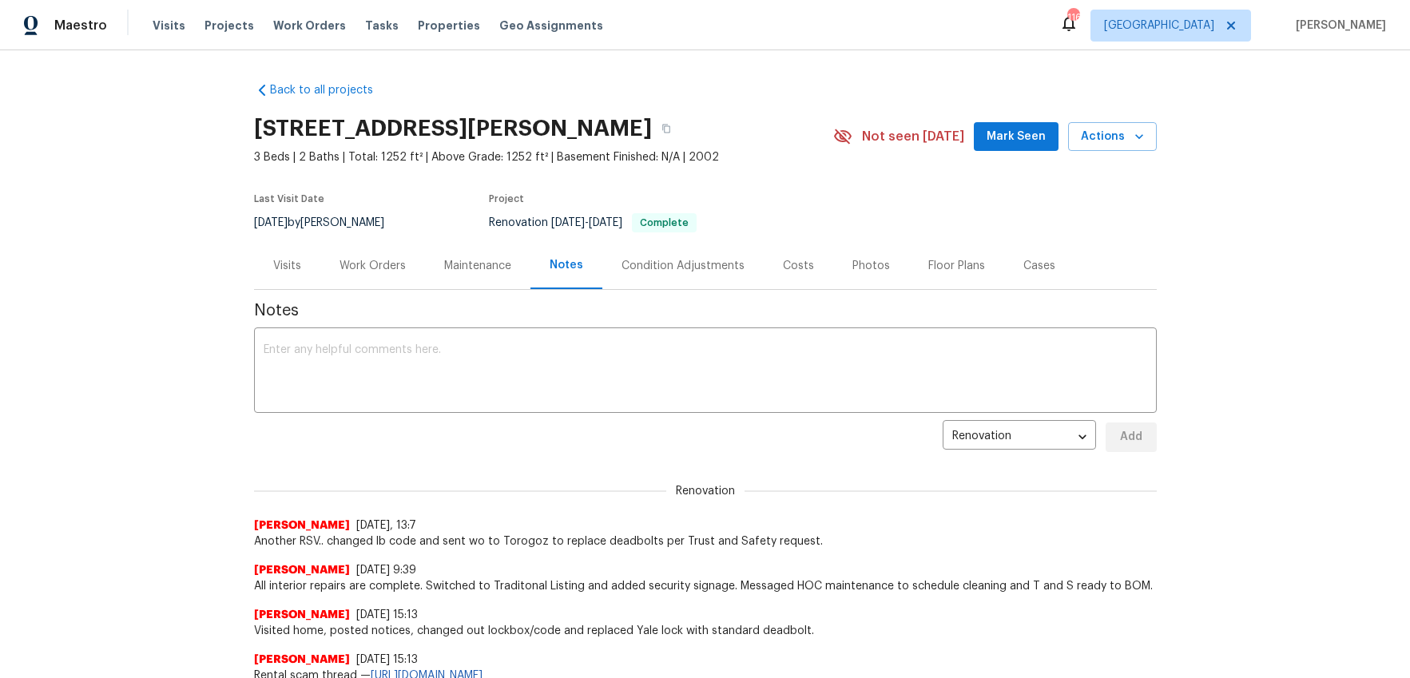
click at [391, 256] on div "Work Orders" at bounding box center [372, 265] width 105 height 47
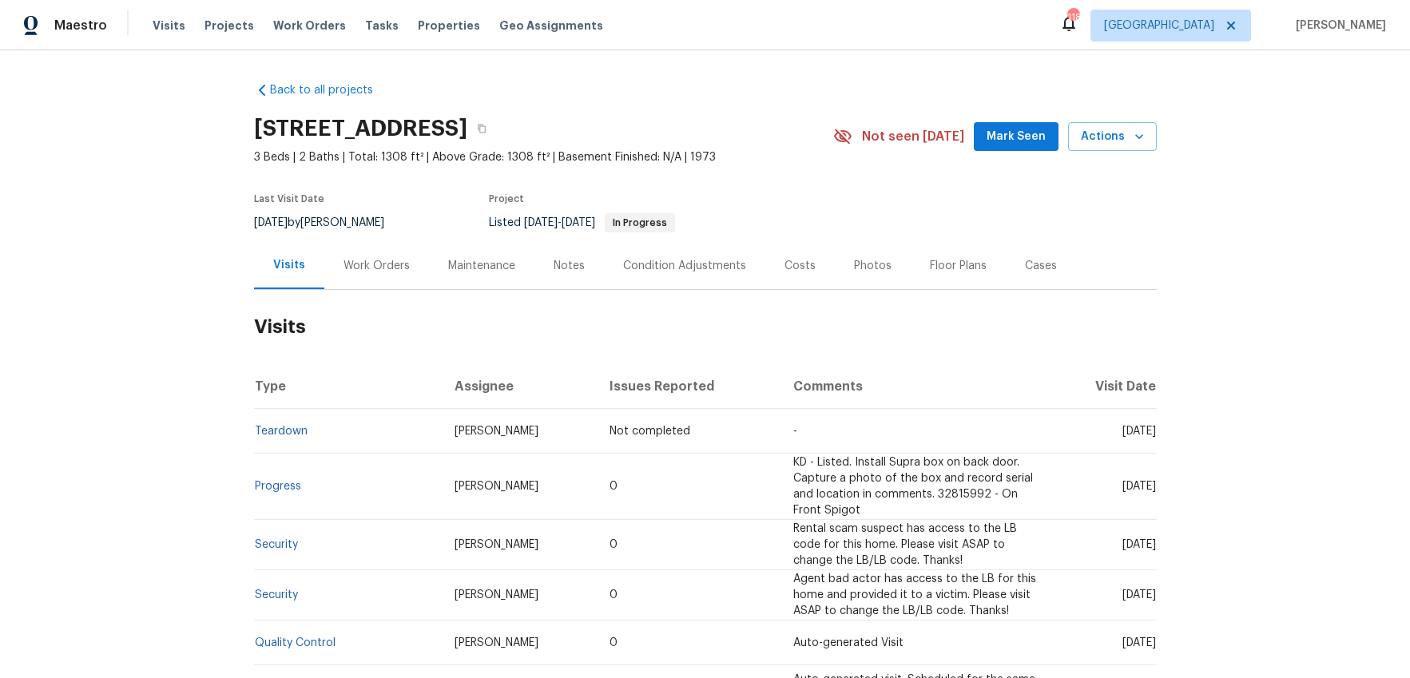
click at [343, 263] on div "Work Orders" at bounding box center [376, 266] width 66 height 16
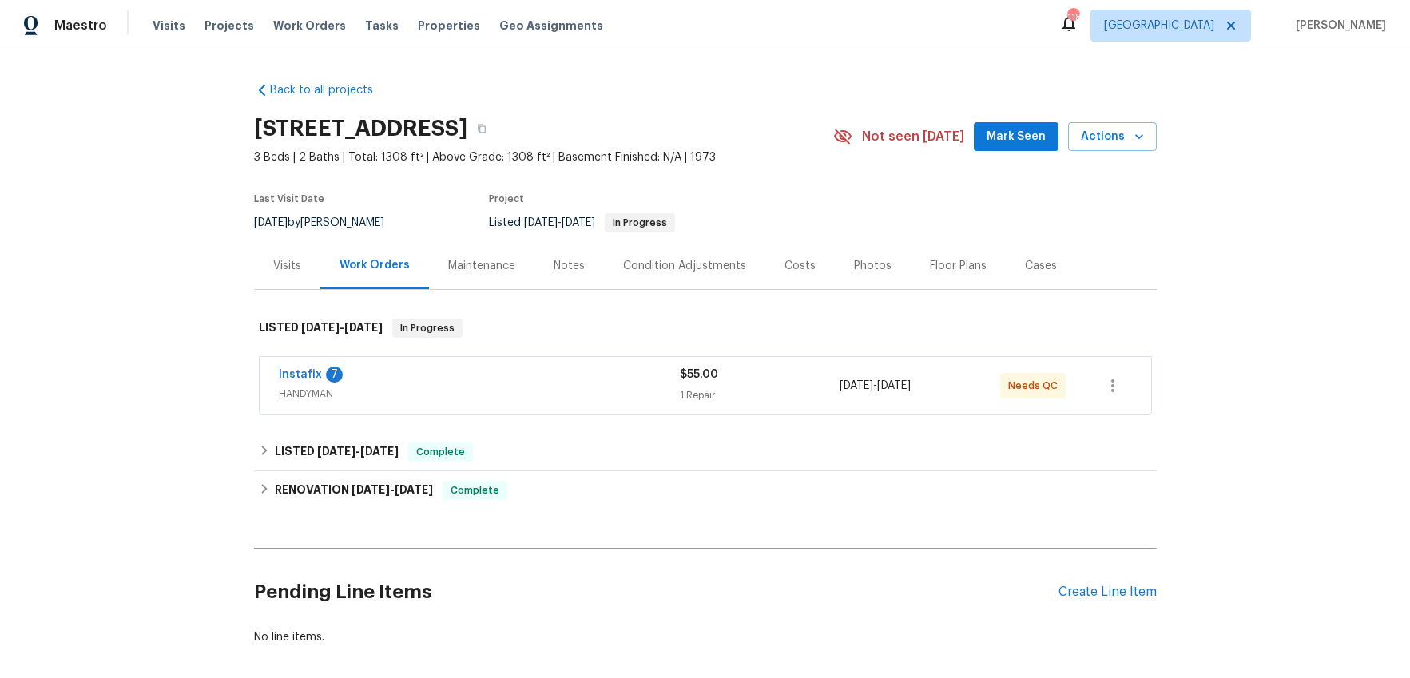
click at [363, 382] on div "Instafix 7" at bounding box center [479, 376] width 401 height 19
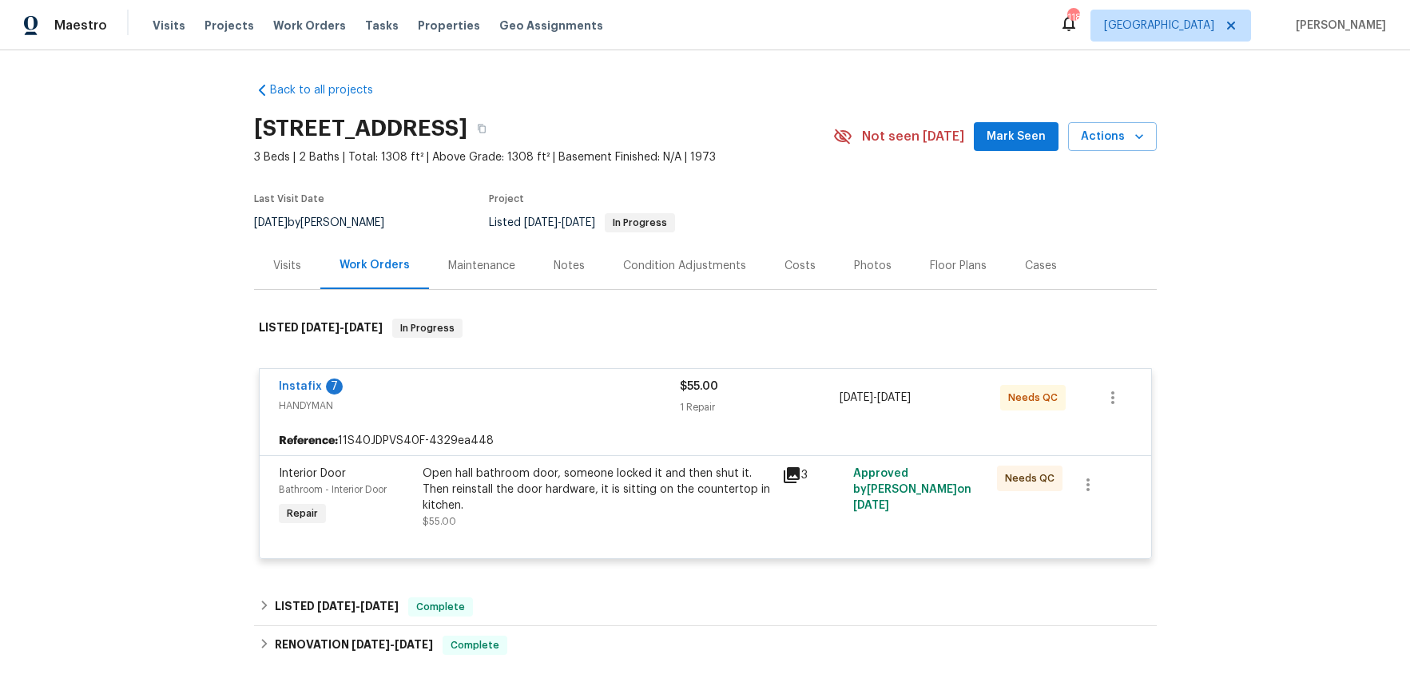
click at [525, 387] on div "Instafix 7" at bounding box center [479, 388] width 401 height 19
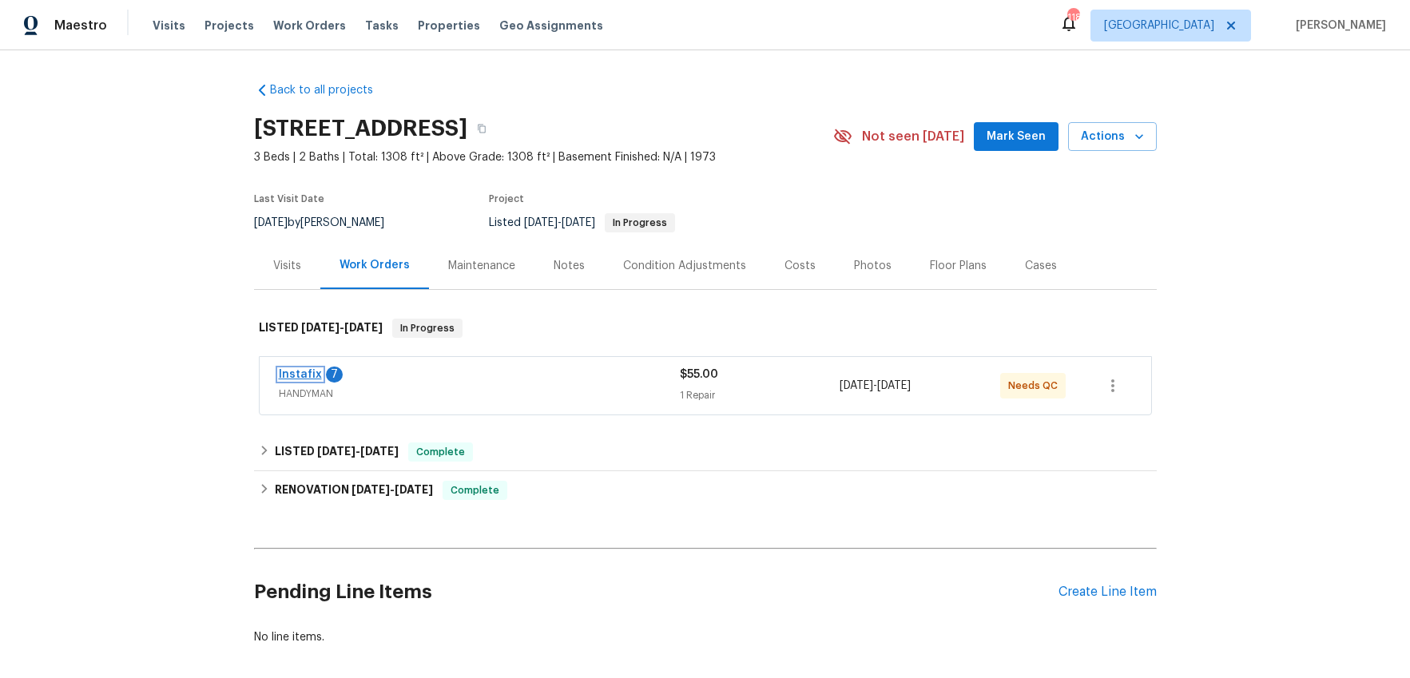
click at [297, 373] on link "Instafix" at bounding box center [300, 374] width 43 height 11
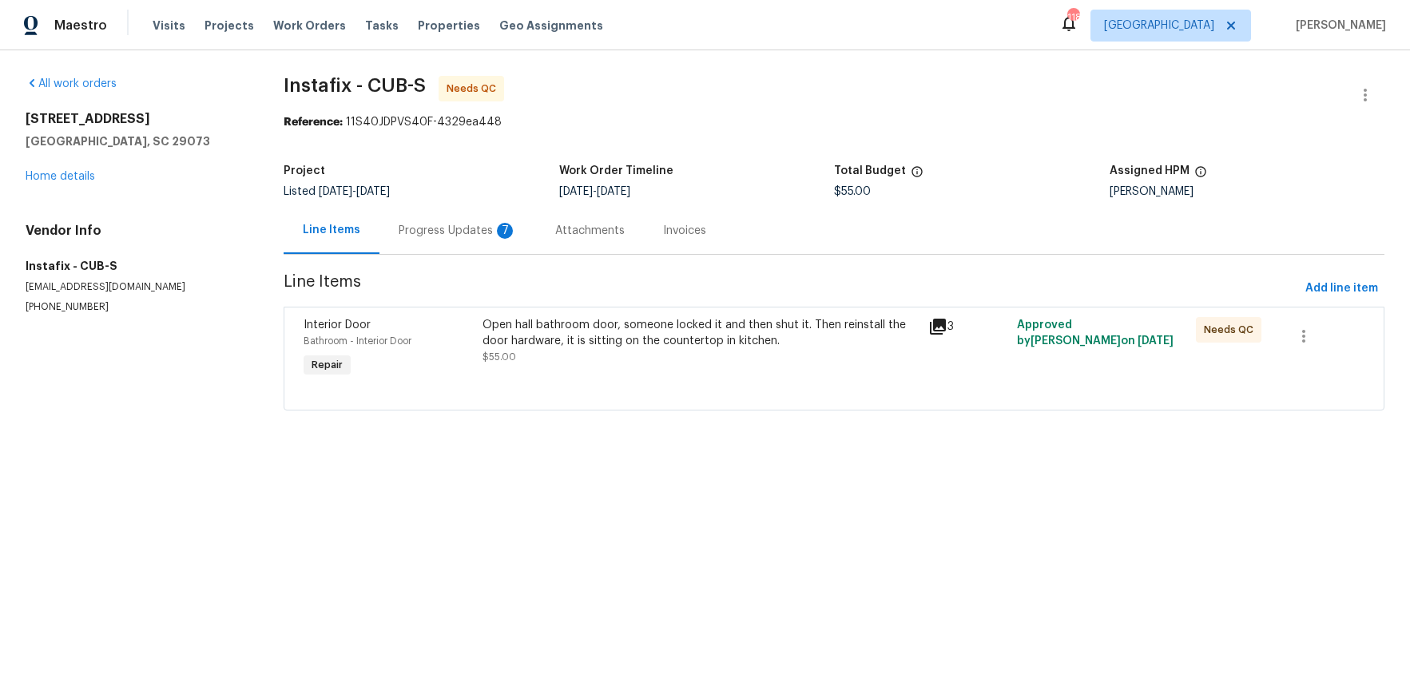
drag, startPoint x: 446, startPoint y: 226, endPoint x: 453, endPoint y: 234, distance: 10.2
click at [446, 226] on div "Progress Updates 7" at bounding box center [458, 231] width 118 height 16
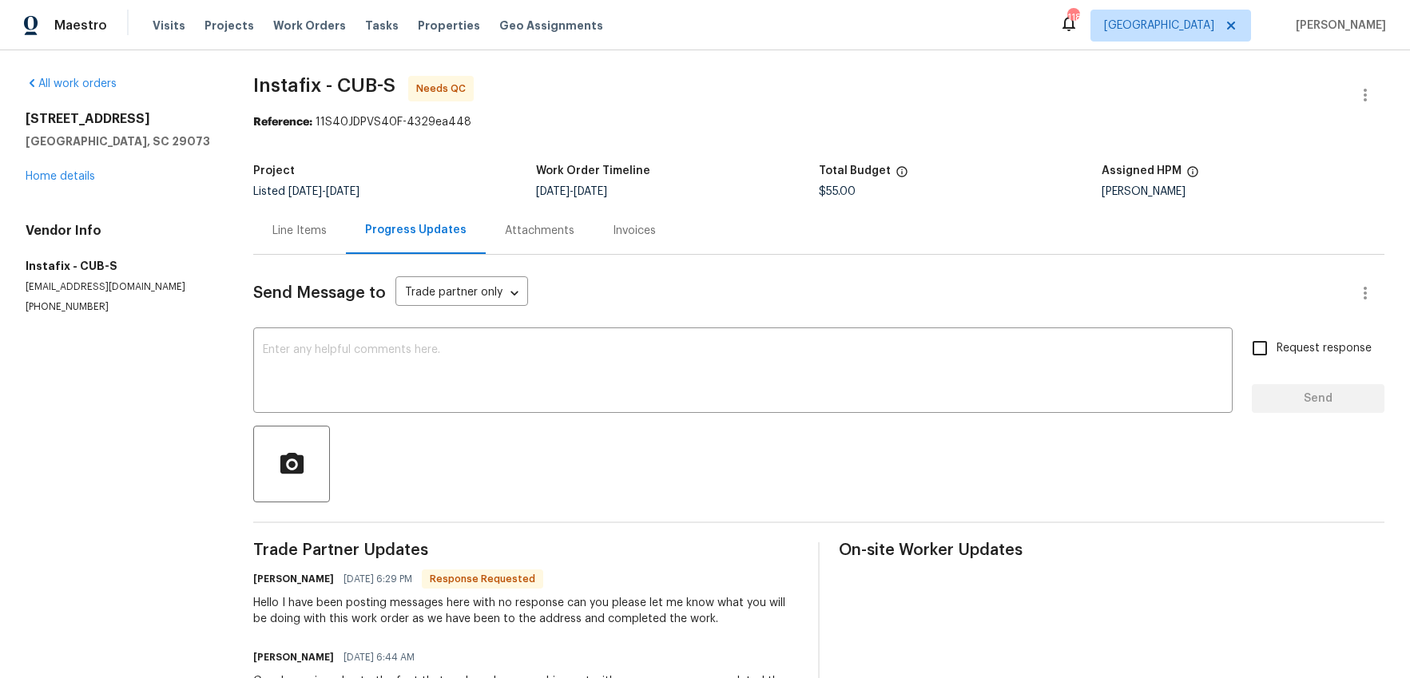
click at [312, 237] on div "Line Items" at bounding box center [299, 231] width 54 height 16
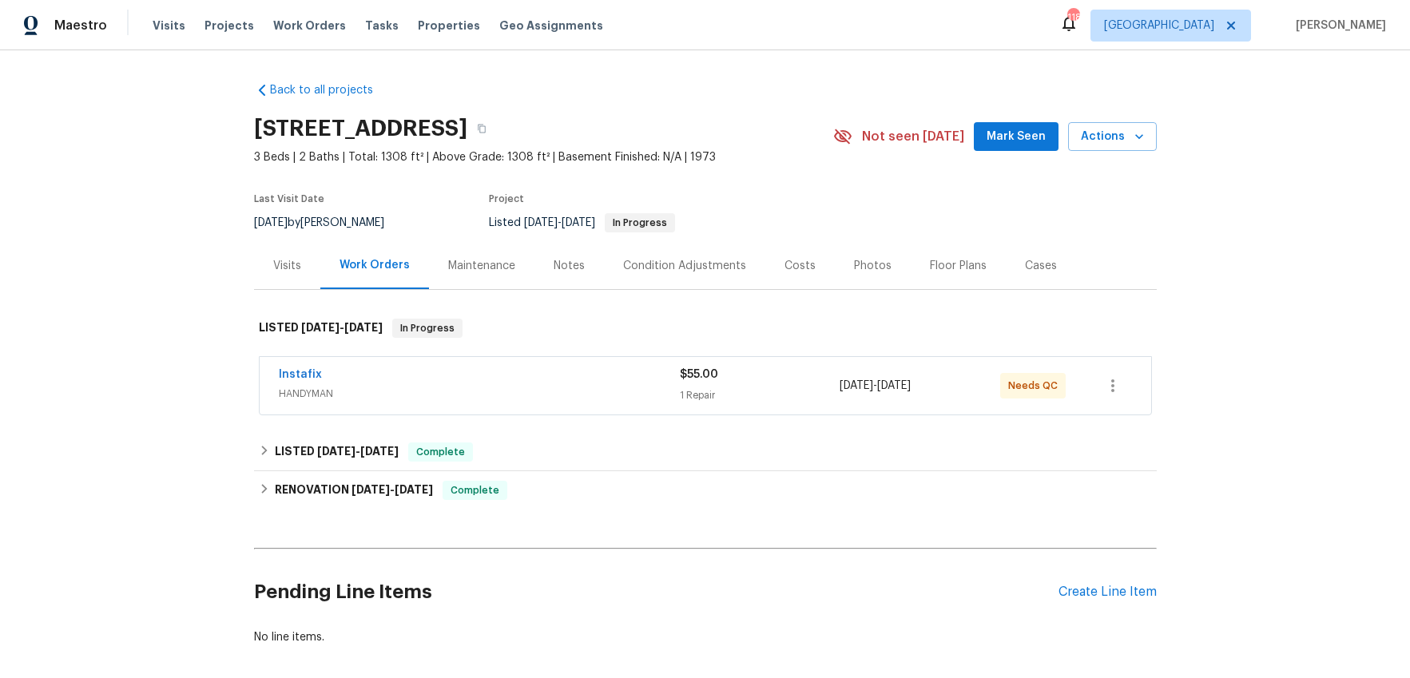
click at [857, 268] on div "Photos" at bounding box center [873, 266] width 38 height 16
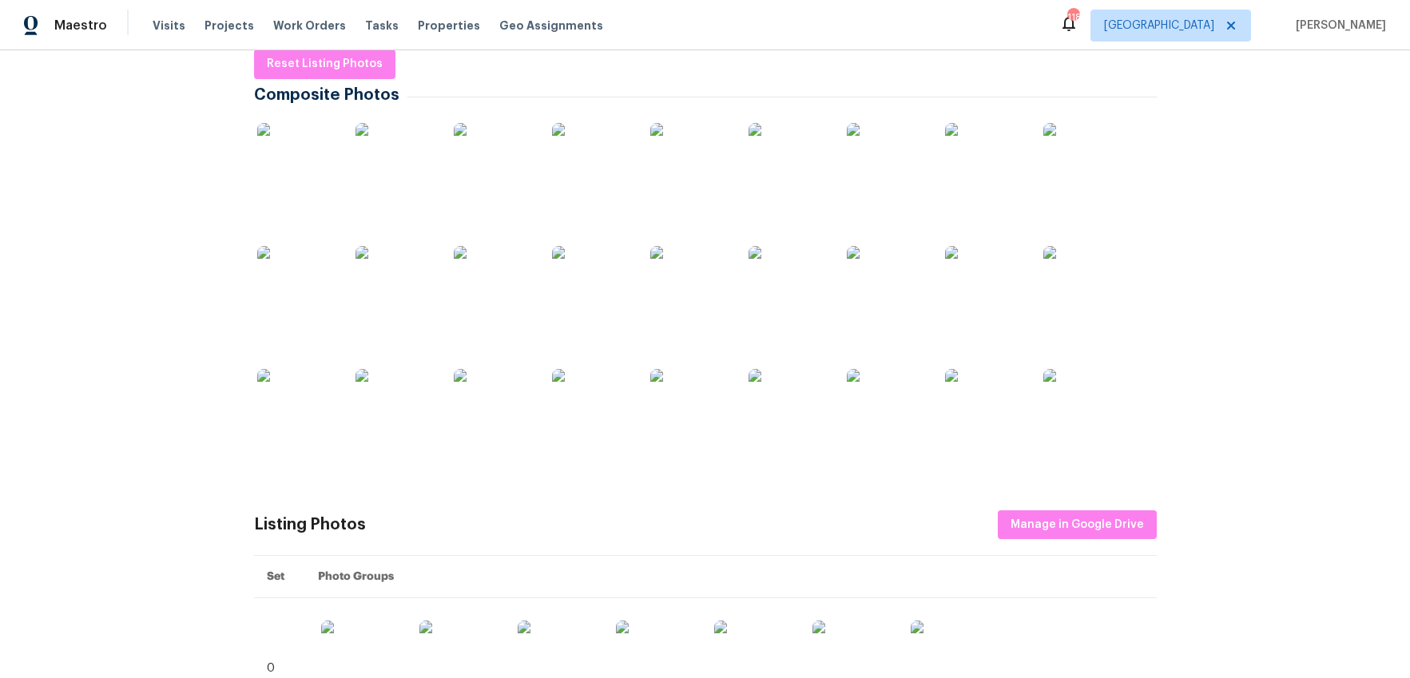
scroll to position [258, 0]
click at [296, 397] on img at bounding box center [297, 407] width 80 height 80
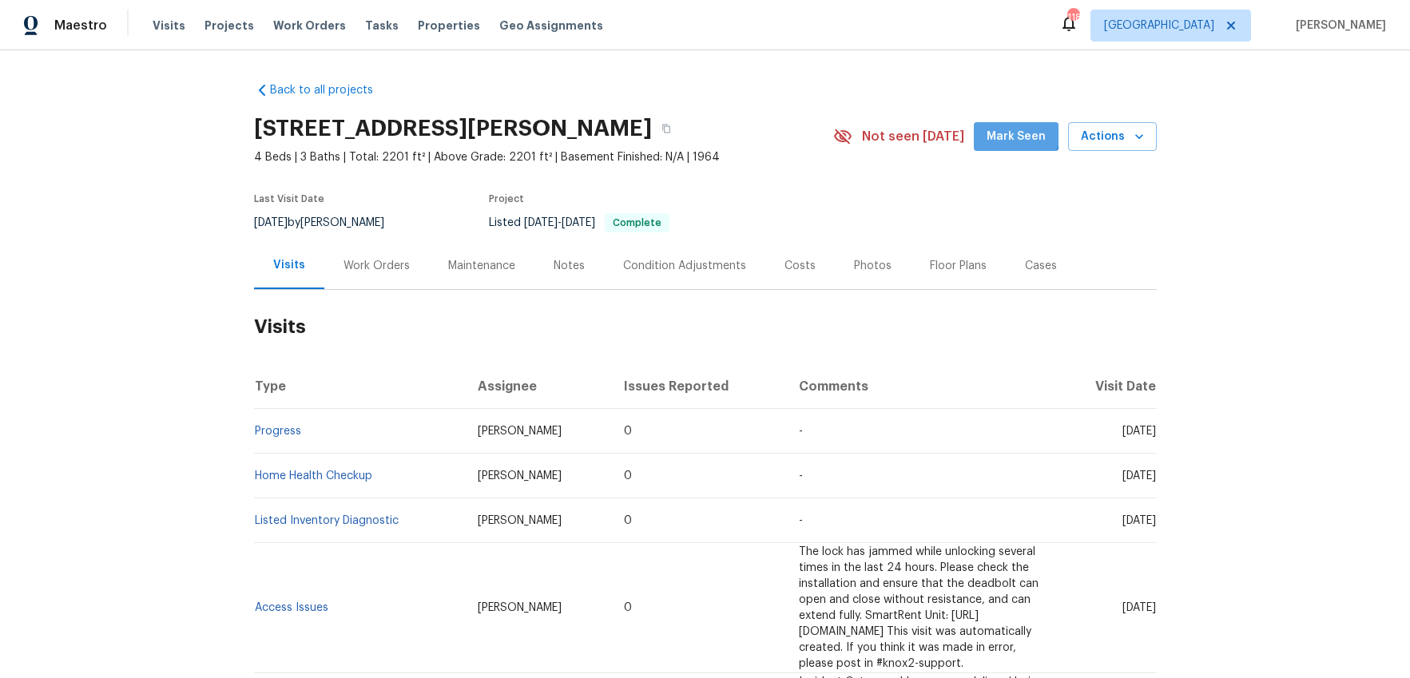
click at [1021, 133] on span "Mark Seen" at bounding box center [1015, 137] width 59 height 20
click at [477, 260] on div "Maintenance" at bounding box center [481, 266] width 67 height 16
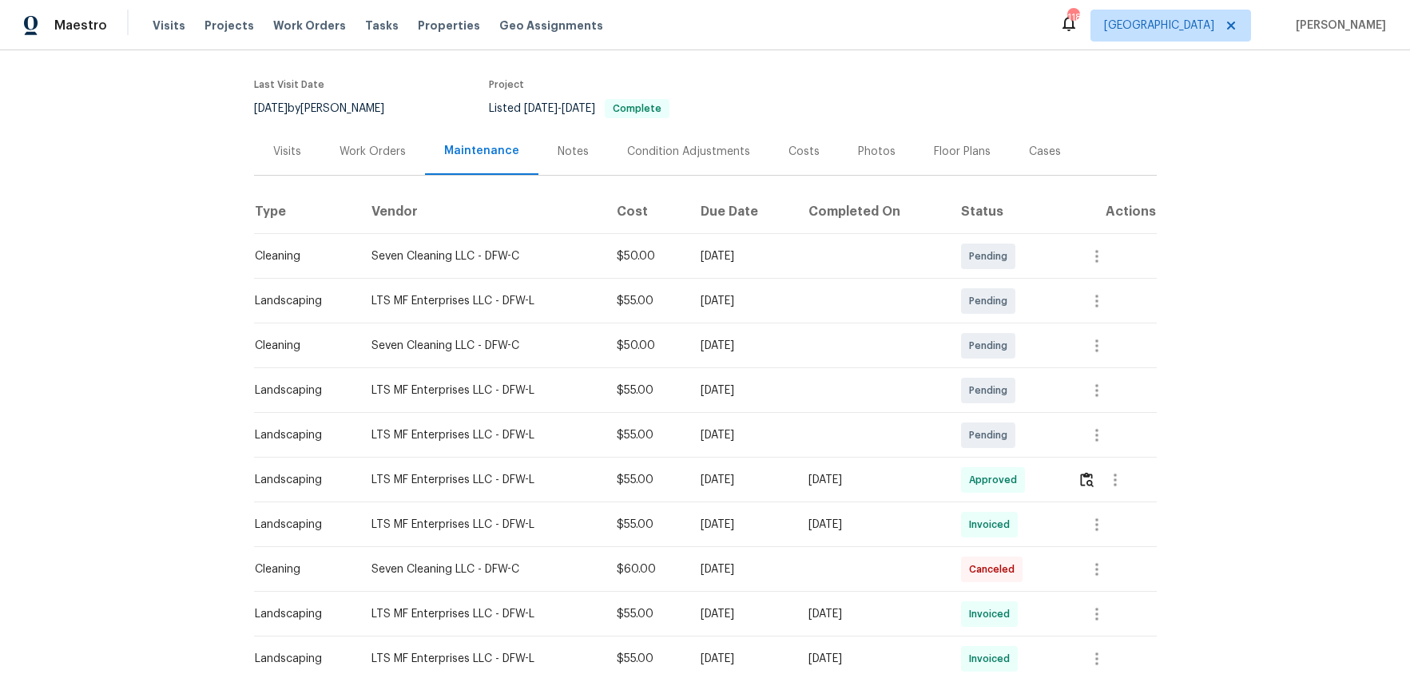
scroll to position [144, 0]
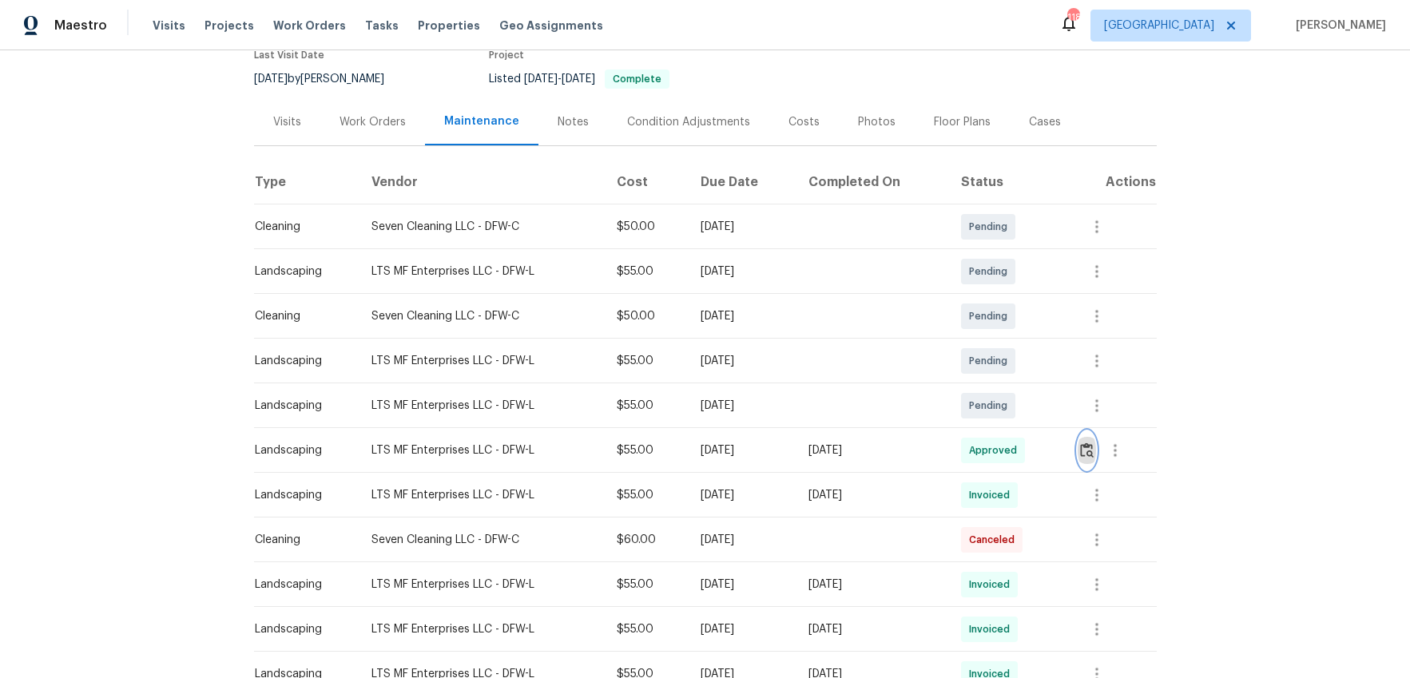
click at [1092, 456] on img "button" at bounding box center [1087, 449] width 14 height 15
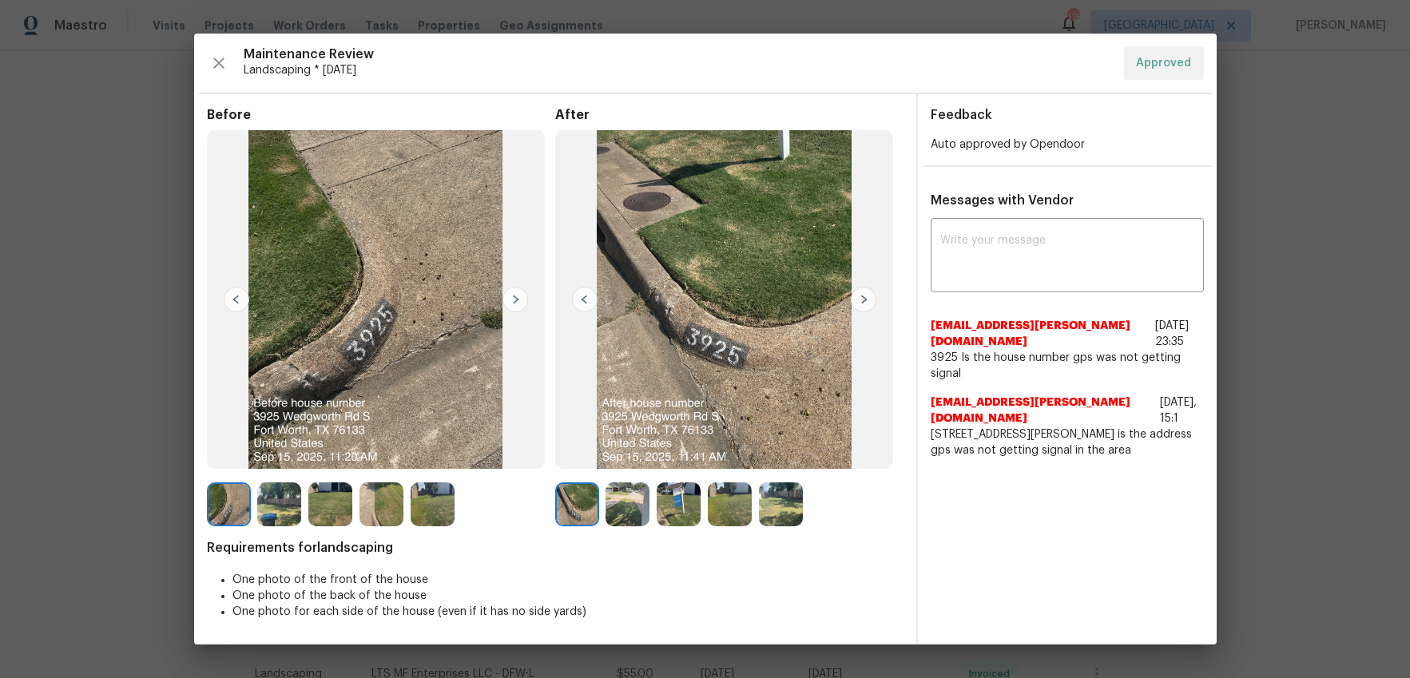
click at [851, 296] on img at bounding box center [864, 300] width 26 height 26
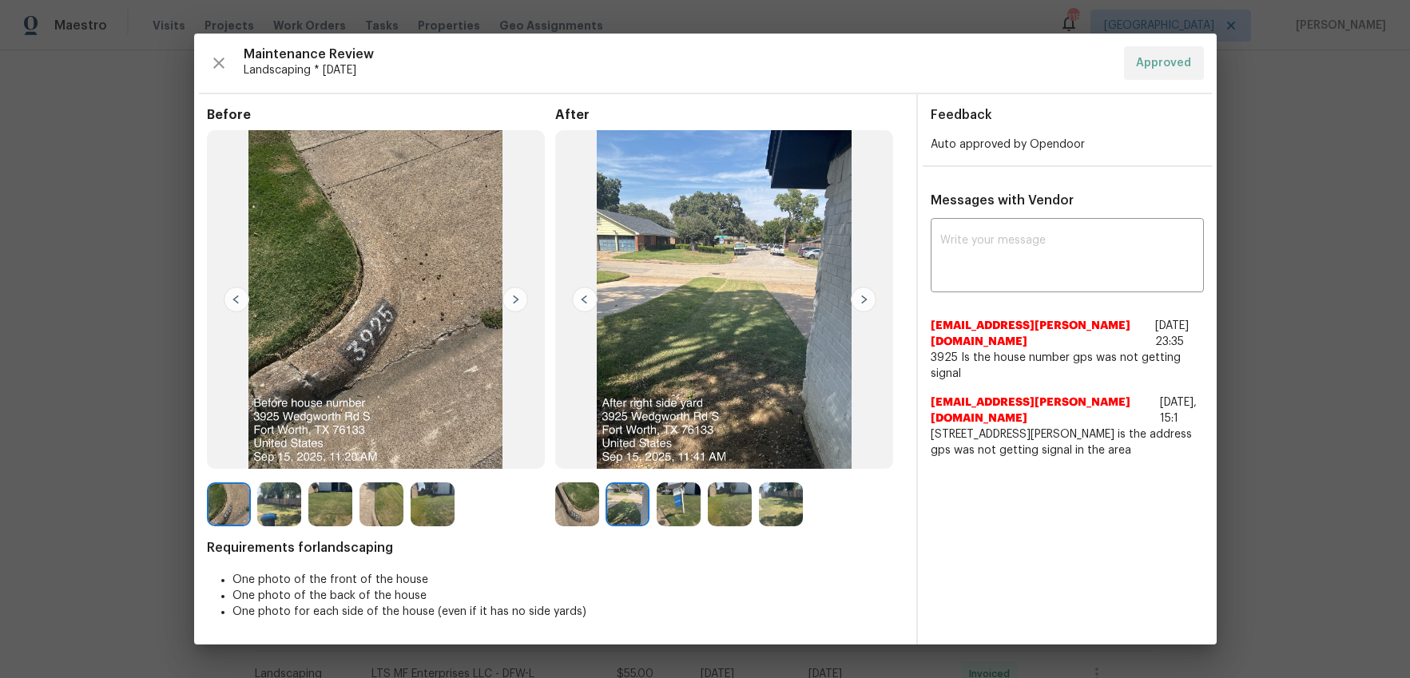
click at [851, 296] on img at bounding box center [864, 300] width 26 height 26
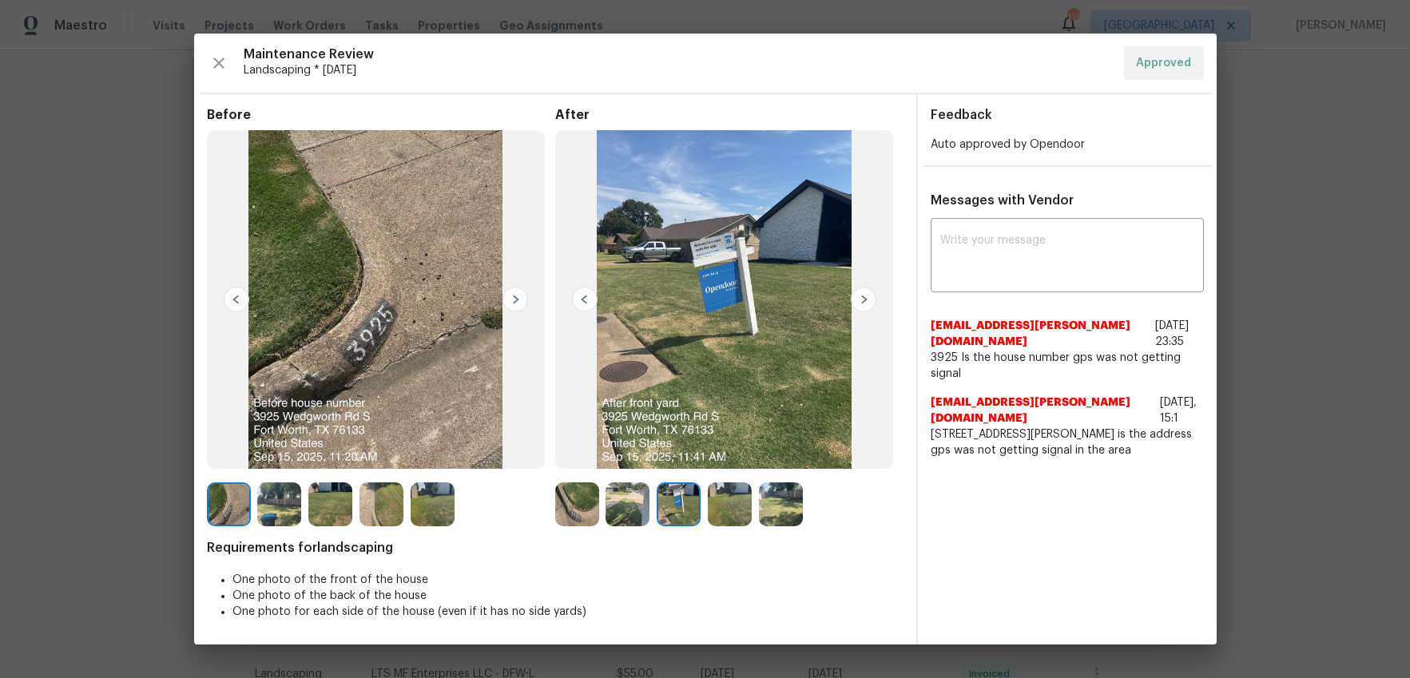
click at [851, 296] on img at bounding box center [864, 300] width 26 height 26
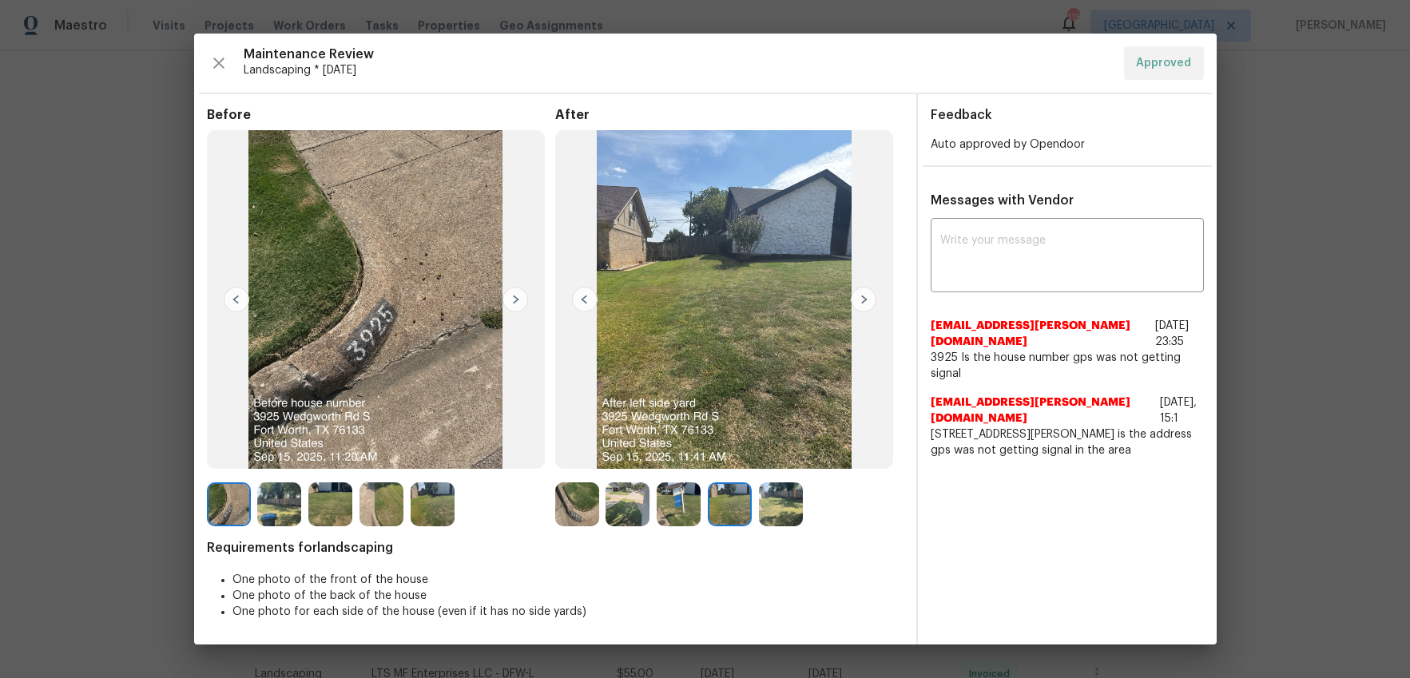
click at [851, 296] on img at bounding box center [864, 300] width 26 height 26
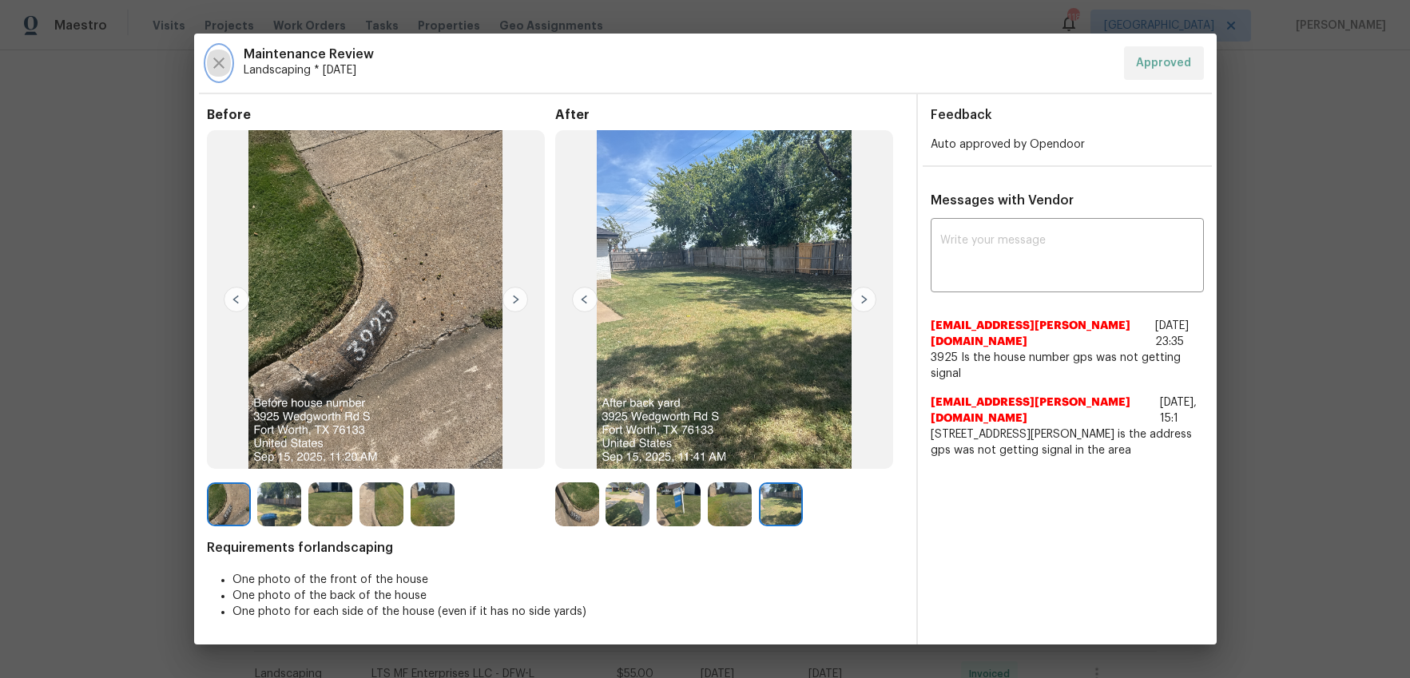
click at [219, 63] on icon "button" at bounding box center [218, 63] width 11 height 11
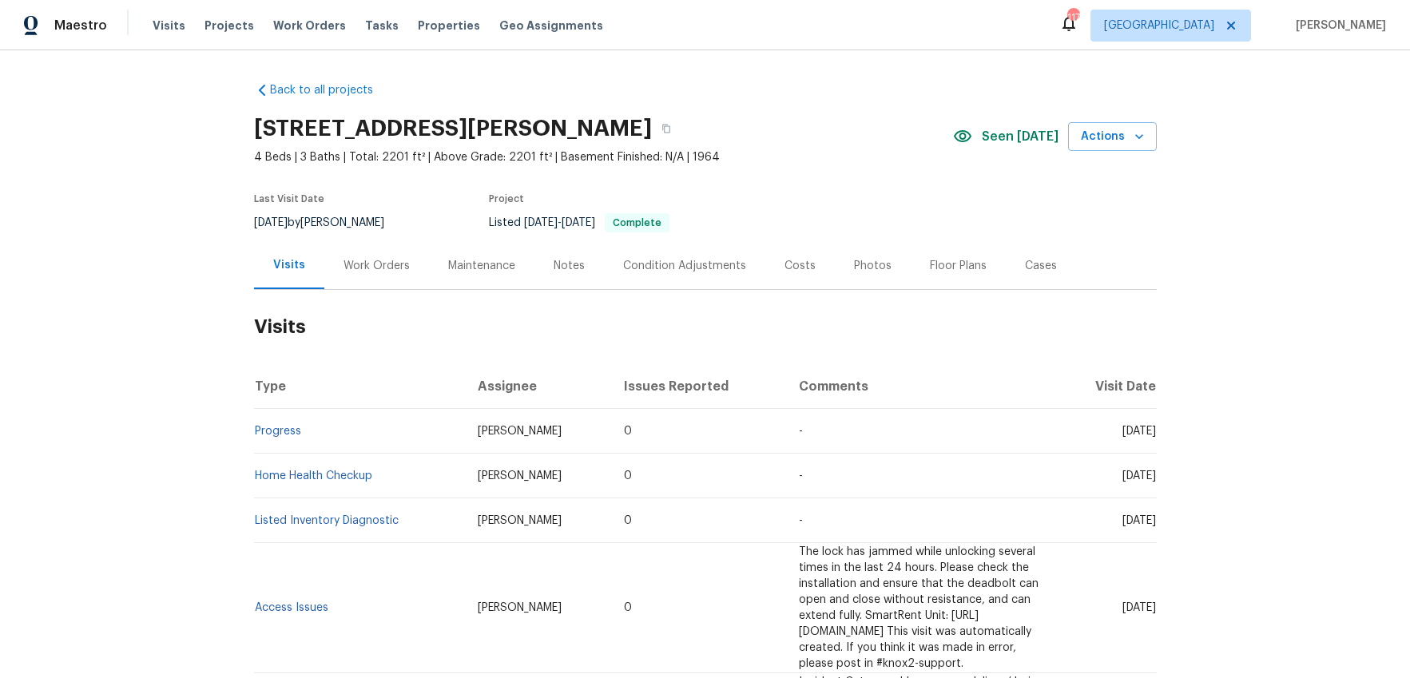
click at [1010, 137] on span "Seen [DATE]" at bounding box center [1020, 137] width 77 height 16
drag, startPoint x: 482, startPoint y: 272, endPoint x: 498, endPoint y: 280, distance: 18.2
click at [482, 272] on div "Maintenance" at bounding box center [481, 266] width 67 height 16
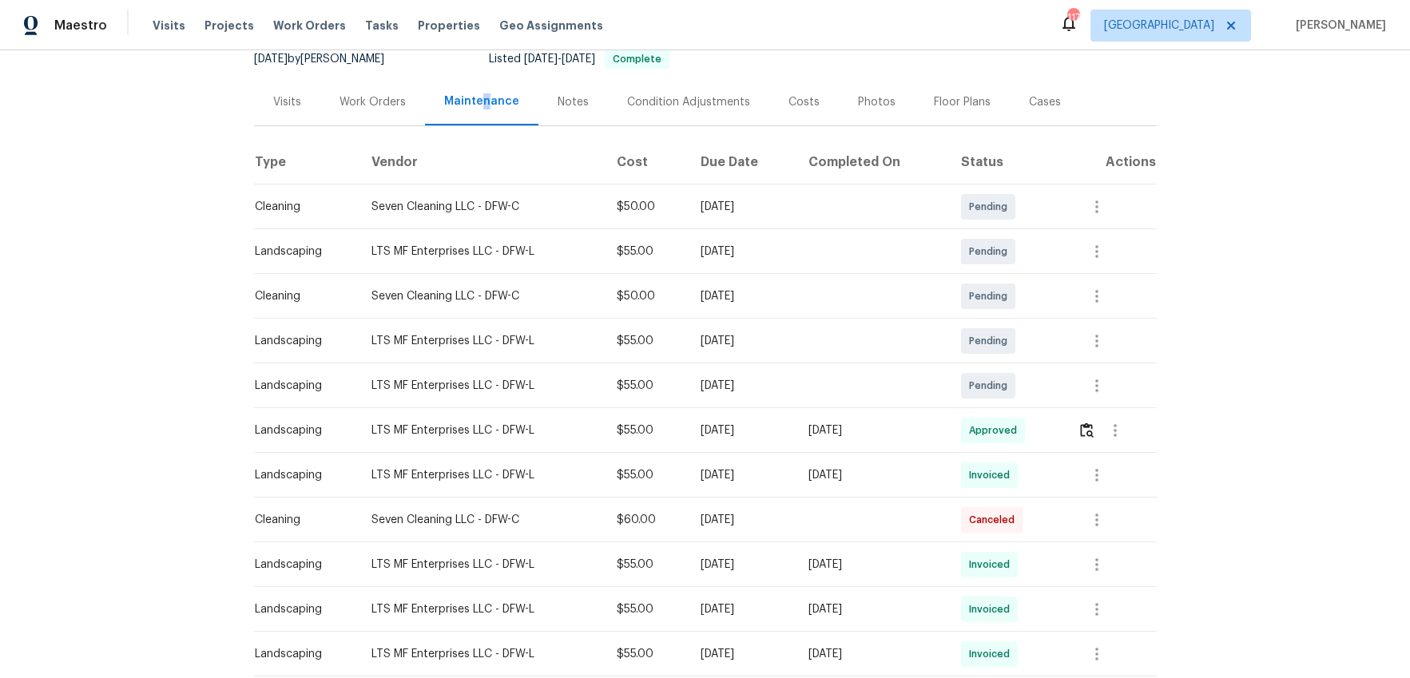
scroll to position [165, 0]
click at [1086, 434] on img "button" at bounding box center [1087, 429] width 14 height 15
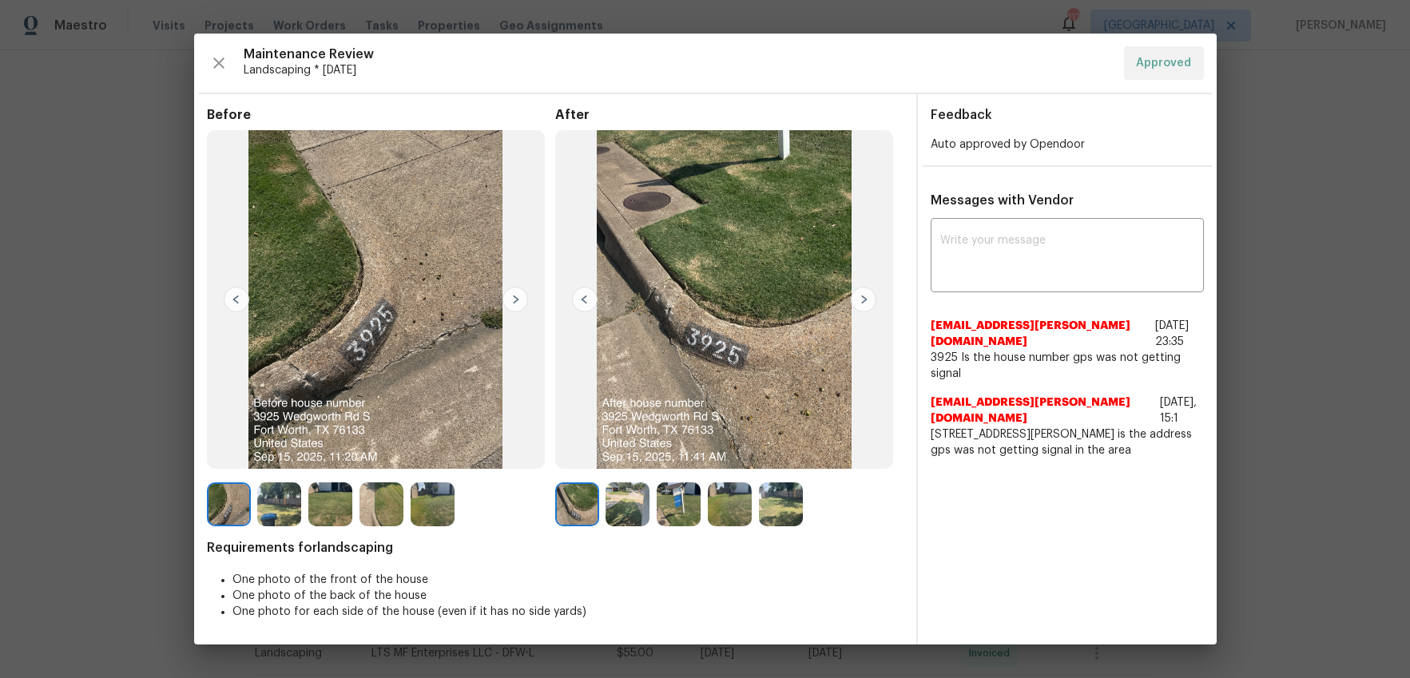
click at [858, 301] on img at bounding box center [864, 300] width 26 height 26
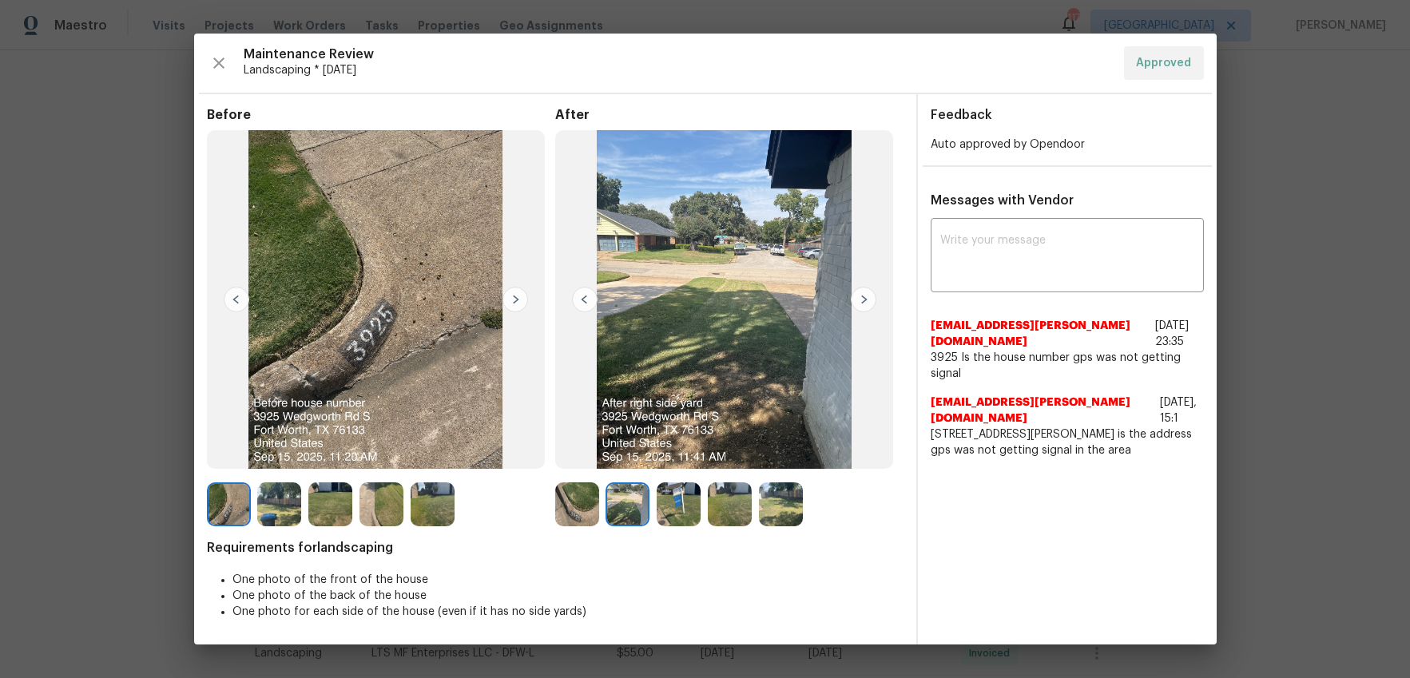
click at [858, 301] on img at bounding box center [864, 300] width 26 height 26
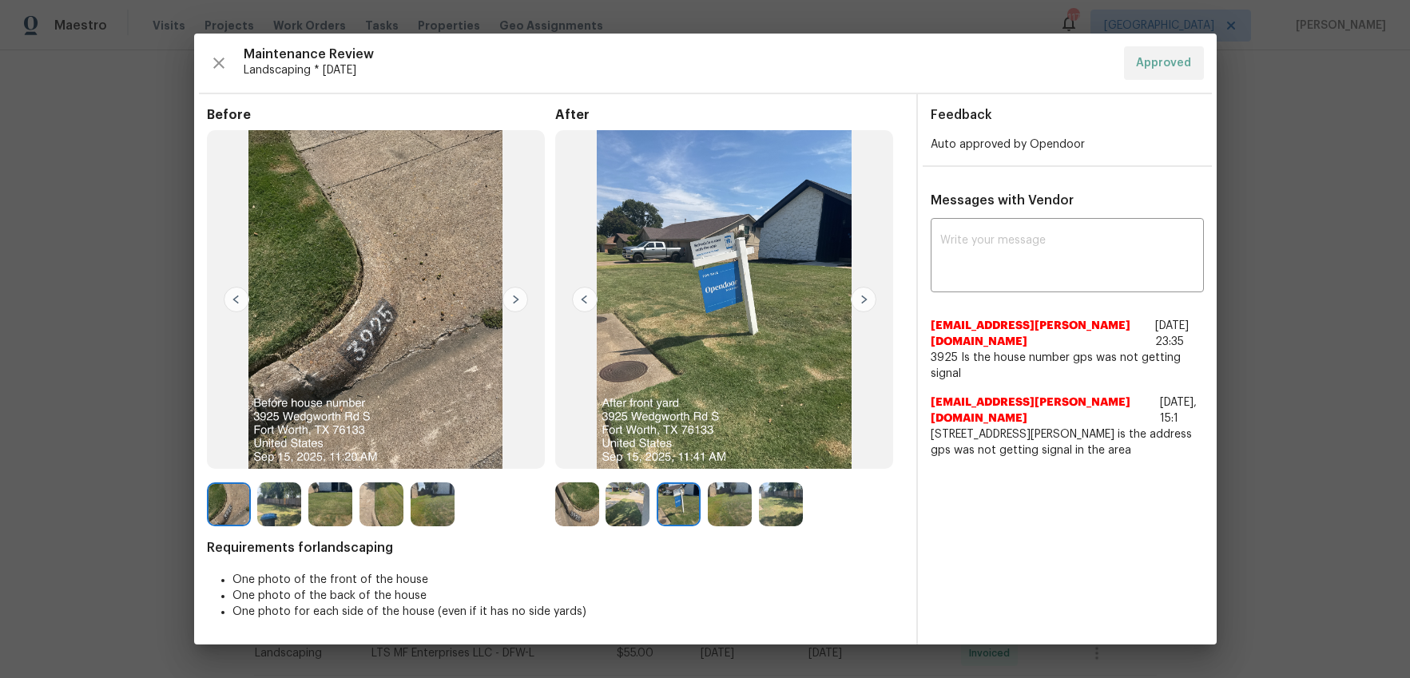
click at [858, 301] on img at bounding box center [864, 300] width 26 height 26
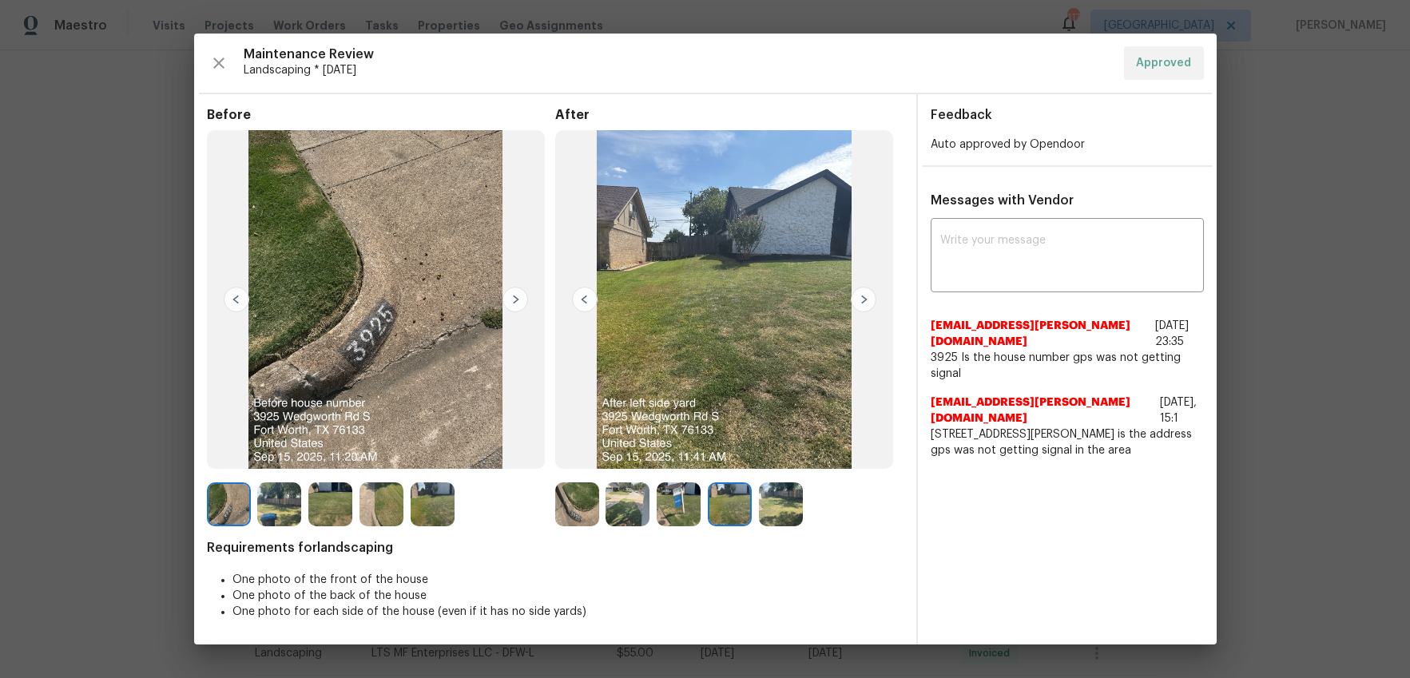
click at [858, 301] on img at bounding box center [864, 300] width 26 height 26
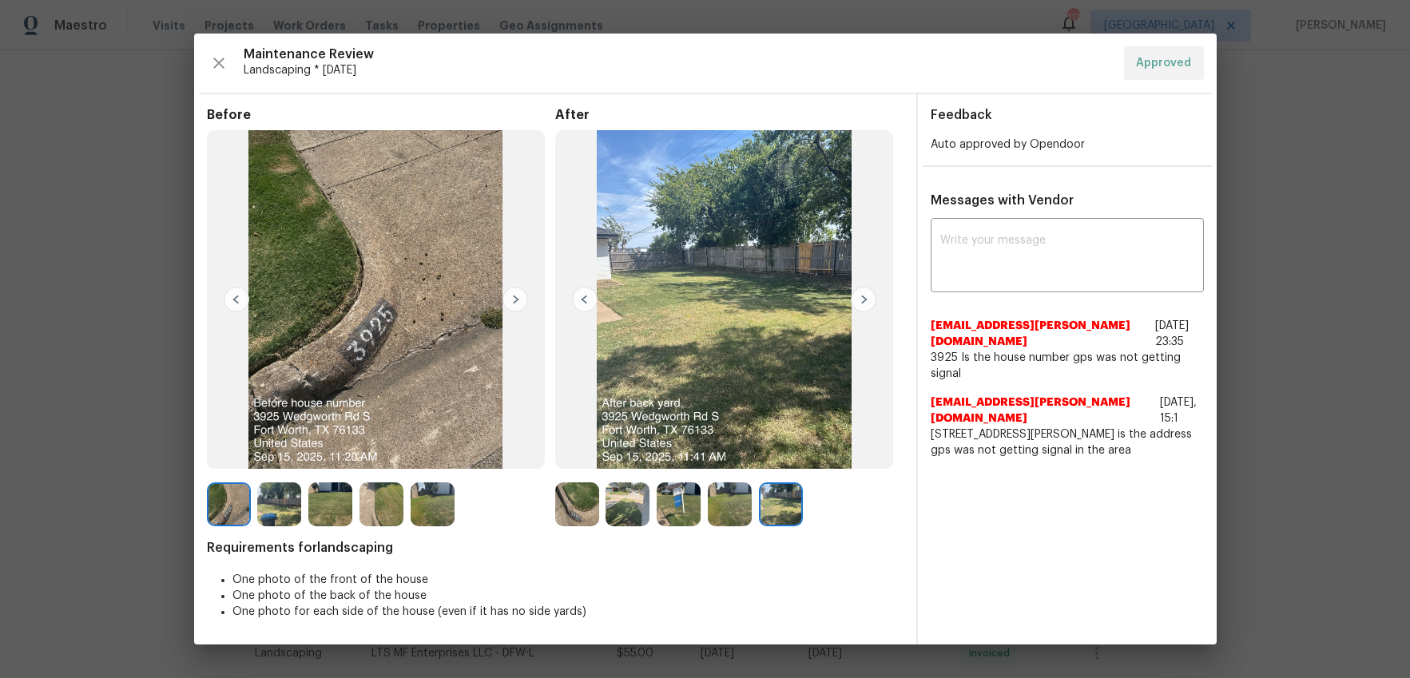
click at [858, 301] on img at bounding box center [864, 300] width 26 height 26
click at [225, 67] on icon "button" at bounding box center [218, 63] width 19 height 19
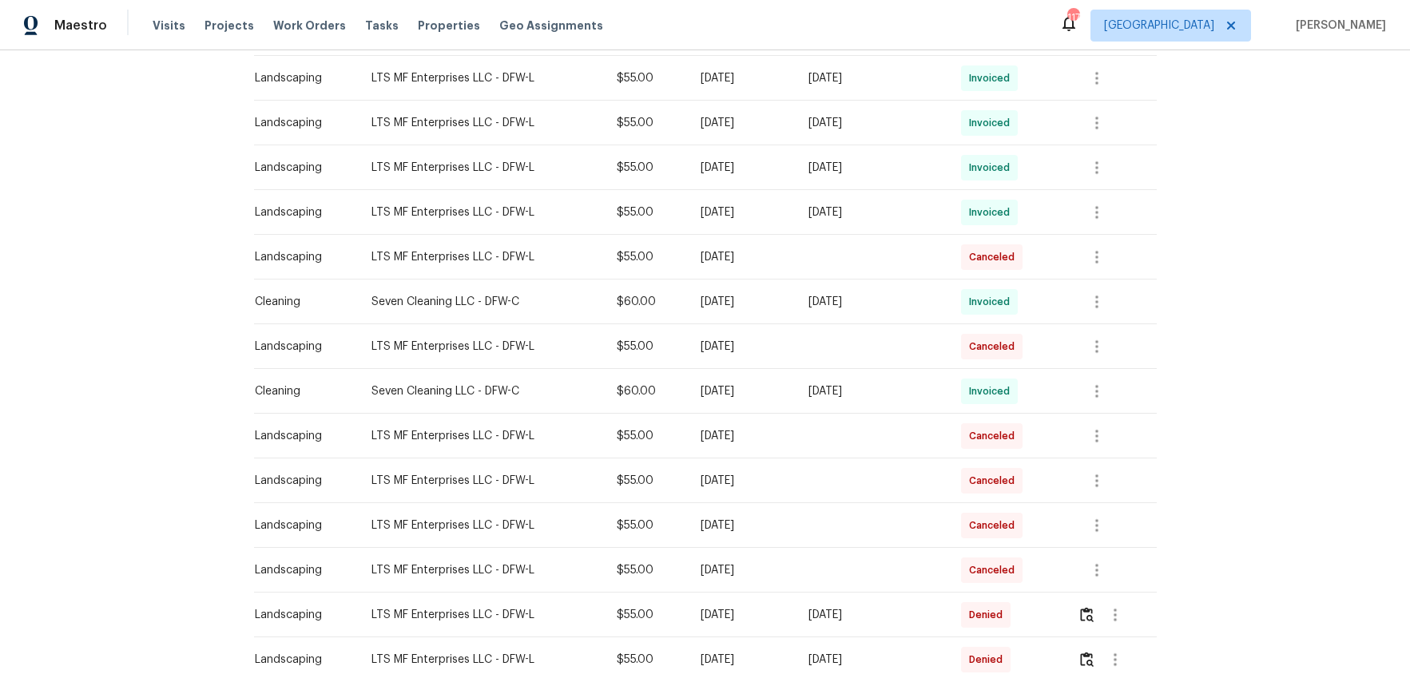
scroll to position [0, 0]
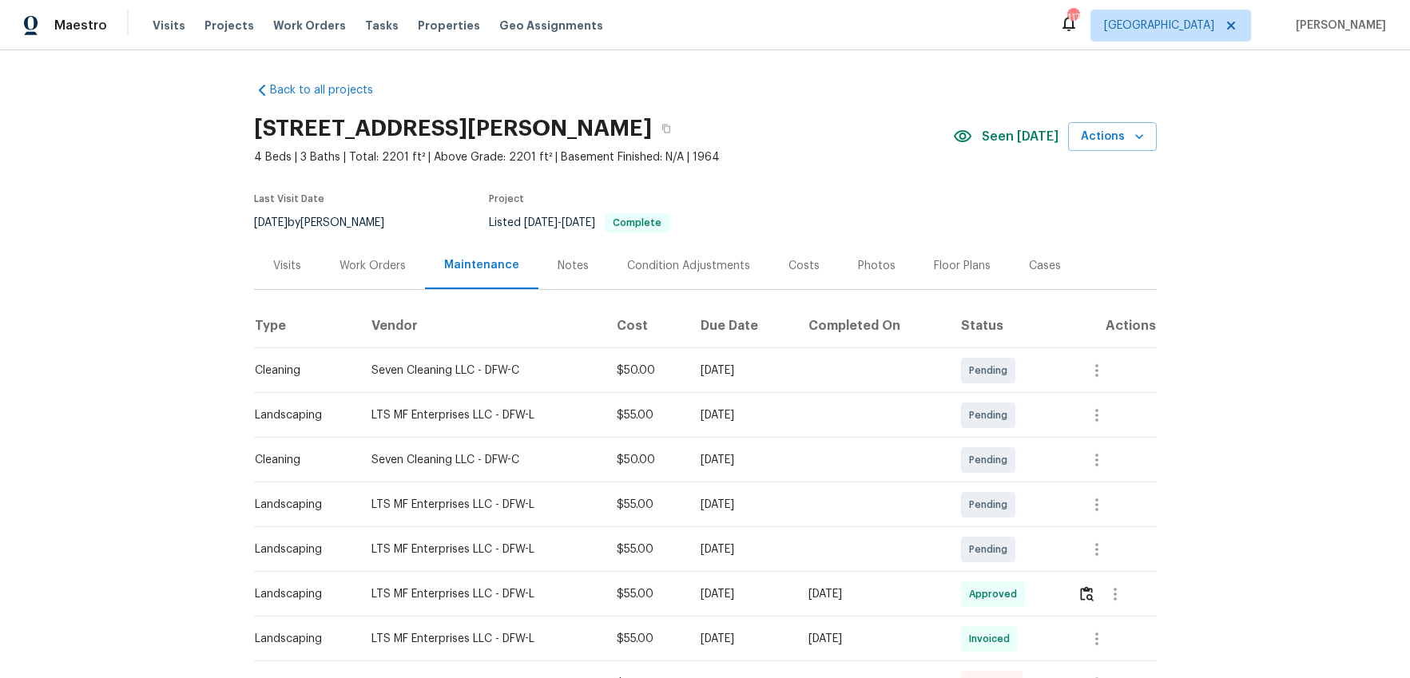
click at [568, 268] on div "Notes" at bounding box center [572, 266] width 31 height 16
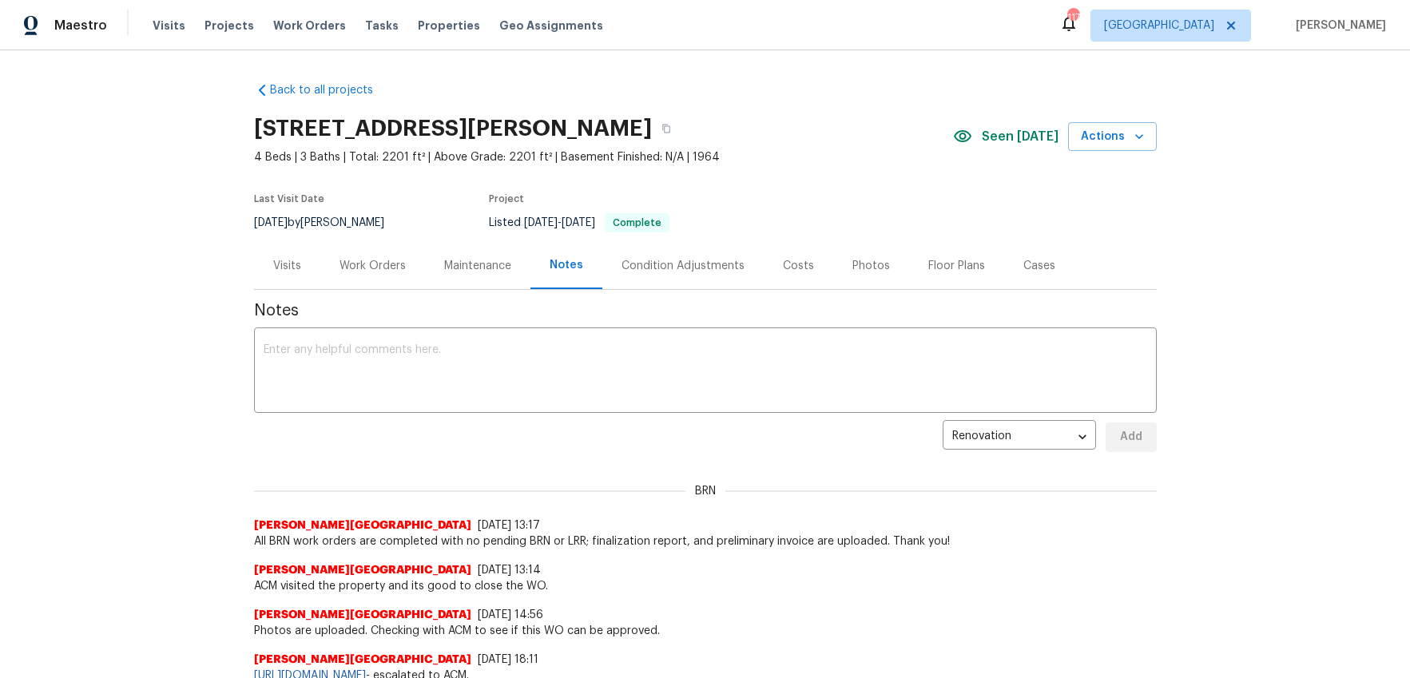
click at [366, 262] on div "Work Orders" at bounding box center [372, 266] width 66 height 16
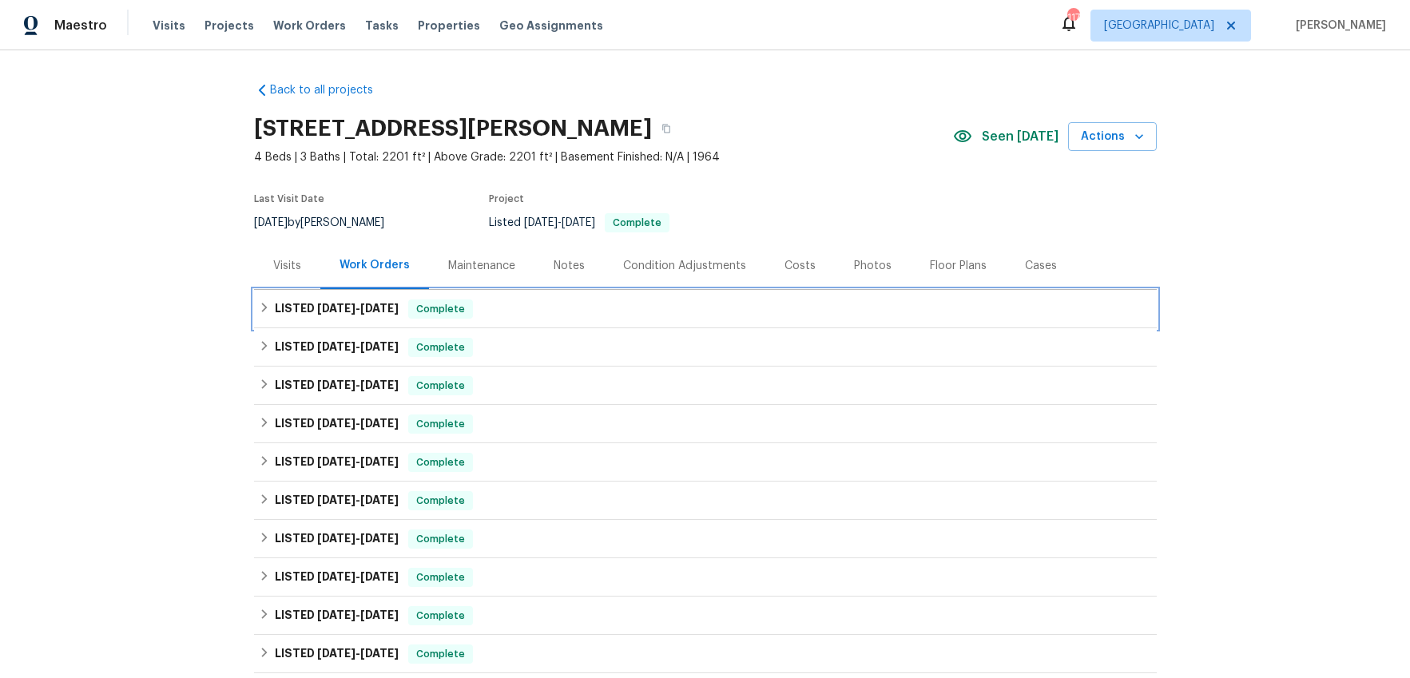
click at [496, 315] on div "LISTED [DATE] - [DATE] Complete" at bounding box center [705, 308] width 893 height 19
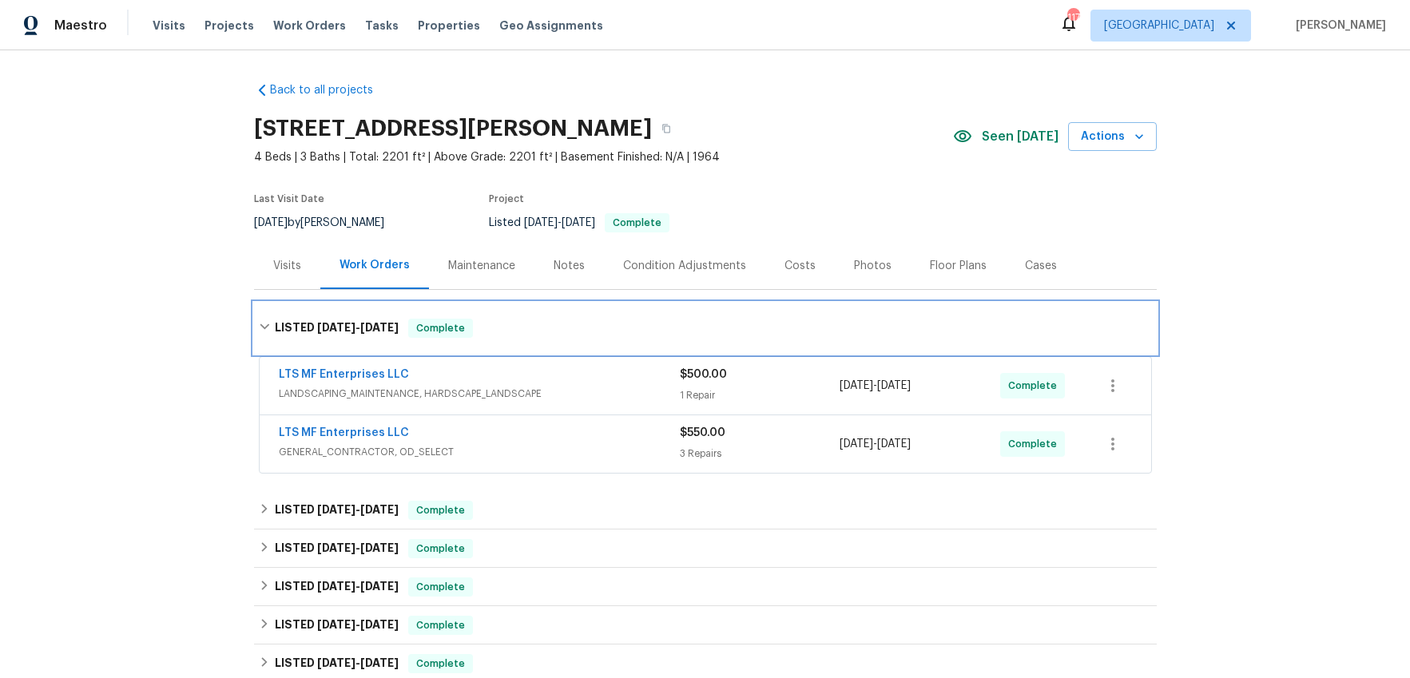
click at [496, 315] on div "LISTED [DATE] - [DATE] Complete" at bounding box center [705, 328] width 902 height 51
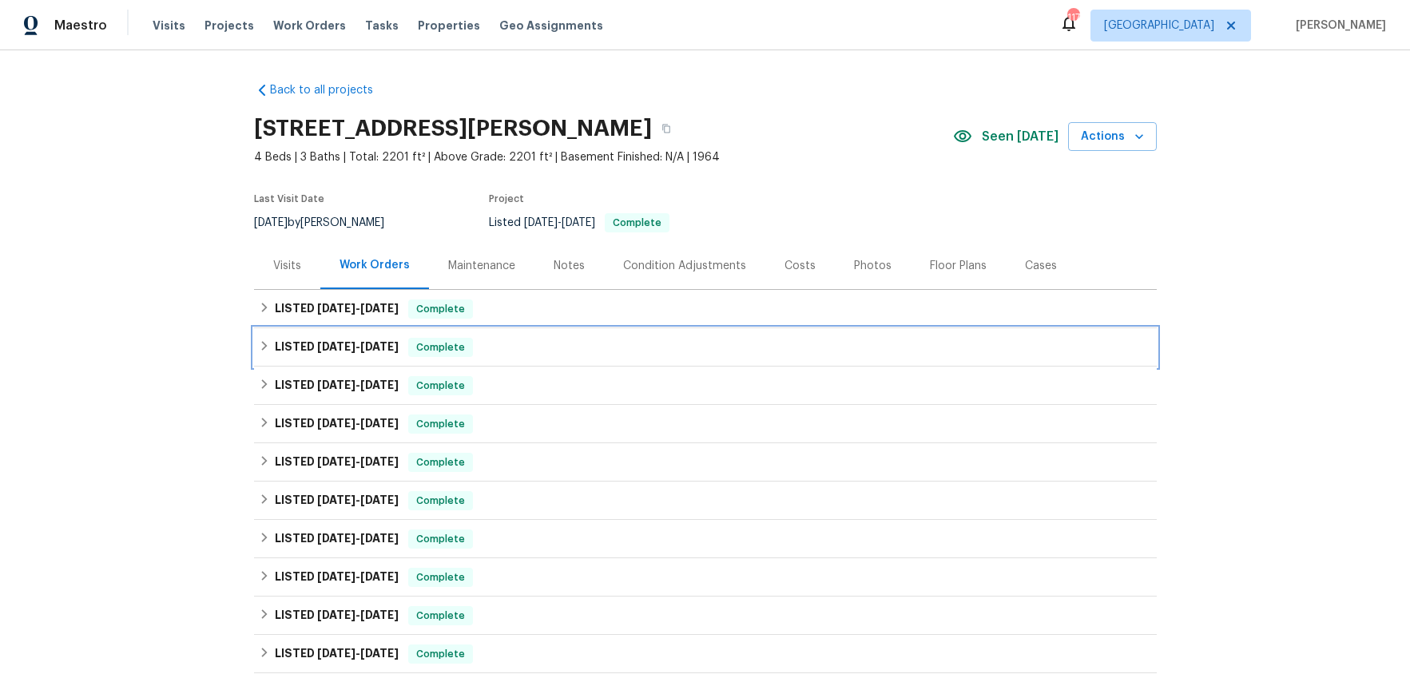
click at [499, 347] on div "LISTED [DATE] - [DATE] Complete" at bounding box center [705, 347] width 893 height 19
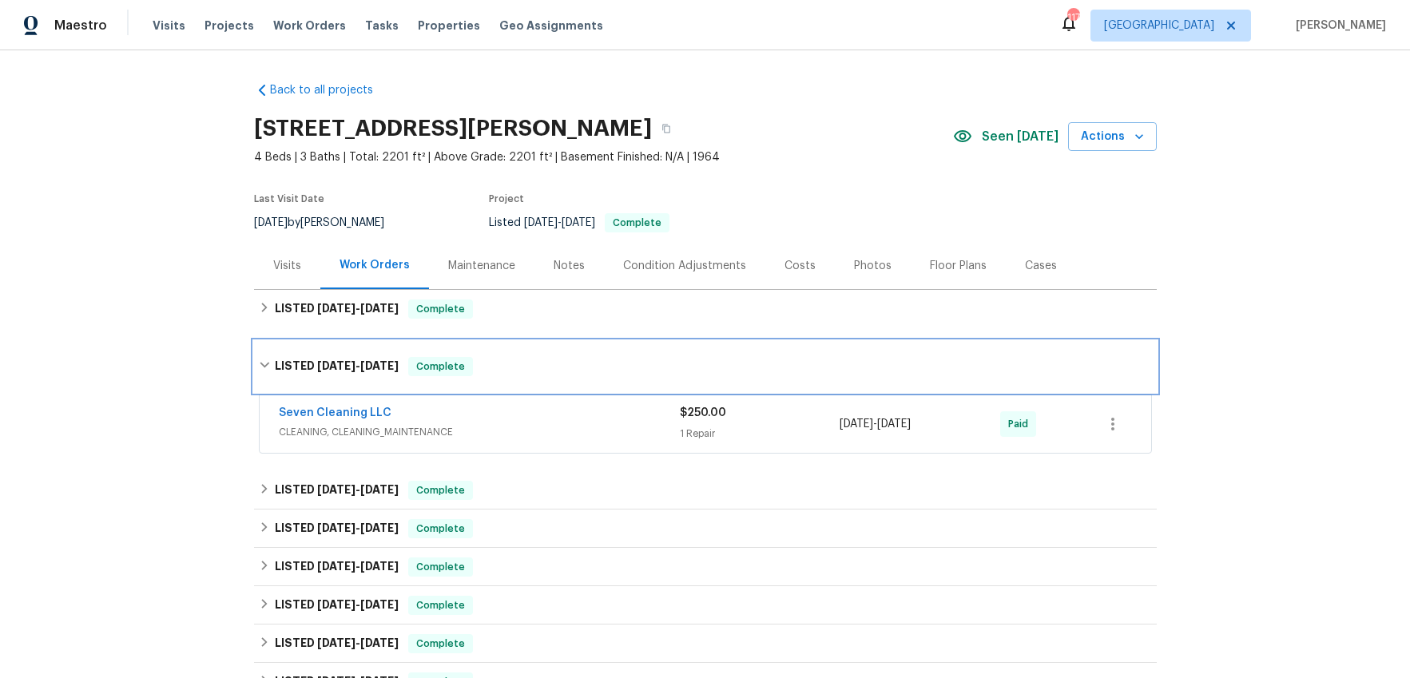
click at [497, 351] on div "LISTED [DATE] - [DATE] Complete" at bounding box center [705, 366] width 902 height 51
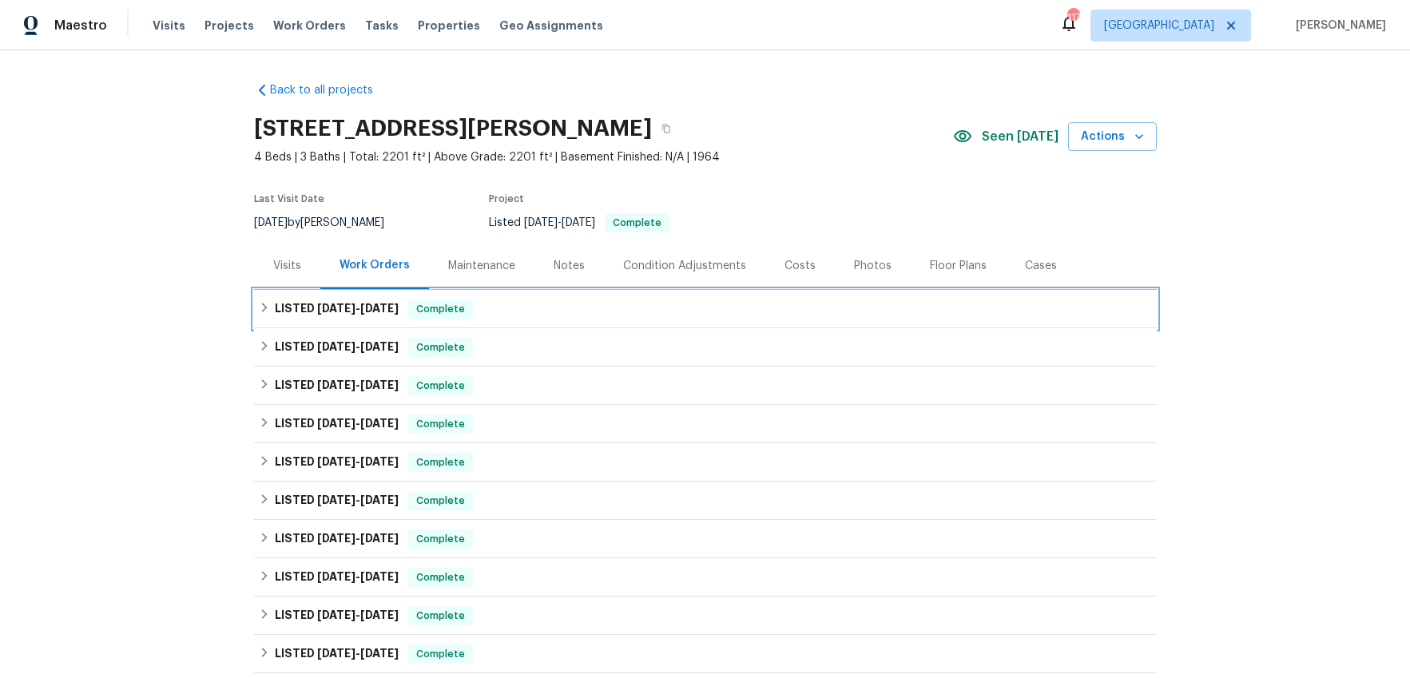
click at [495, 298] on div "LISTED [DATE] - [DATE] Complete" at bounding box center [705, 309] width 902 height 38
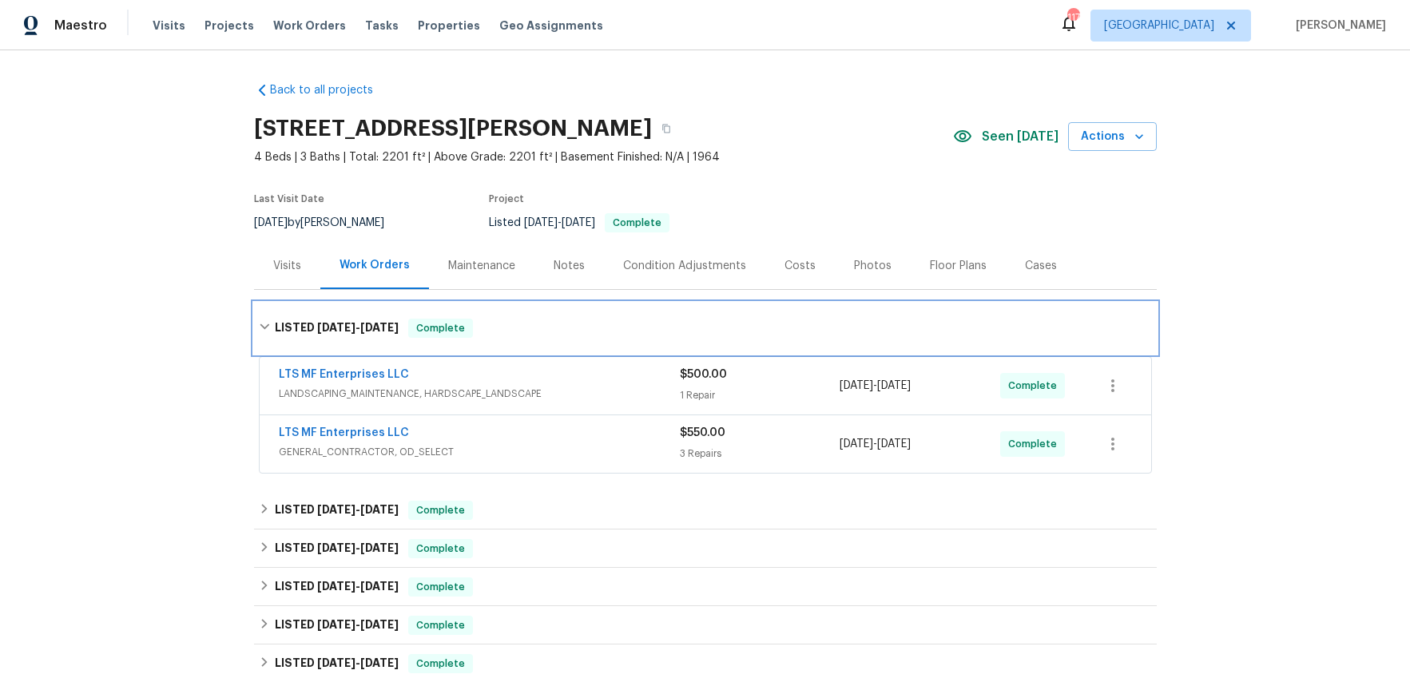
click at [491, 311] on div "LISTED [DATE] - [DATE] Complete" at bounding box center [705, 328] width 902 height 51
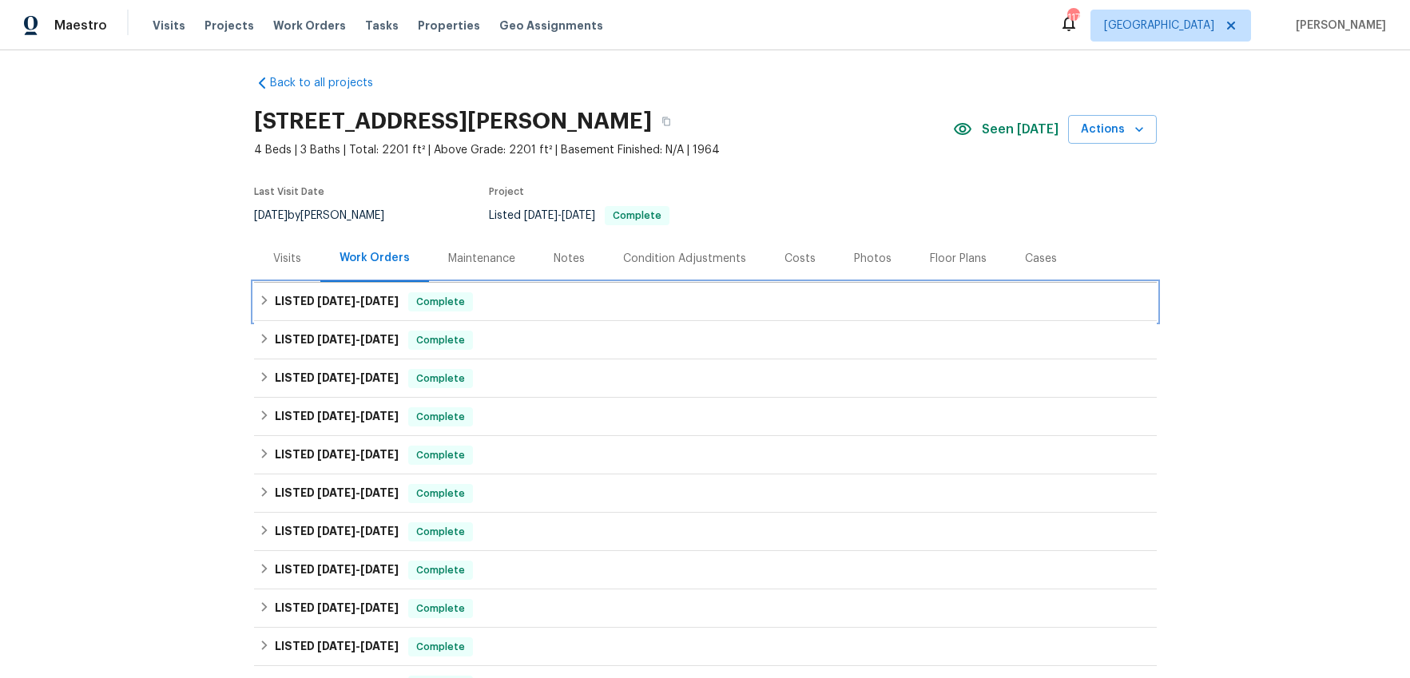
scroll to position [6, 0]
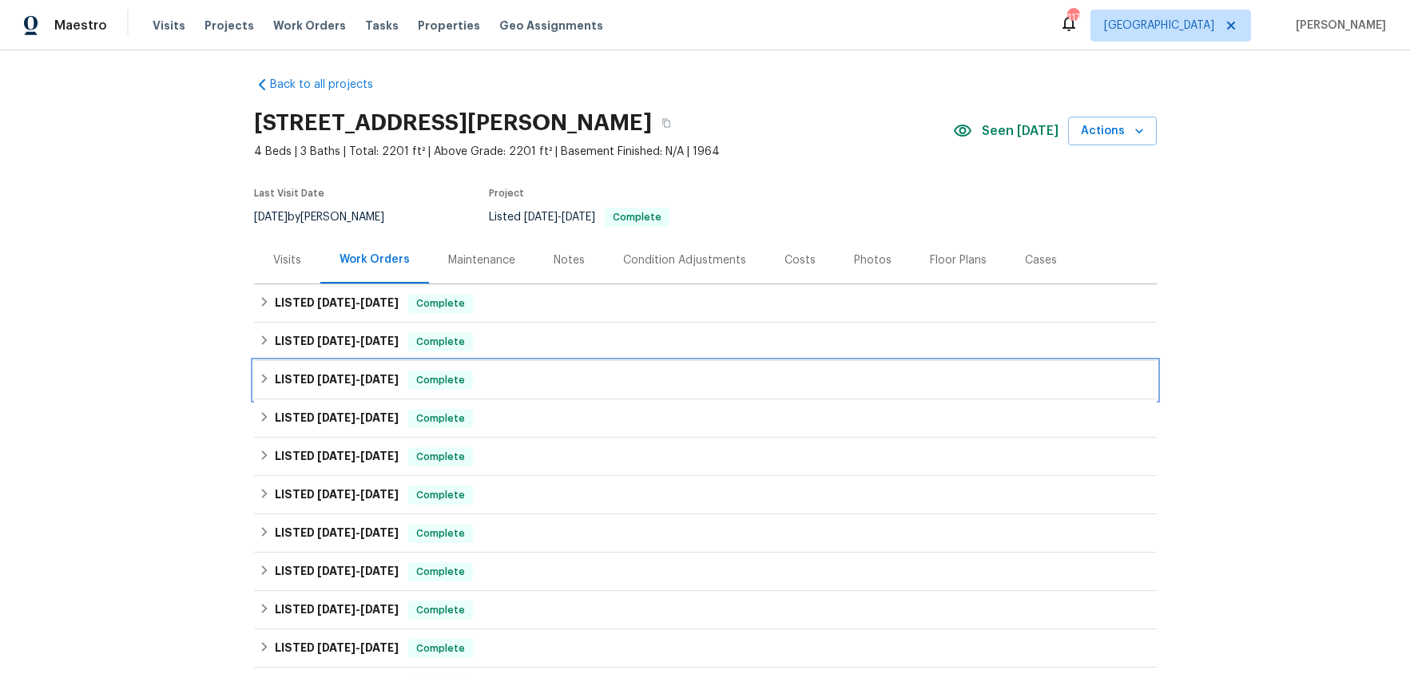
click at [508, 371] on div "LISTED [DATE] - [DATE] Complete" at bounding box center [705, 380] width 902 height 38
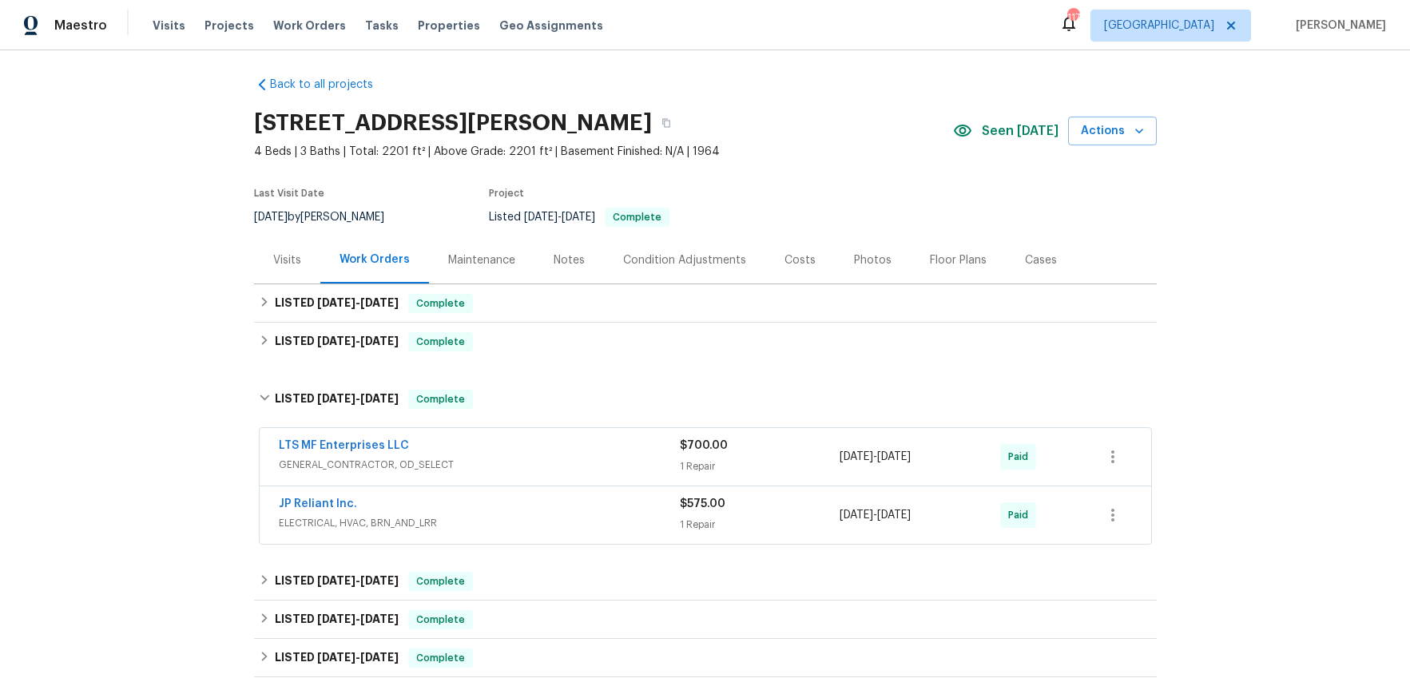
click at [508, 371] on div "Back to all projects [STREET_ADDRESS][PERSON_NAME] 4 Beds | 3 Baths | Total: 22…" at bounding box center [705, 598] width 902 height 1069
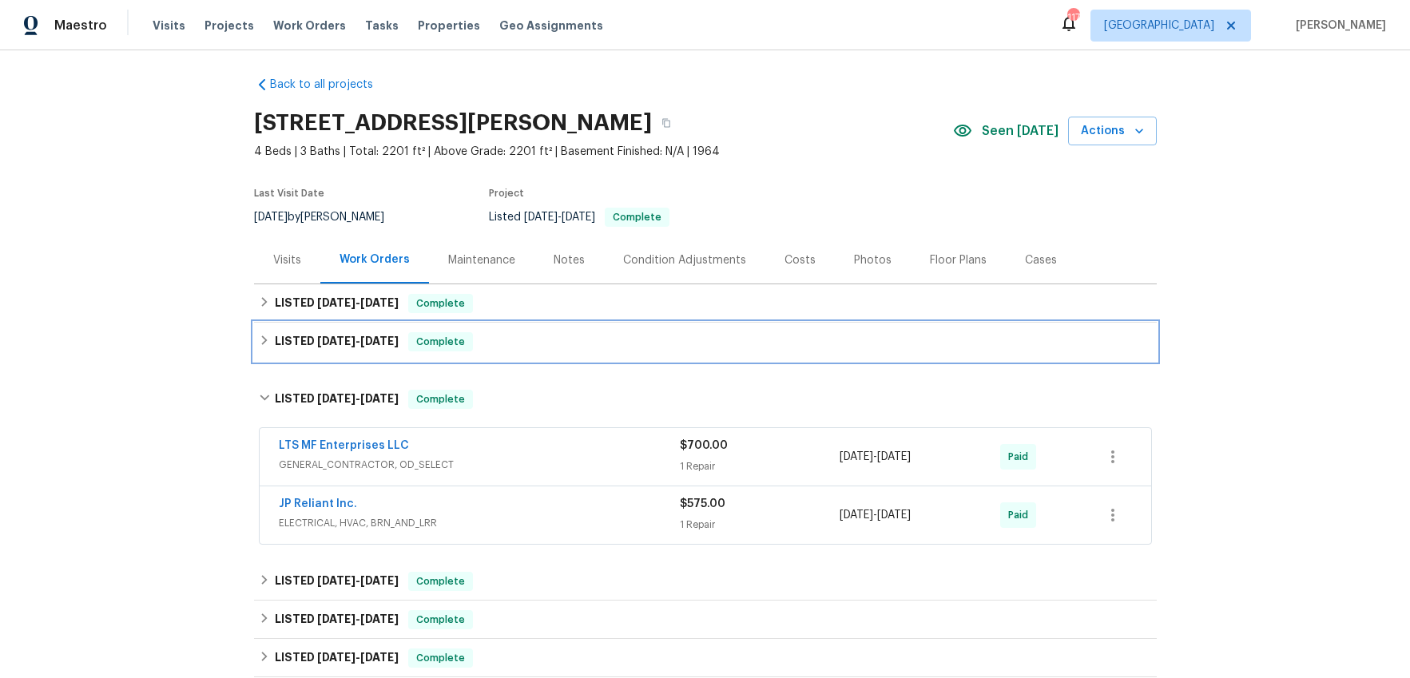
click at [511, 354] on div "LISTED [DATE] - [DATE] Complete" at bounding box center [705, 342] width 902 height 38
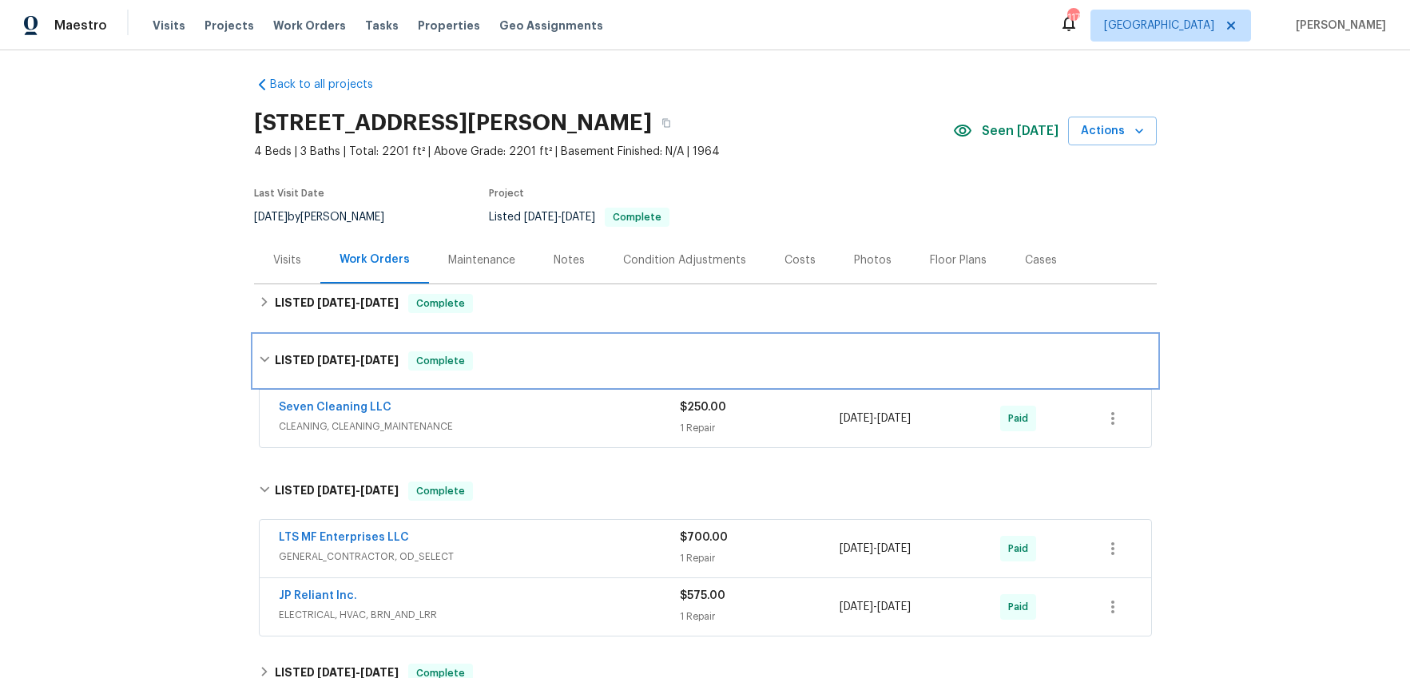
click at [511, 354] on div "LISTED [DATE] - [DATE] Complete" at bounding box center [705, 360] width 893 height 19
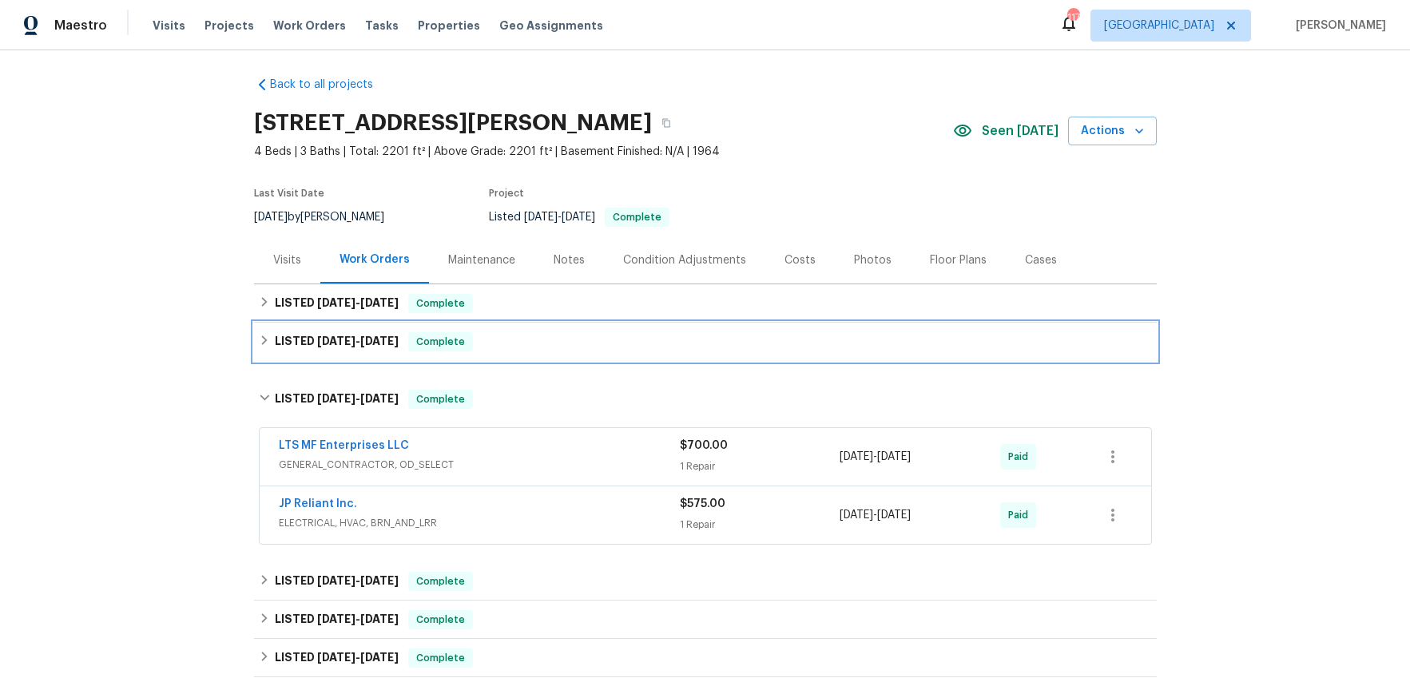
click at [511, 354] on div "LISTED [DATE] - [DATE] Complete" at bounding box center [705, 342] width 902 height 38
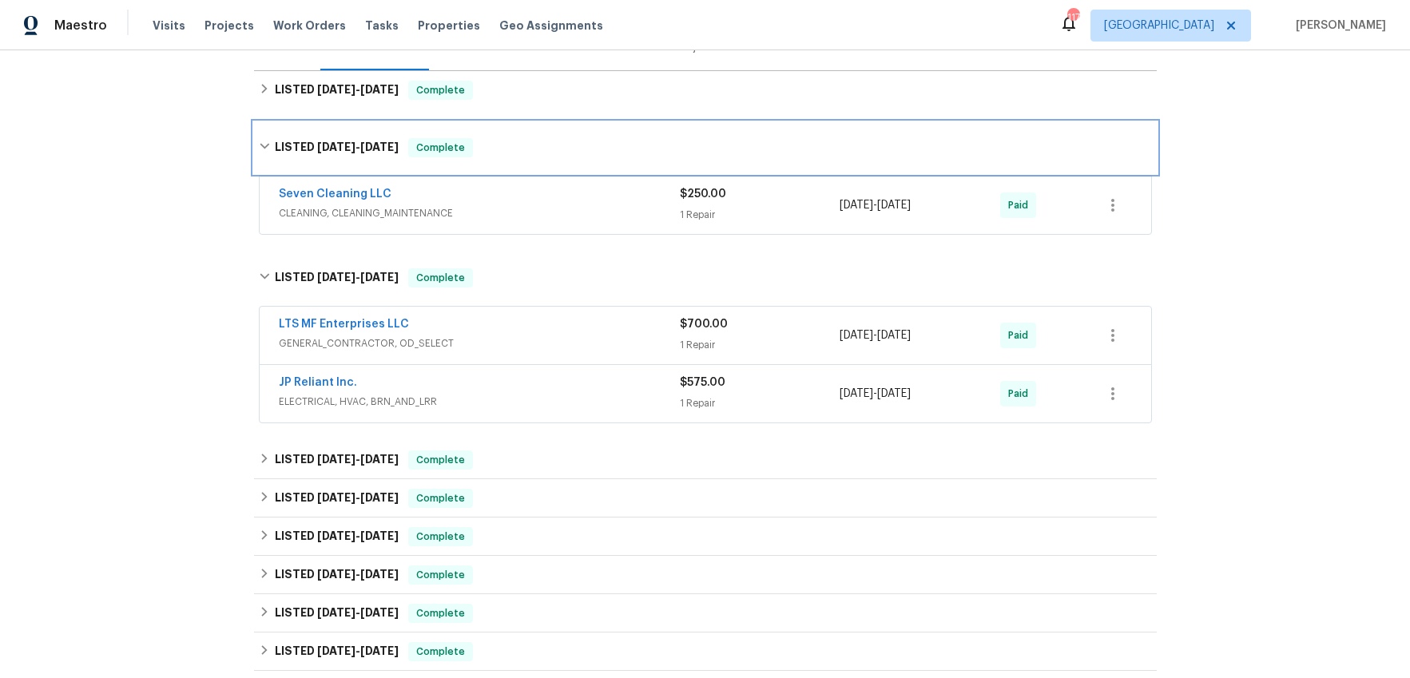
scroll to position [260, 0]
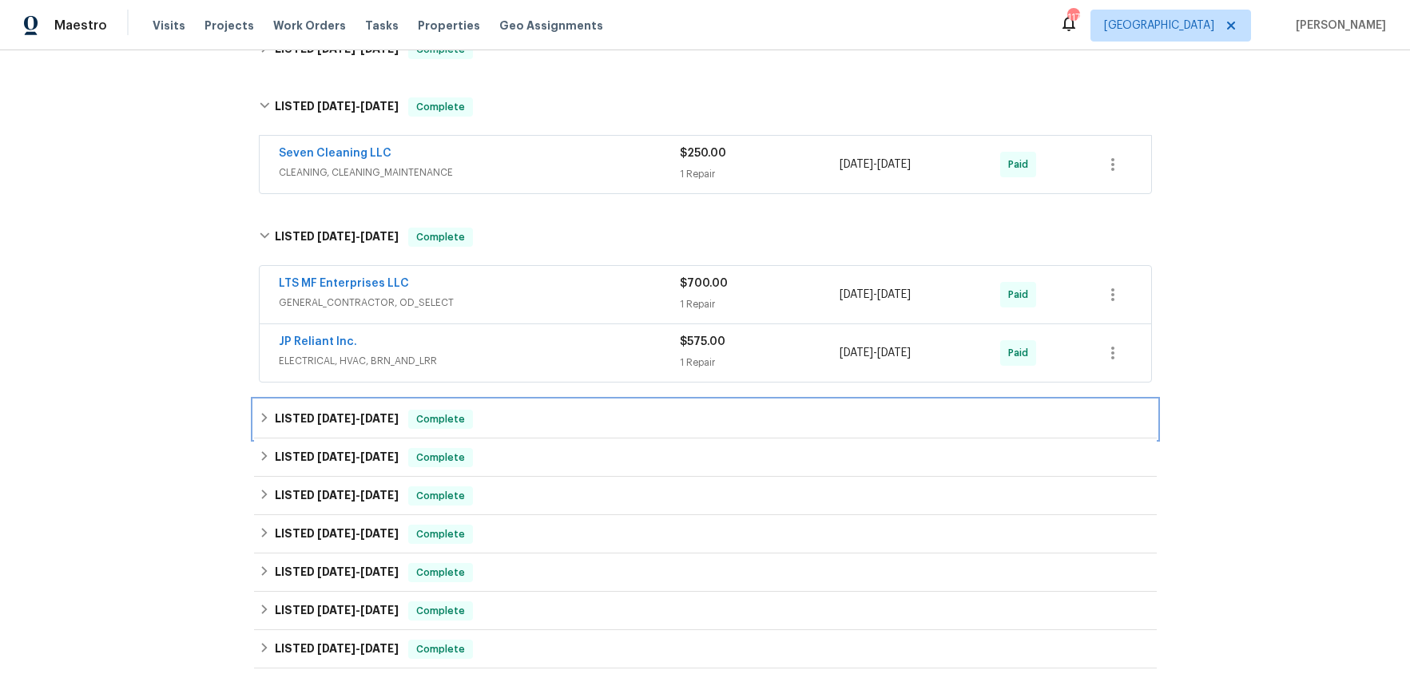
click at [520, 403] on div "LISTED [DATE] - [DATE] Complete" at bounding box center [705, 419] width 902 height 38
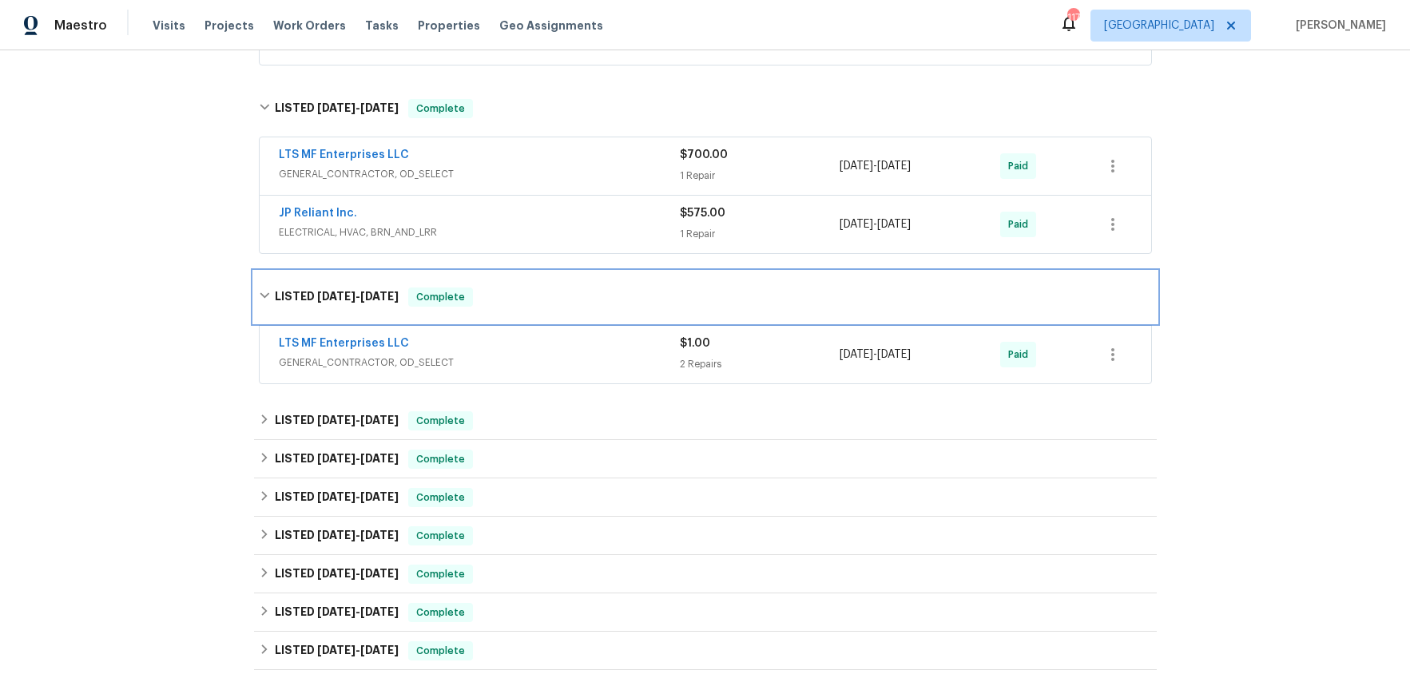
scroll to position [395, 0]
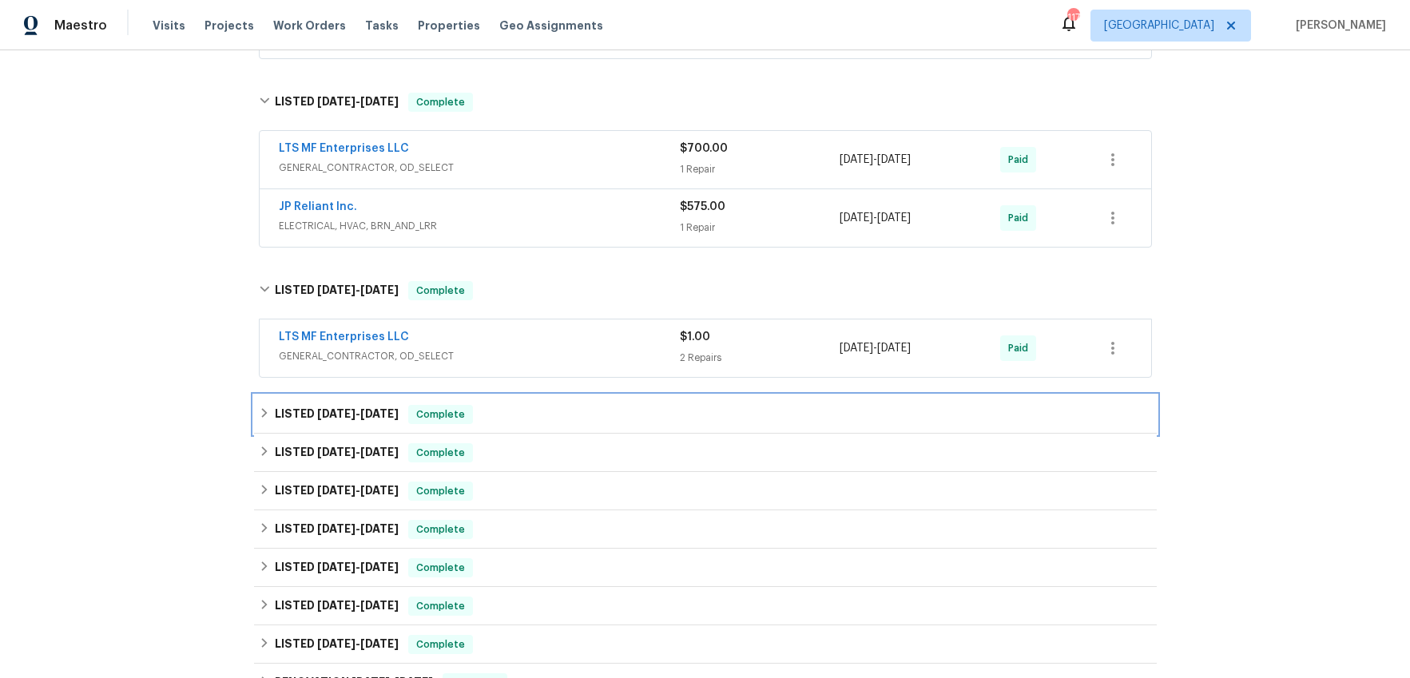
click at [517, 401] on div "LISTED [DATE] - [DATE] Complete" at bounding box center [705, 414] width 902 height 38
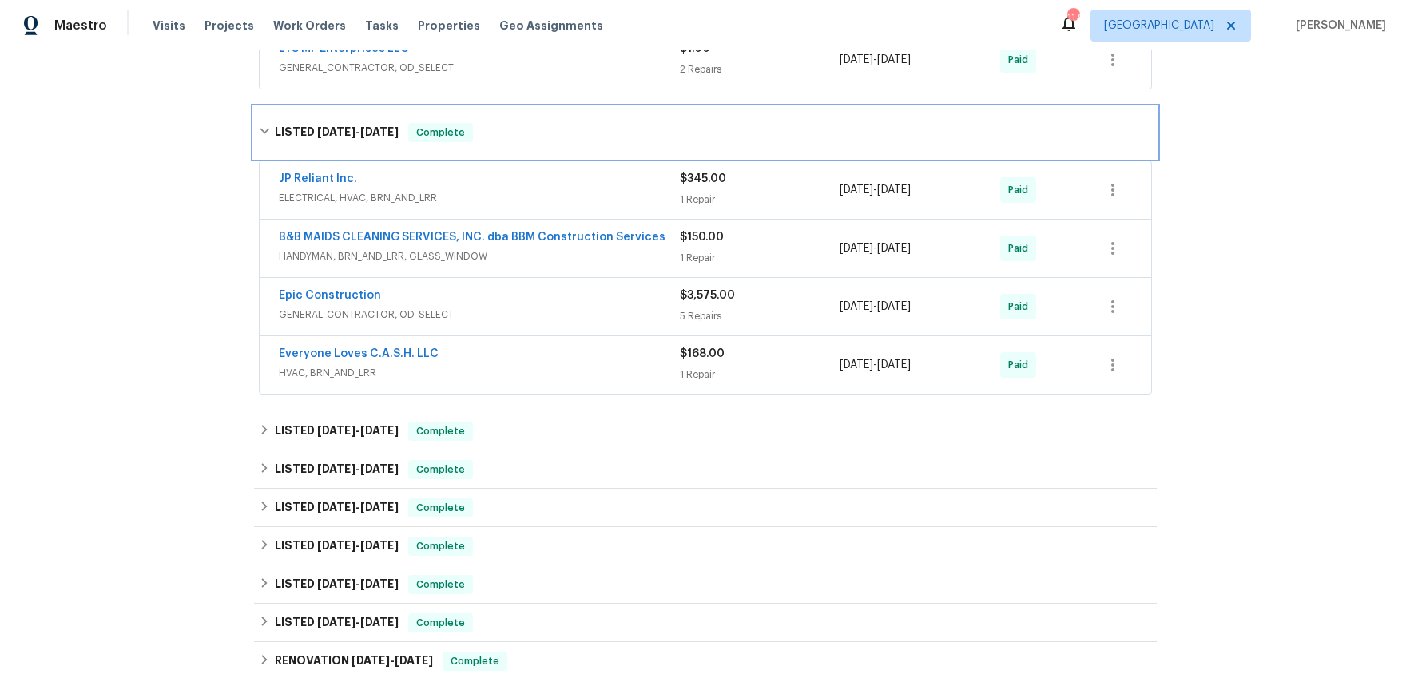
scroll to position [689, 0]
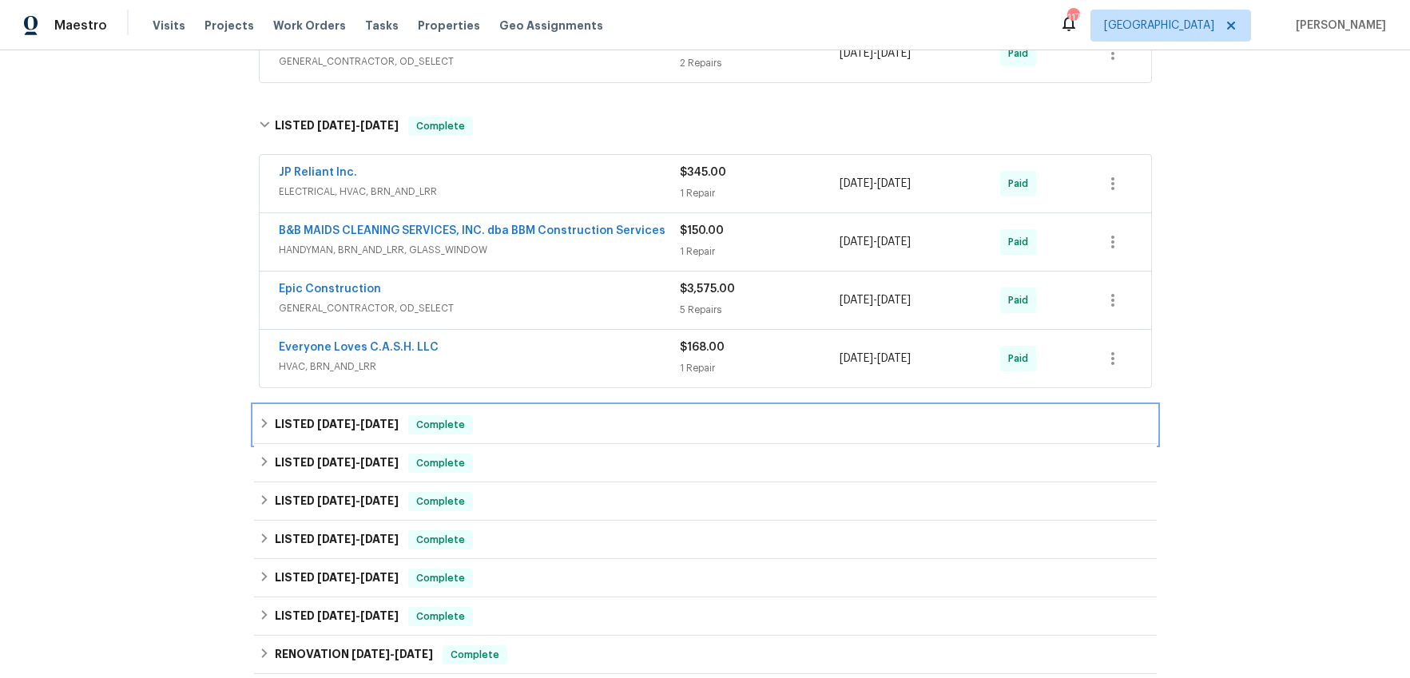
click at [518, 424] on div "LISTED [DATE] - [DATE] Complete" at bounding box center [705, 424] width 893 height 19
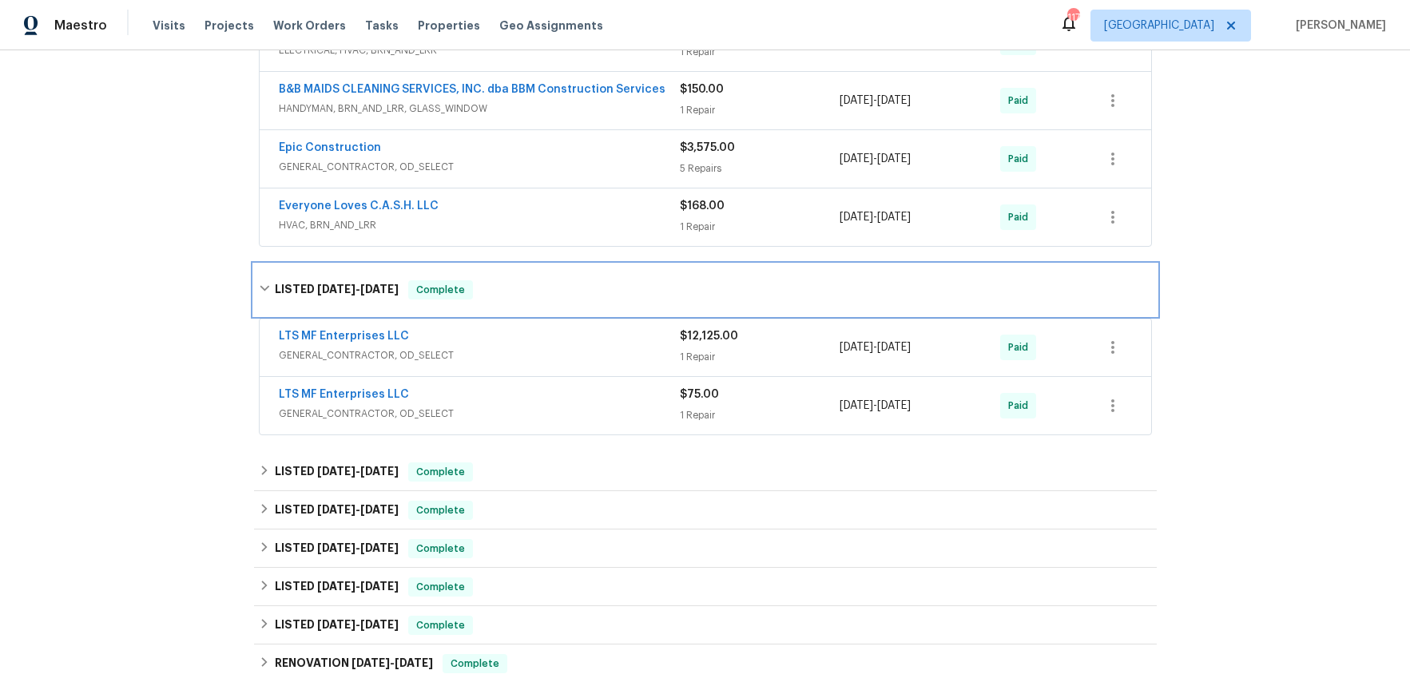
scroll to position [839, 0]
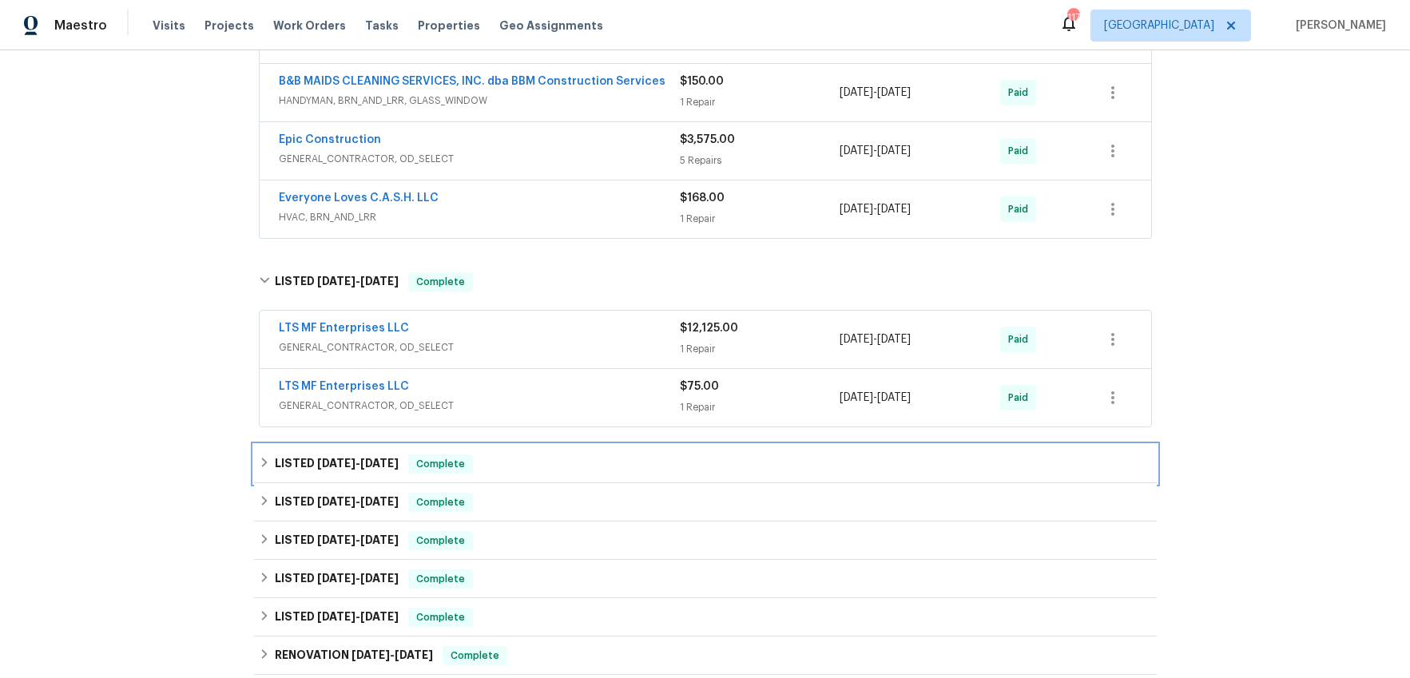
click at [522, 460] on div "LISTED [DATE] - [DATE] Complete" at bounding box center [705, 463] width 893 height 19
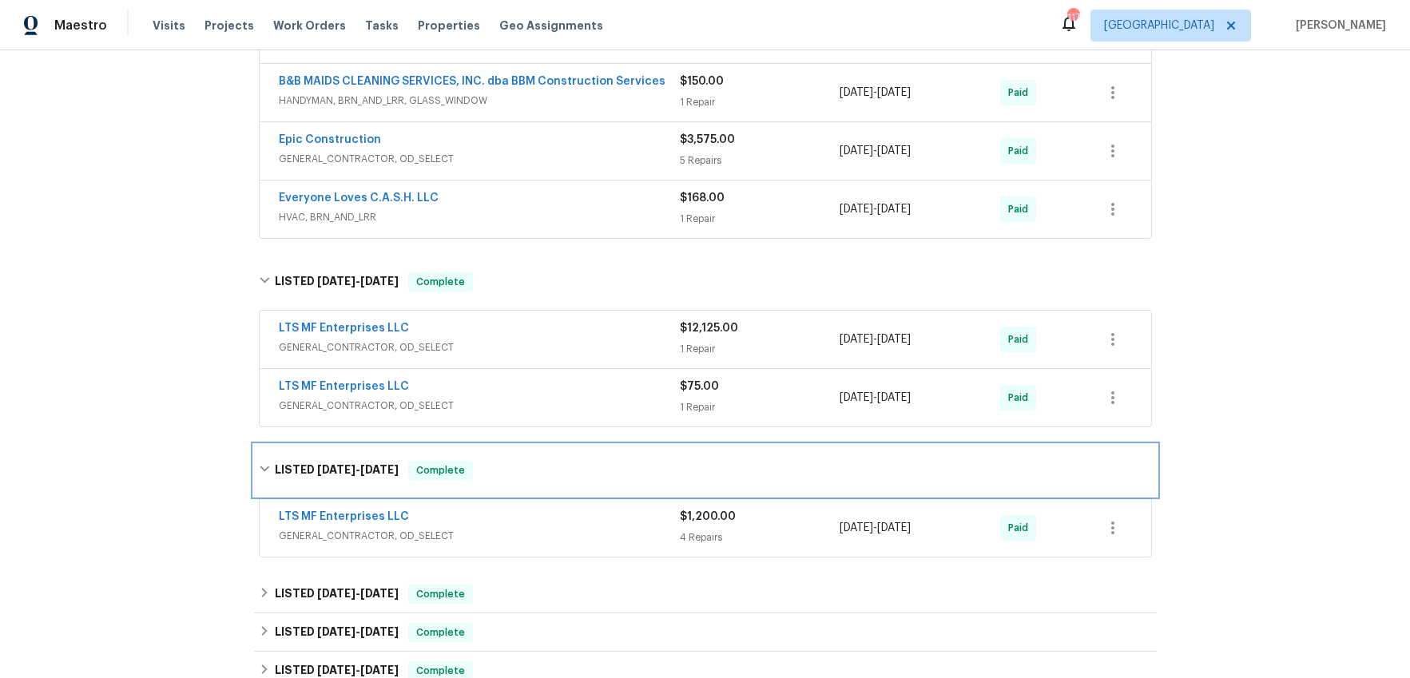
scroll to position [1248, 0]
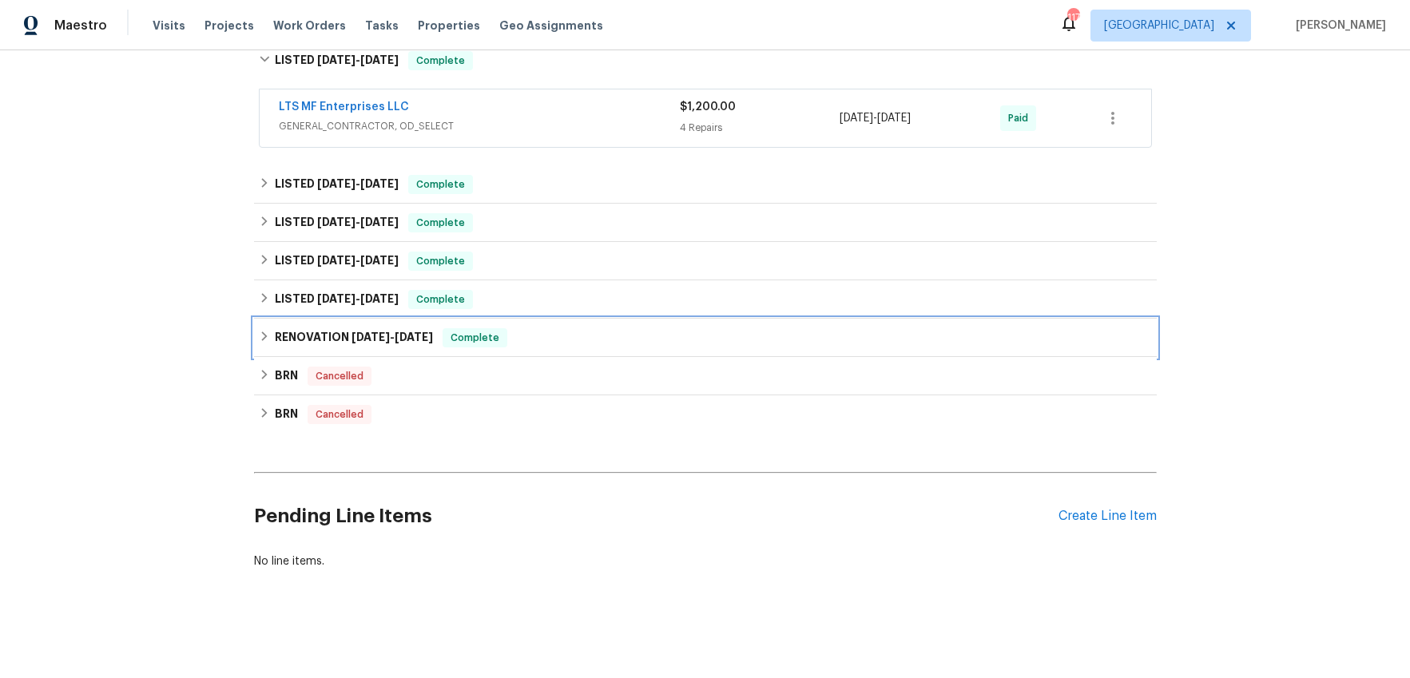
click at [489, 339] on span "Complete" at bounding box center [474, 338] width 61 height 16
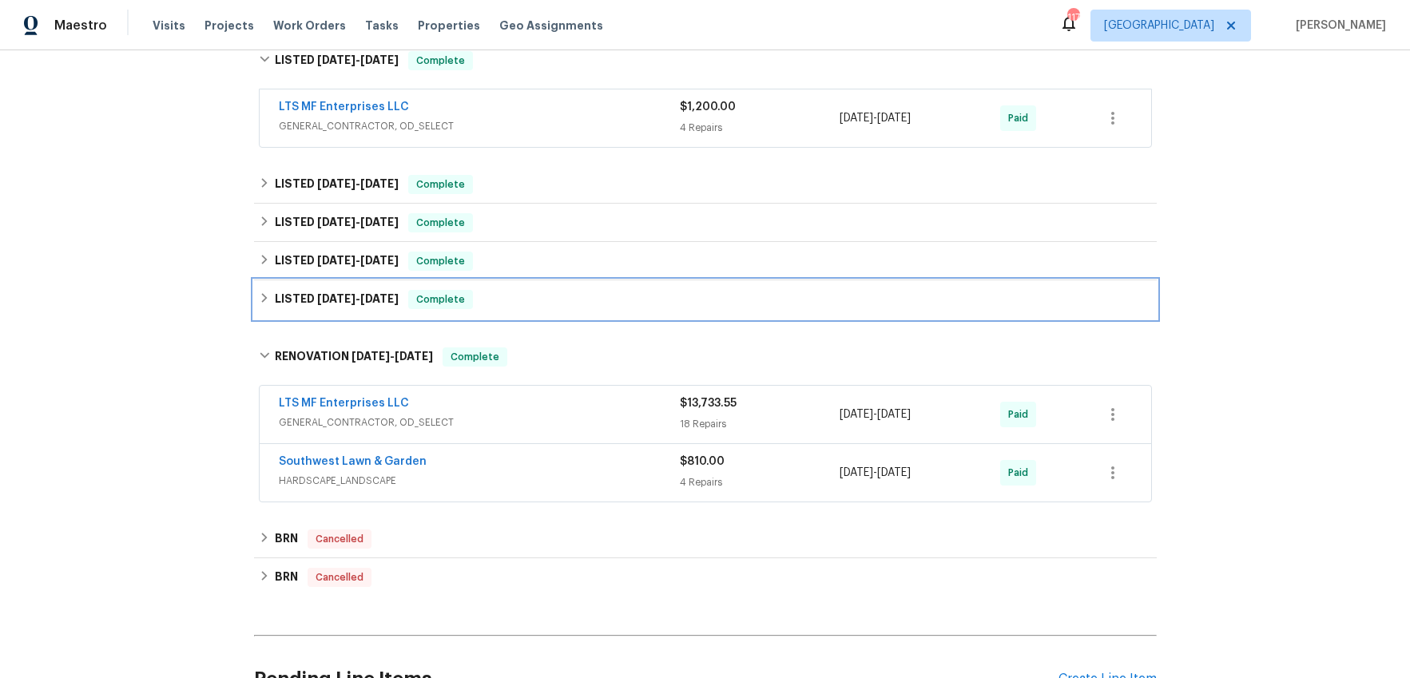
click at [503, 315] on div "LISTED [DATE] - [DATE] Complete" at bounding box center [705, 299] width 902 height 38
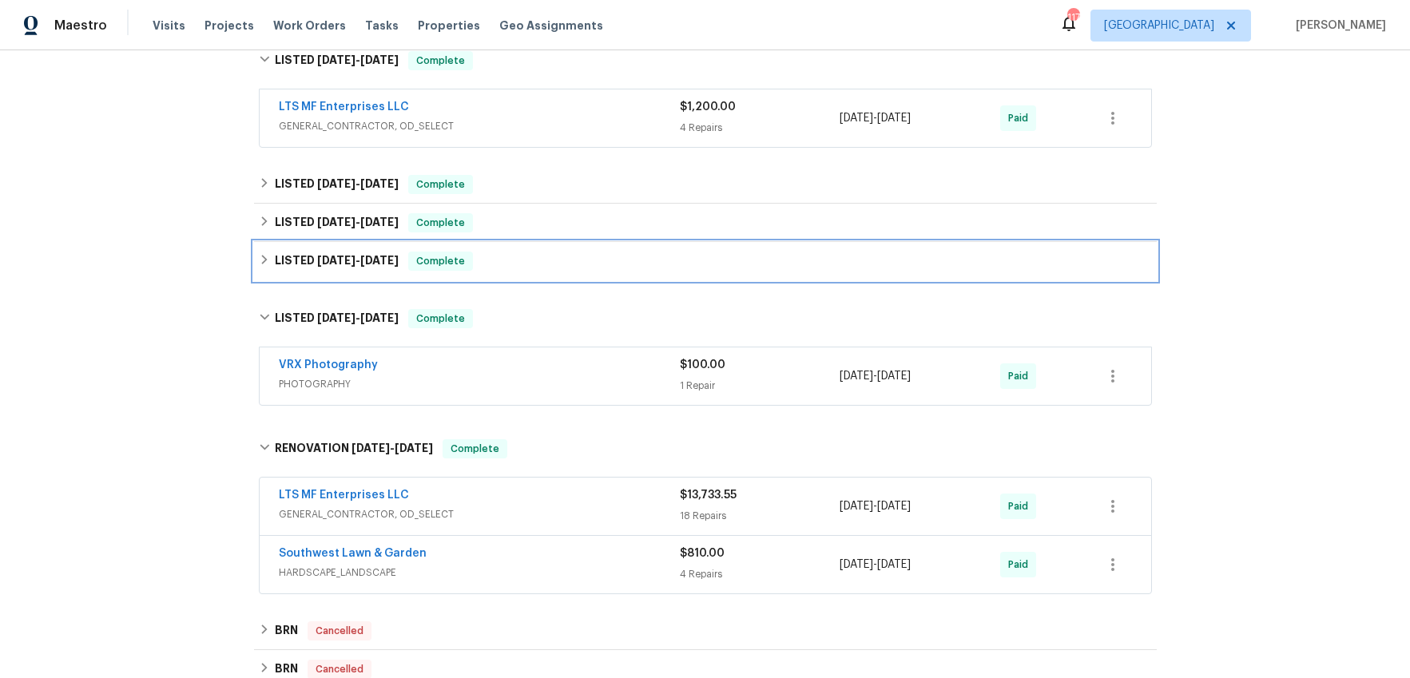
click at [512, 261] on div "LISTED [DATE] - [DATE] Complete" at bounding box center [705, 261] width 893 height 19
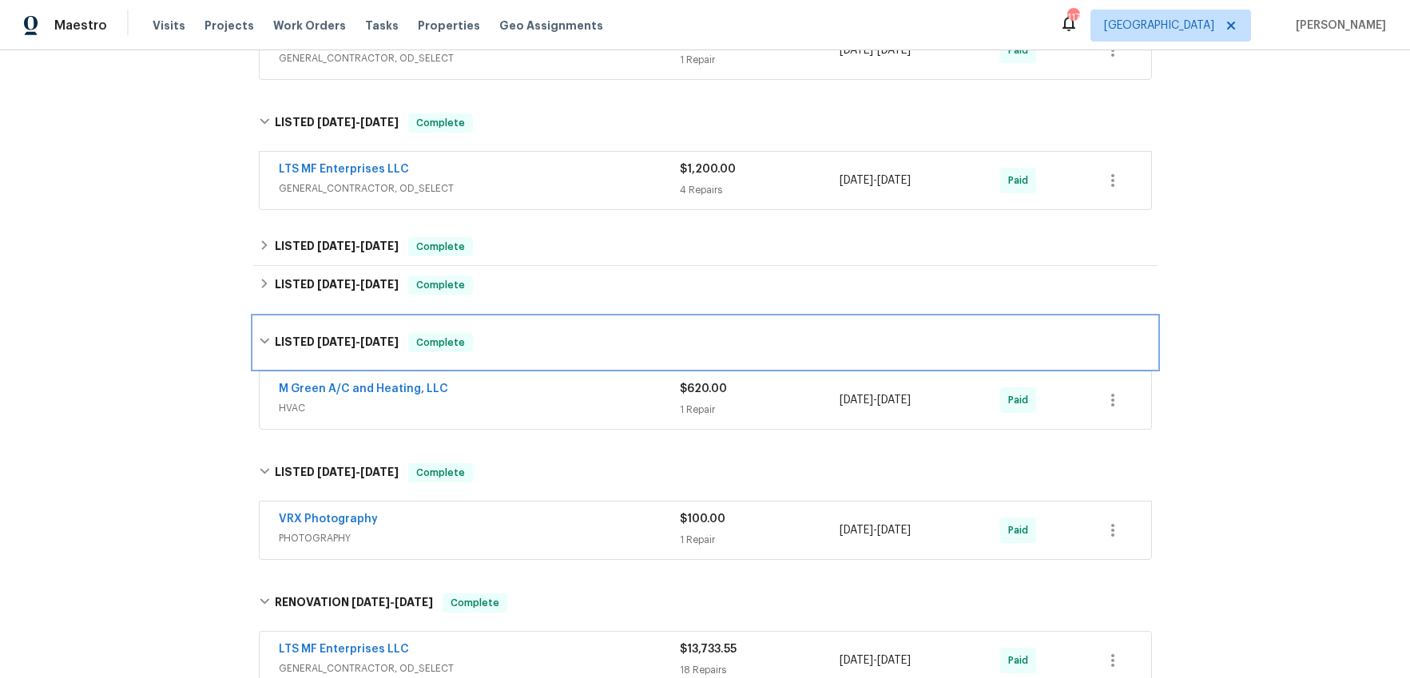
scroll to position [1184, 0]
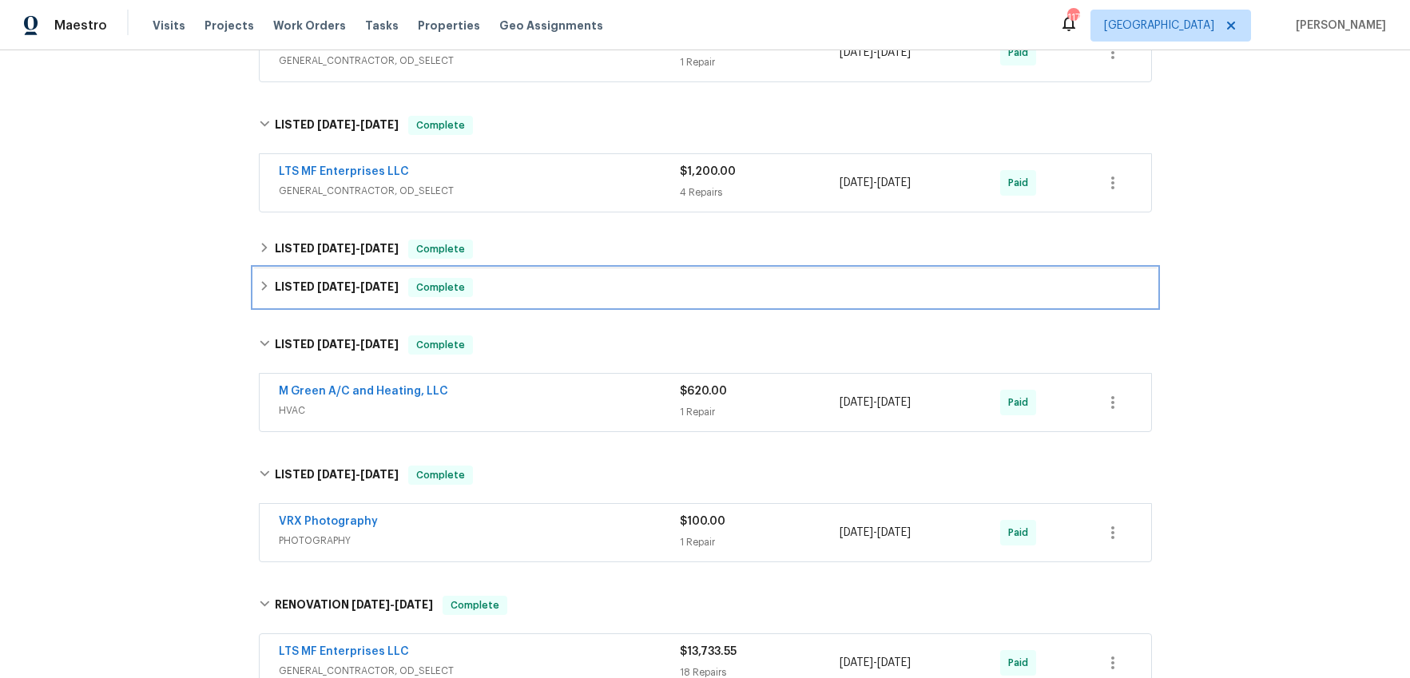
click at [510, 278] on div "LISTED [DATE] - [DATE] Complete" at bounding box center [705, 287] width 893 height 19
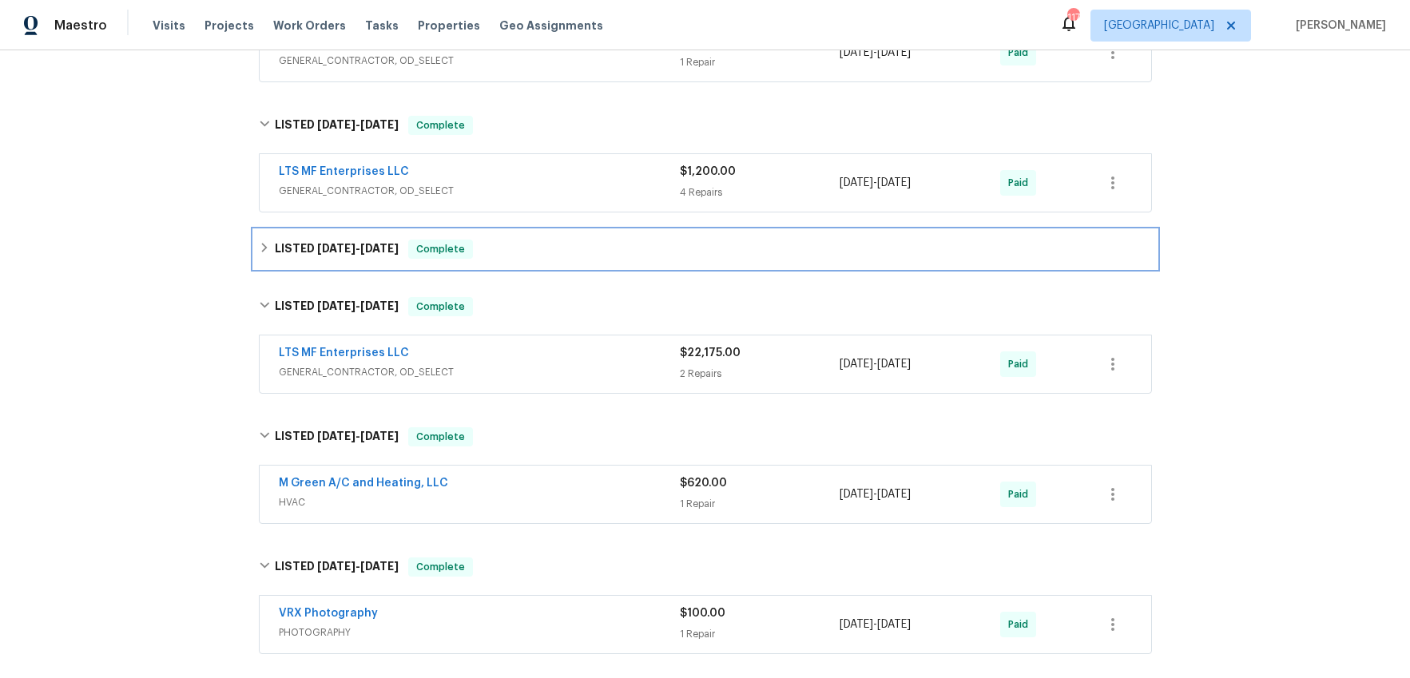
click at [514, 246] on div "LISTED [DATE] - [DATE] Complete" at bounding box center [705, 249] width 893 height 19
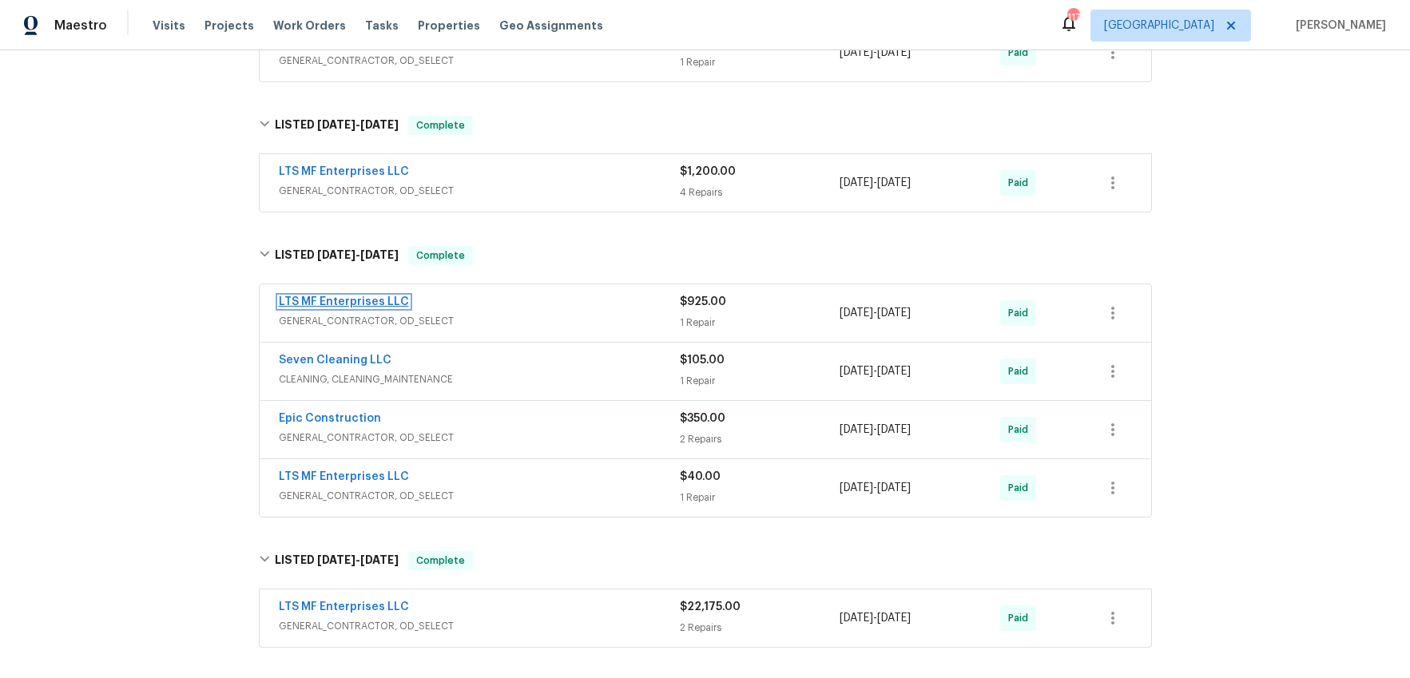
click at [333, 298] on link "LTS MF Enterprises LLC" at bounding box center [344, 301] width 130 height 11
